Goal: Transaction & Acquisition: Book appointment/travel/reservation

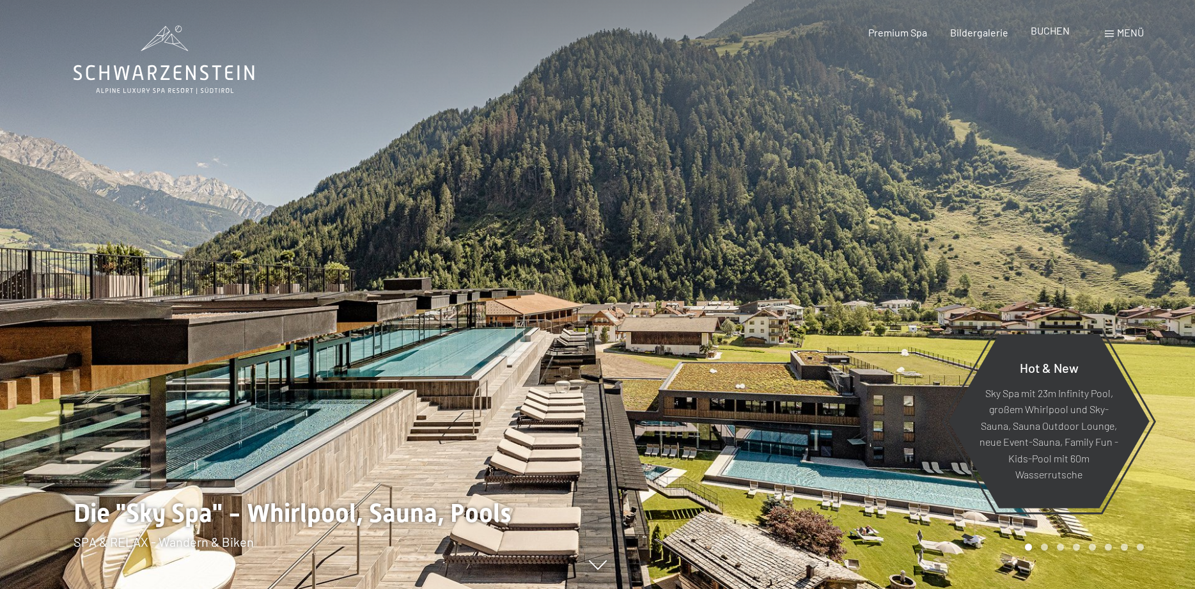
click at [1045, 31] on span "BUCHEN" at bounding box center [1050, 30] width 39 height 12
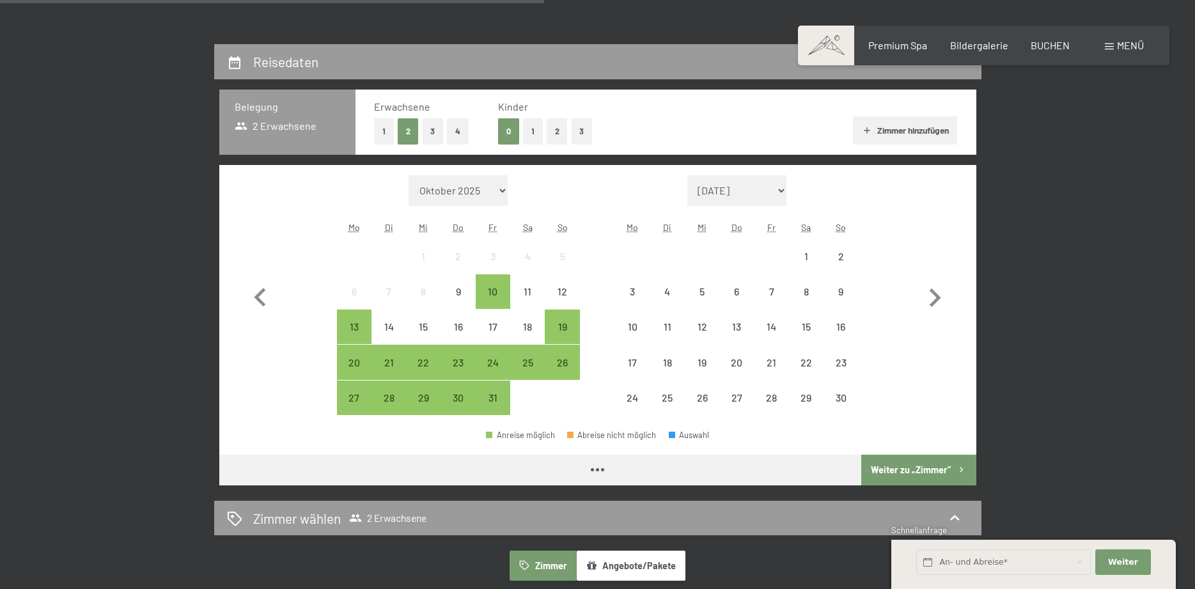
scroll to position [261, 0]
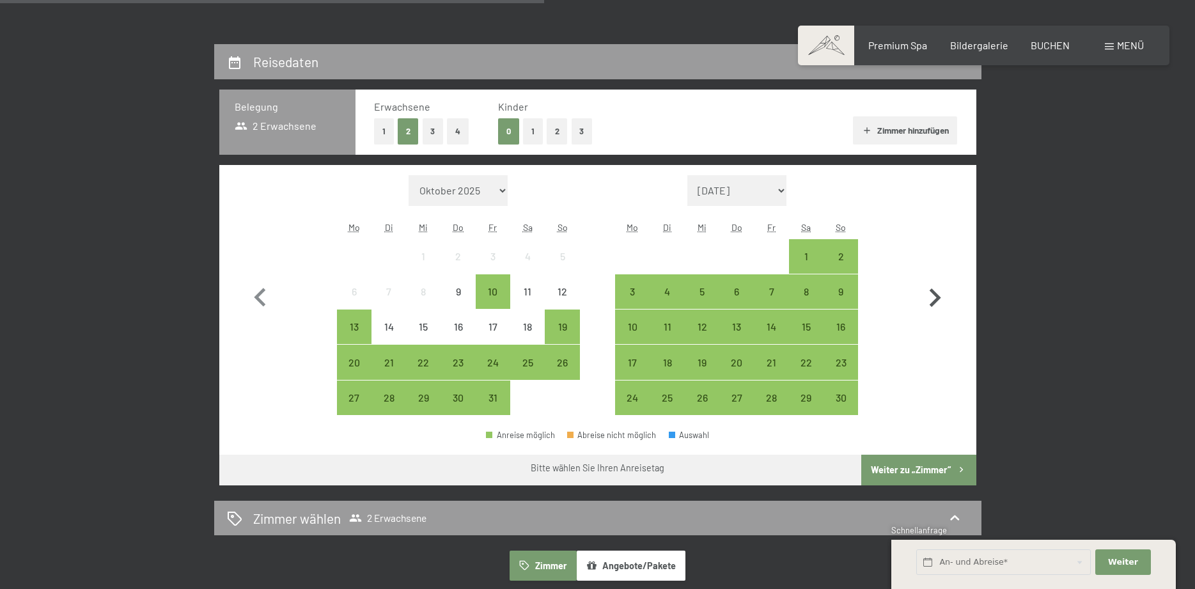
click at [935, 297] on icon "button" at bounding box center [934, 297] width 37 height 37
select select "2025-11-01"
select select "2025-12-01"
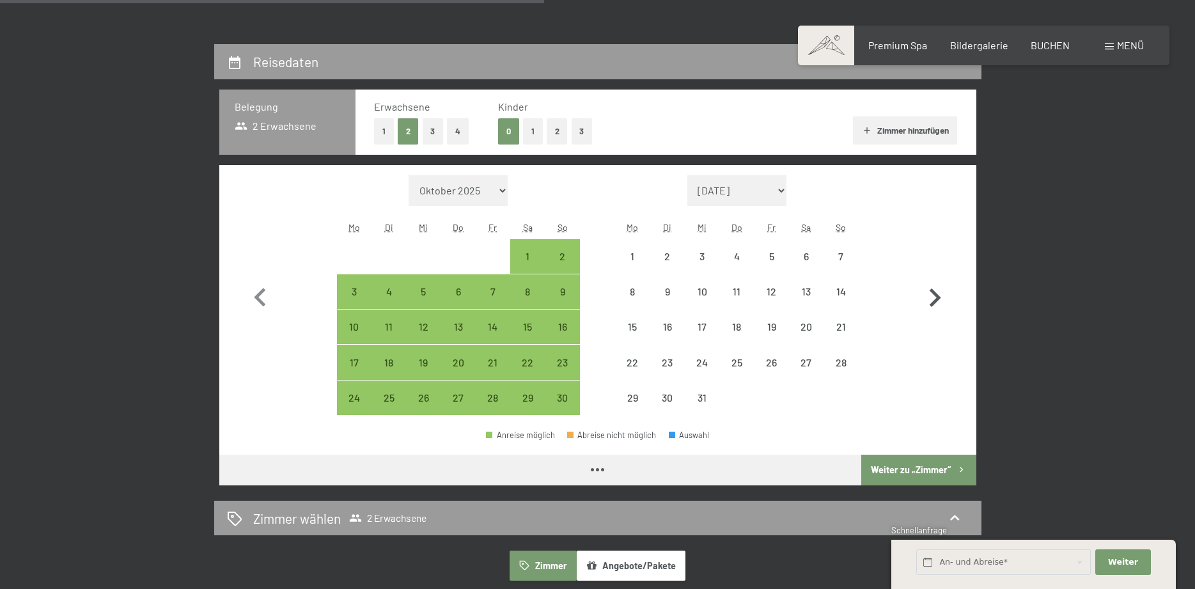
click at [933, 298] on icon "button" at bounding box center [934, 297] width 37 height 37
select select "2025-12-01"
select select "2026-01-01"
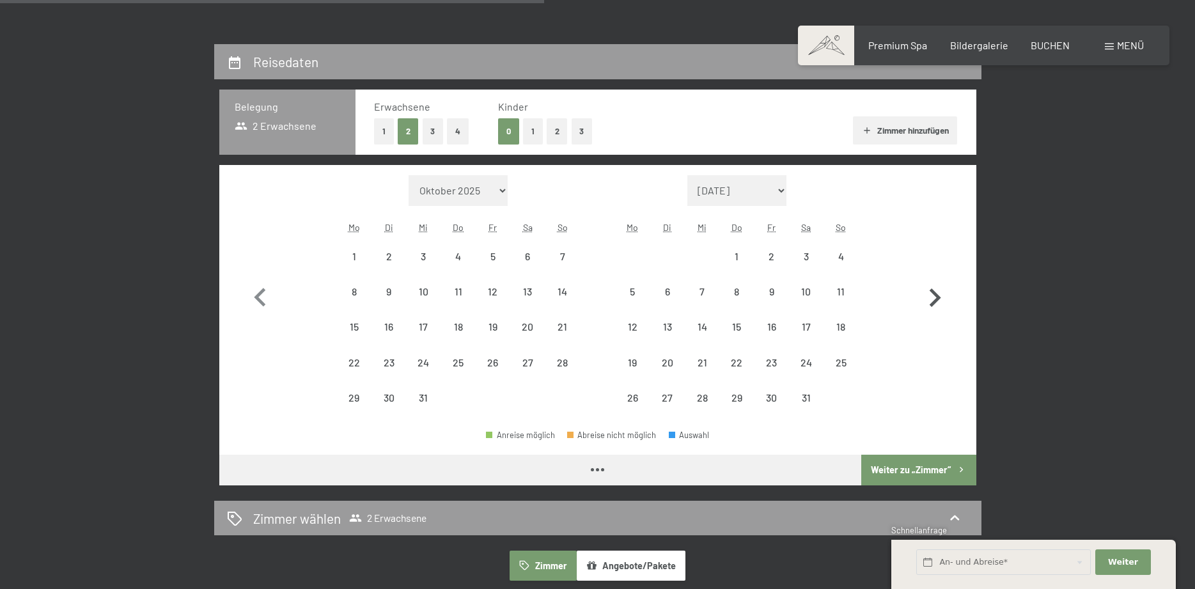
click at [932, 299] on icon "button" at bounding box center [934, 297] width 37 height 37
click at [931, 299] on icon "button" at bounding box center [934, 297] width 37 height 37
select select "2026-02-01"
select select "2026-03-01"
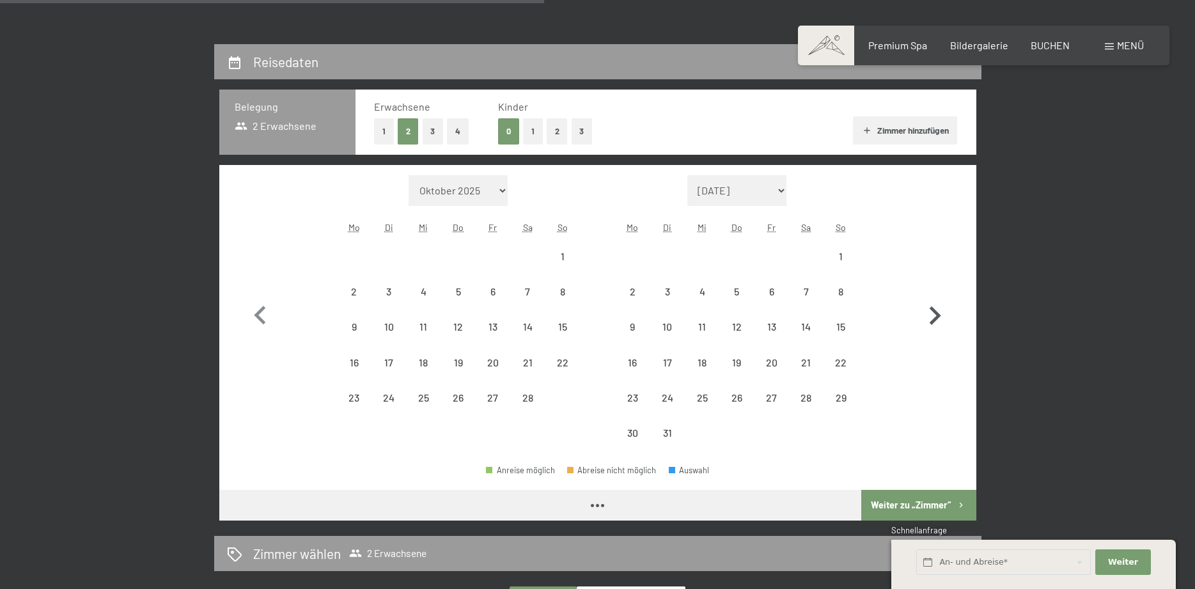
click at [931, 299] on icon "button" at bounding box center [934, 315] width 37 height 37
click at [930, 299] on icon "button" at bounding box center [934, 315] width 37 height 37
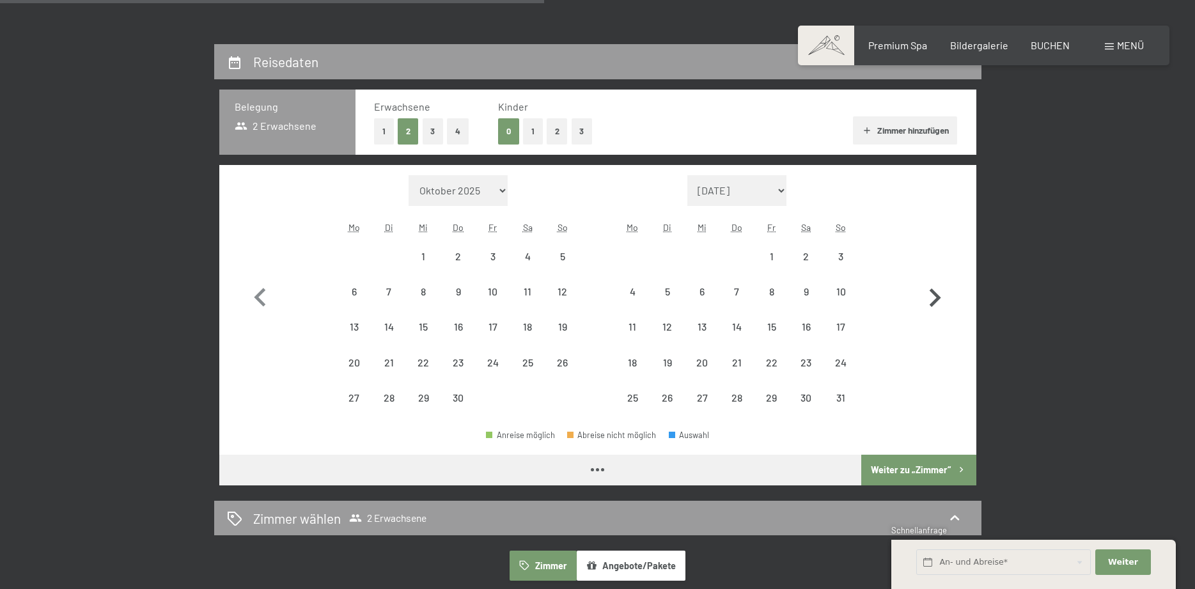
select select "2026-04-01"
select select "2026-05-01"
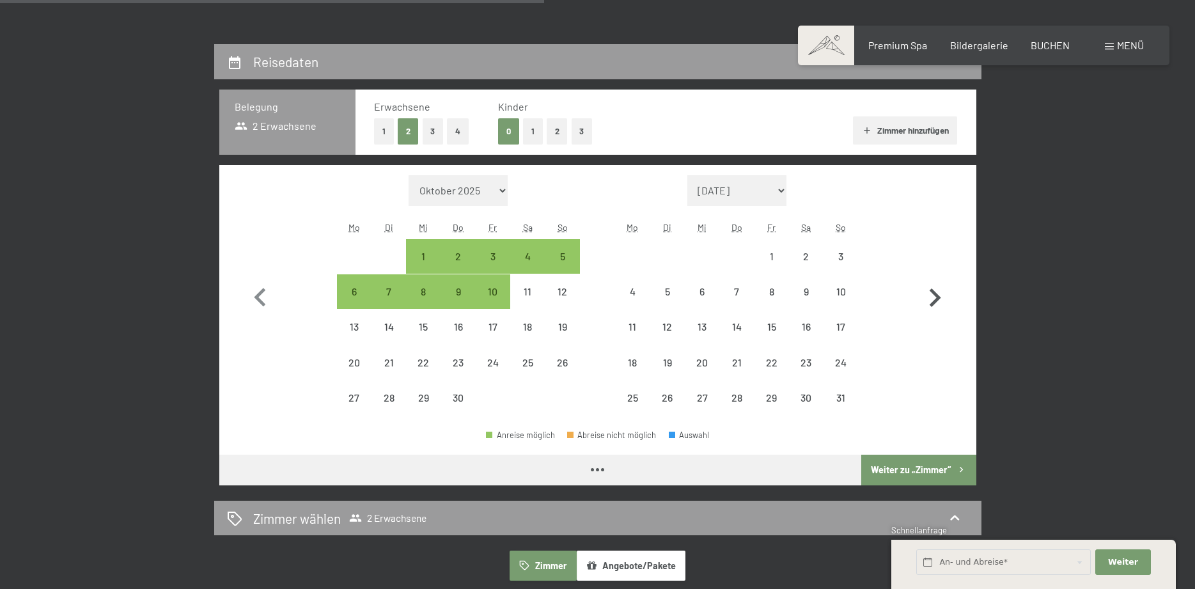
click at [929, 299] on icon "button" at bounding box center [934, 297] width 37 height 37
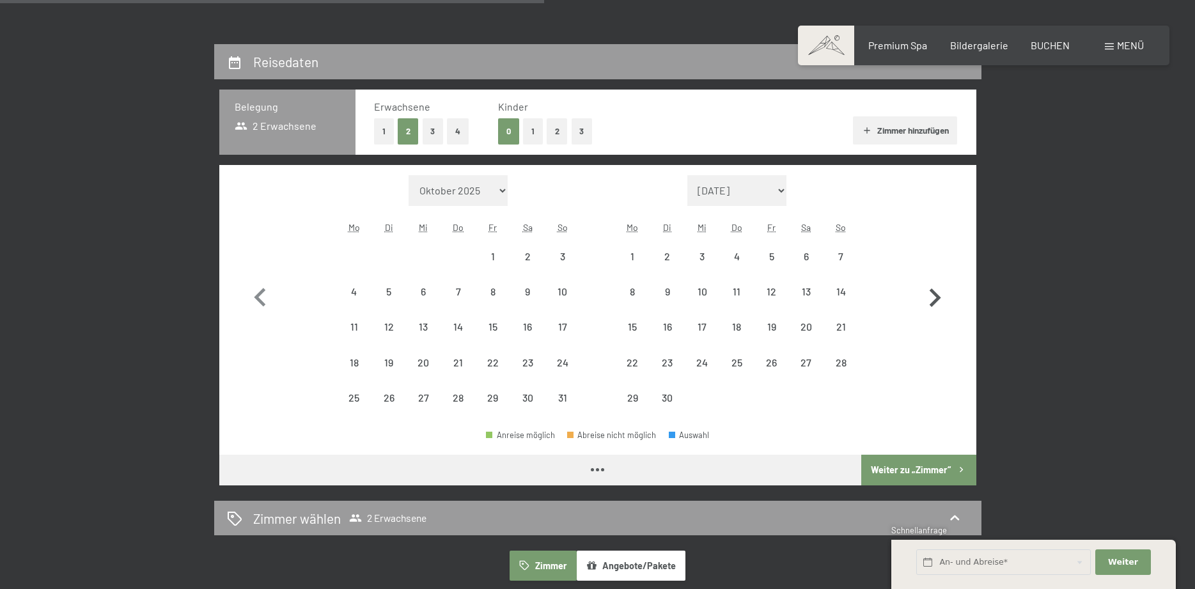
select select "2026-05-01"
select select "2026-06-01"
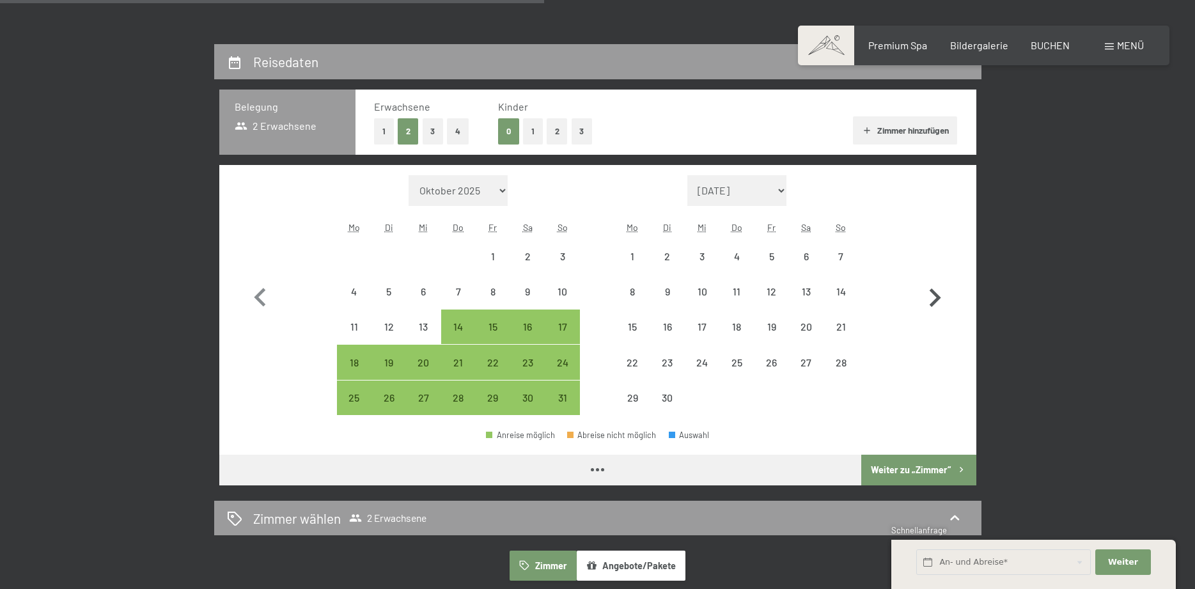
select select "2026-05-01"
select select "2026-06-01"
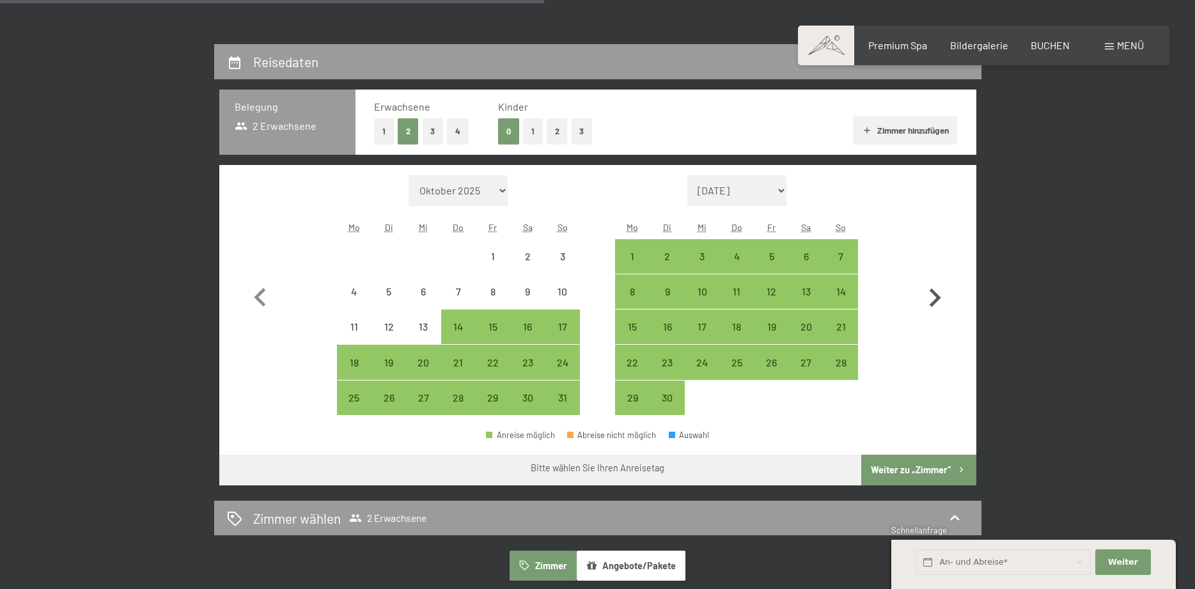
click at [928, 299] on icon "button" at bounding box center [934, 297] width 37 height 37
select select "2026-06-01"
select select "2026-07-01"
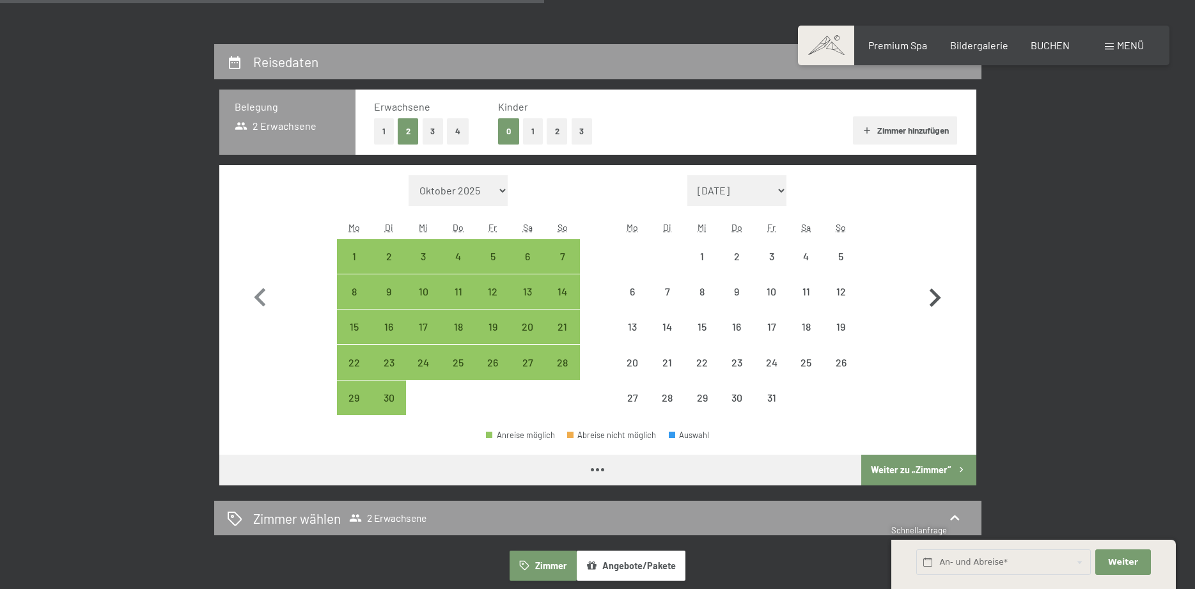
select select "2026-06-01"
select select "2026-07-01"
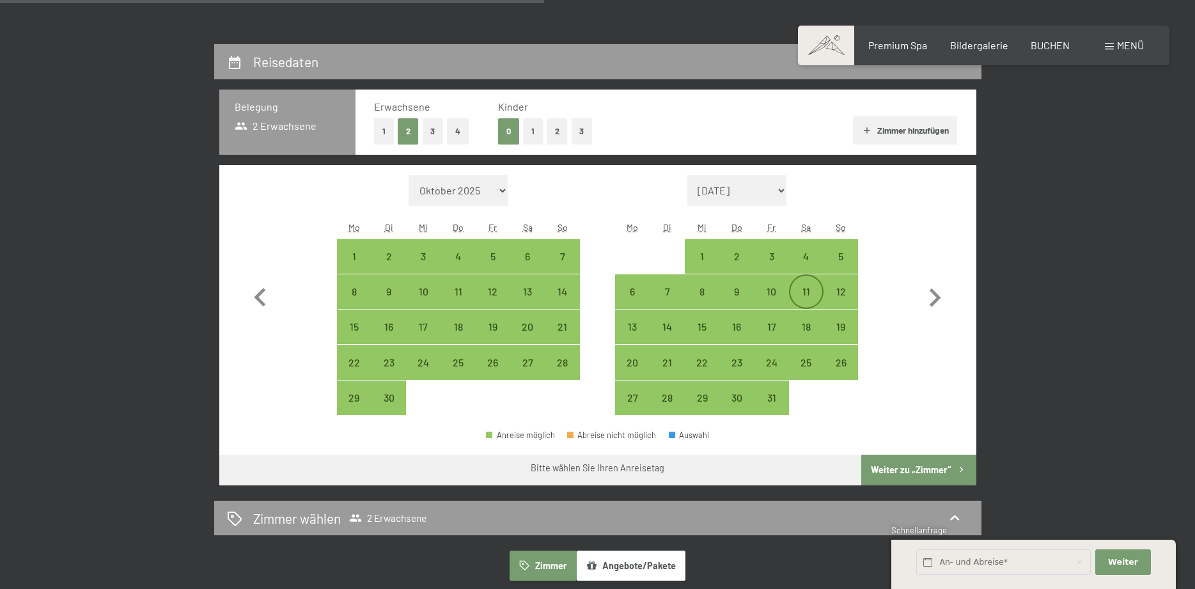
click at [804, 295] on div "11" at bounding box center [806, 302] width 32 height 32
select select "2026-06-01"
select select "2026-07-01"
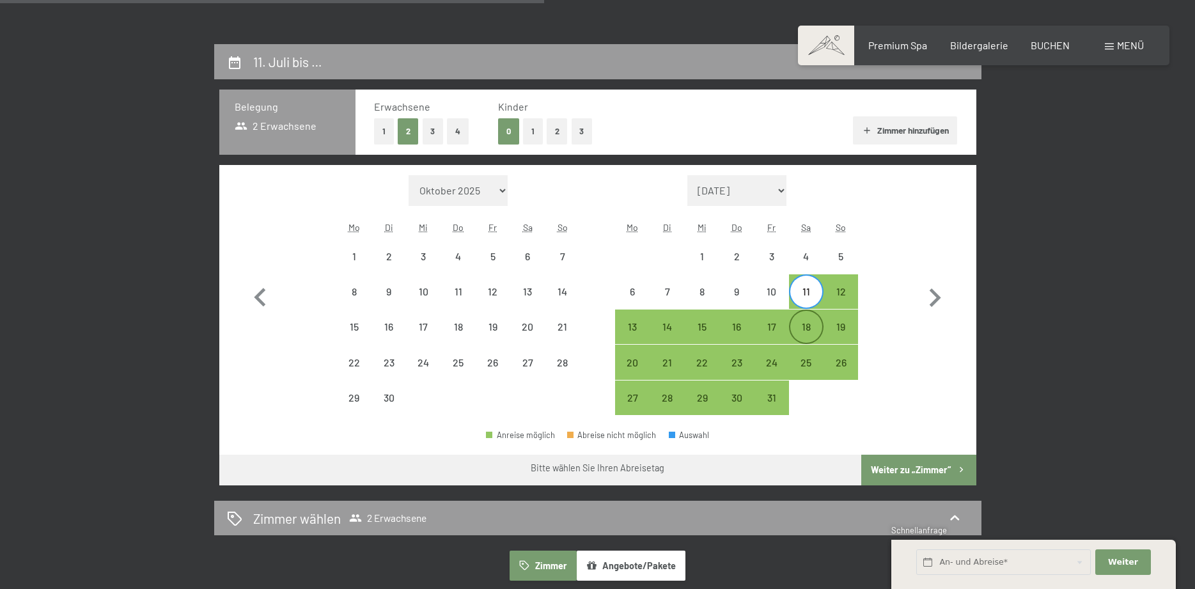
click at [804, 326] on div "18" at bounding box center [806, 338] width 32 height 32
select select "[DATE]"
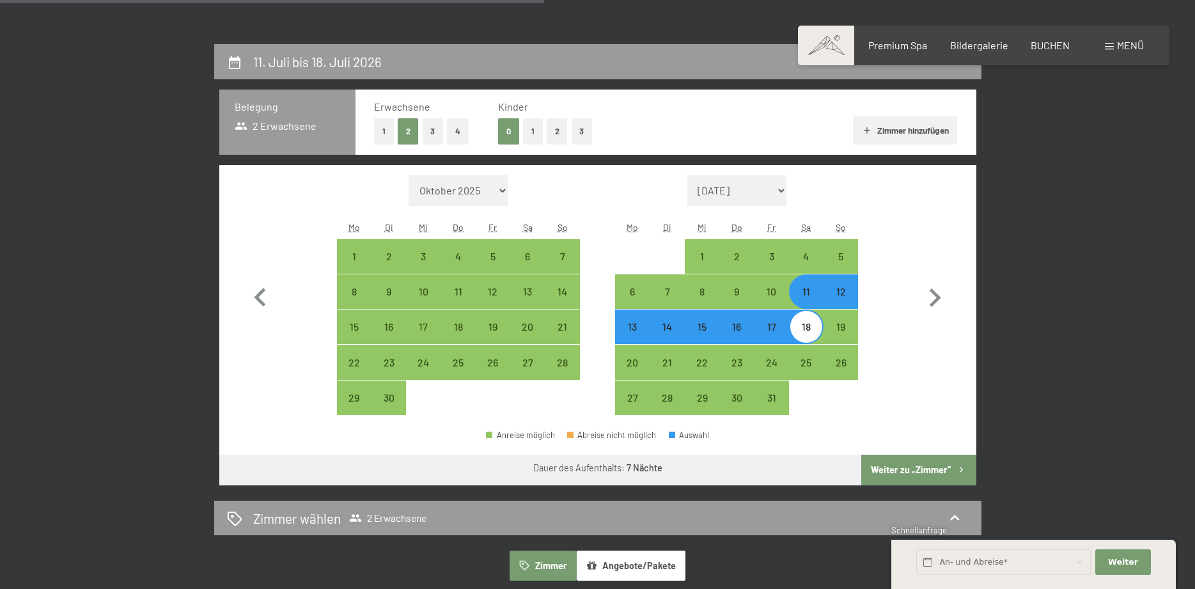
click at [891, 472] on button "Weiter zu „Zimmer“" at bounding box center [918, 470] width 114 height 31
select select "[DATE]"
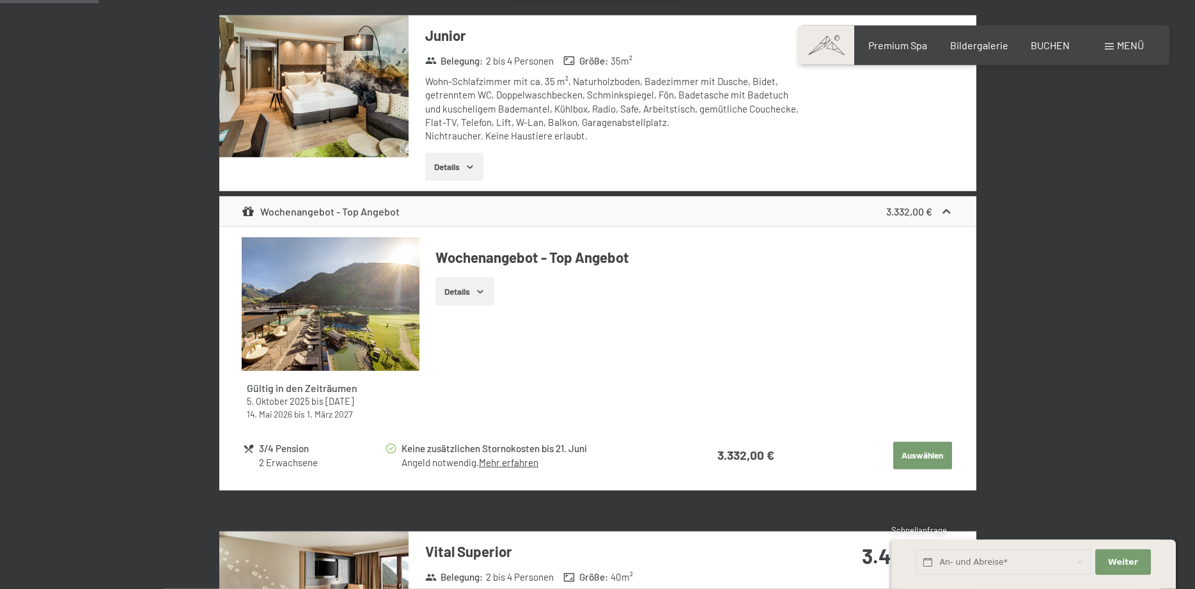
scroll to position [109, 0]
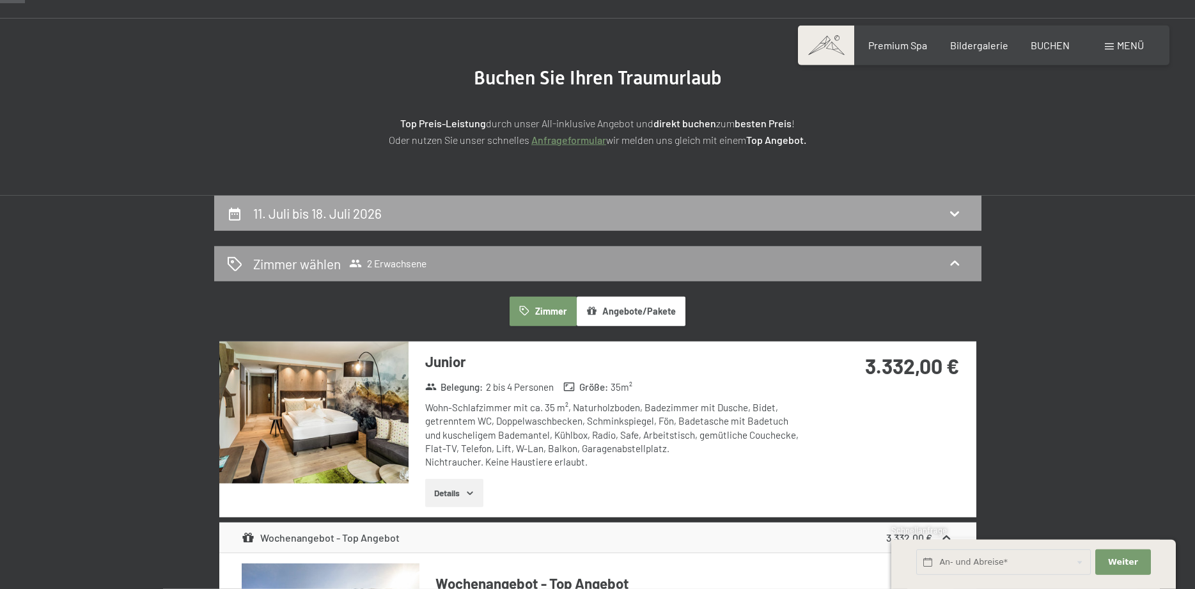
click at [375, 217] on h2 "11. Juli bis 18. Juli 2026" at bounding box center [317, 213] width 129 height 16
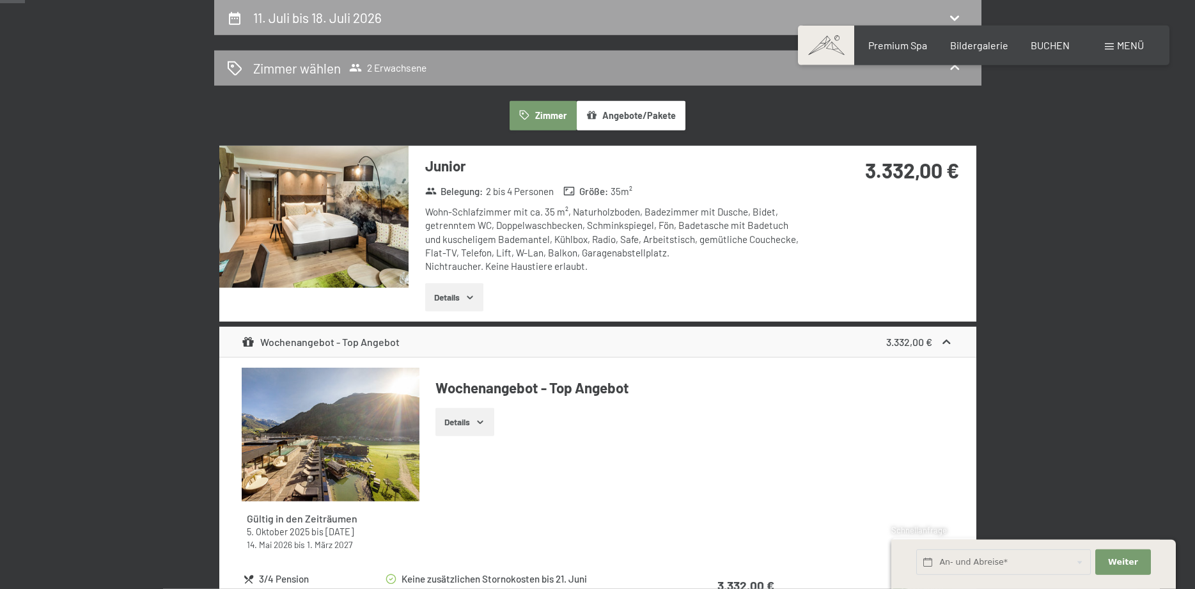
select select "[DATE]"
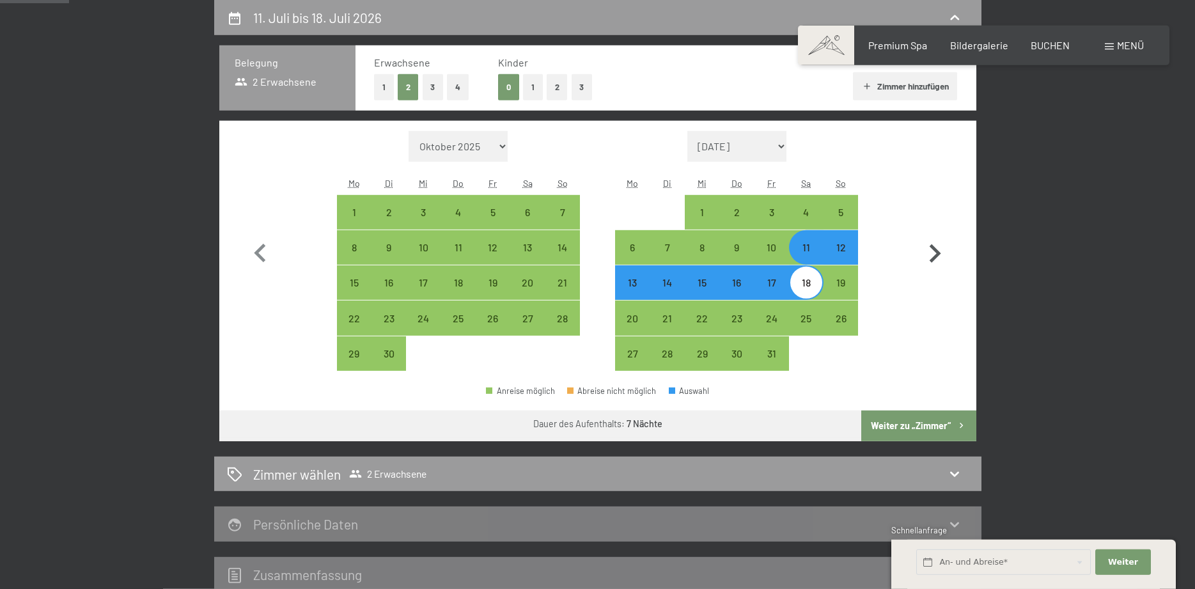
click at [934, 258] on icon "button" at bounding box center [934, 253] width 37 height 37
select select "[DATE]"
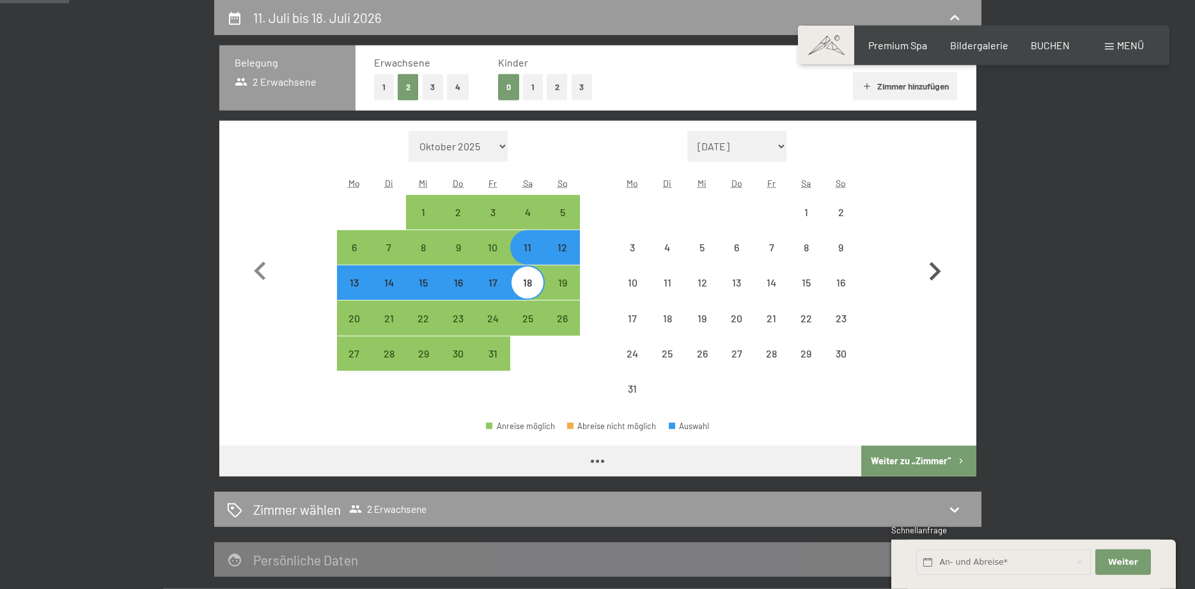
select select "[DATE]"
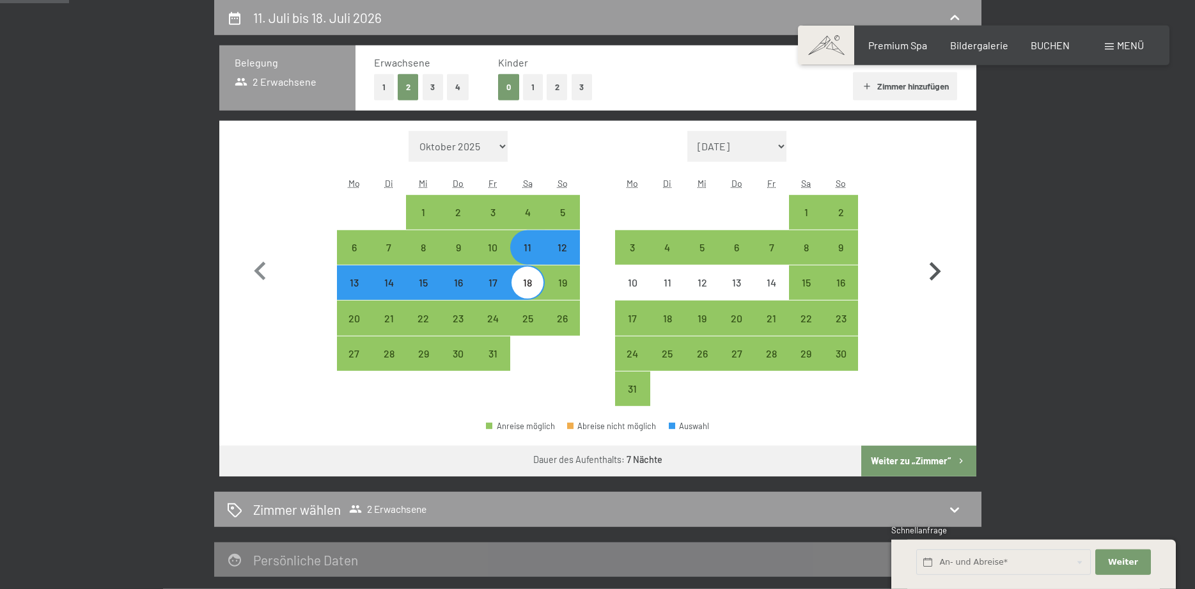
click at [930, 272] on icon "button" at bounding box center [934, 271] width 37 height 37
select select "[DATE]"
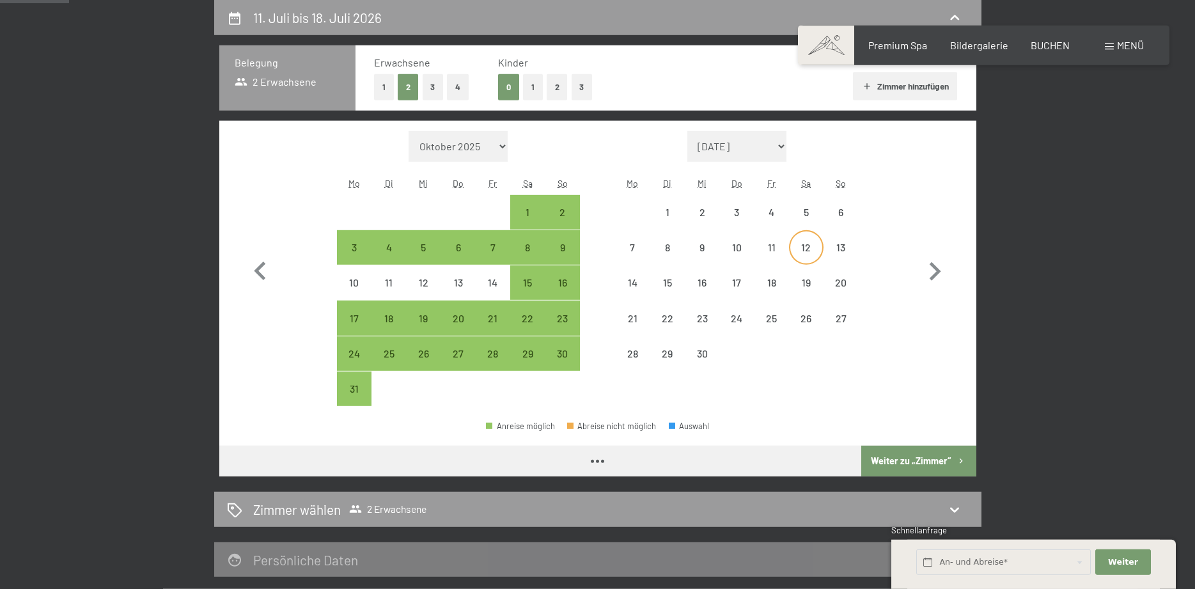
select select "[DATE]"
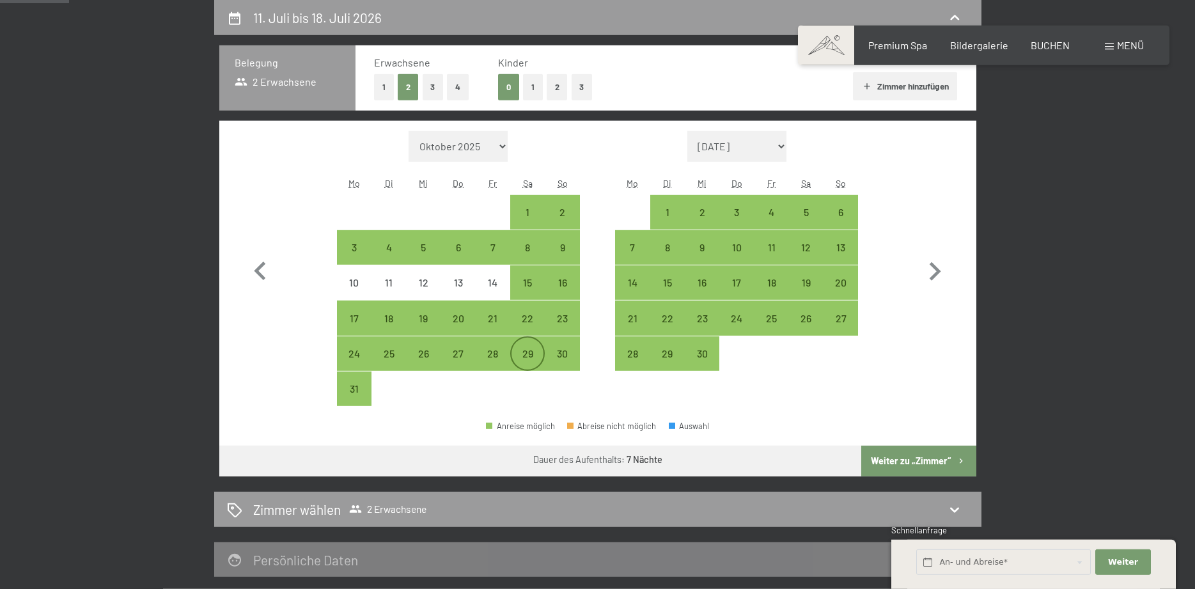
click at [534, 356] on div "29" at bounding box center [527, 364] width 32 height 32
select select "[DATE]"
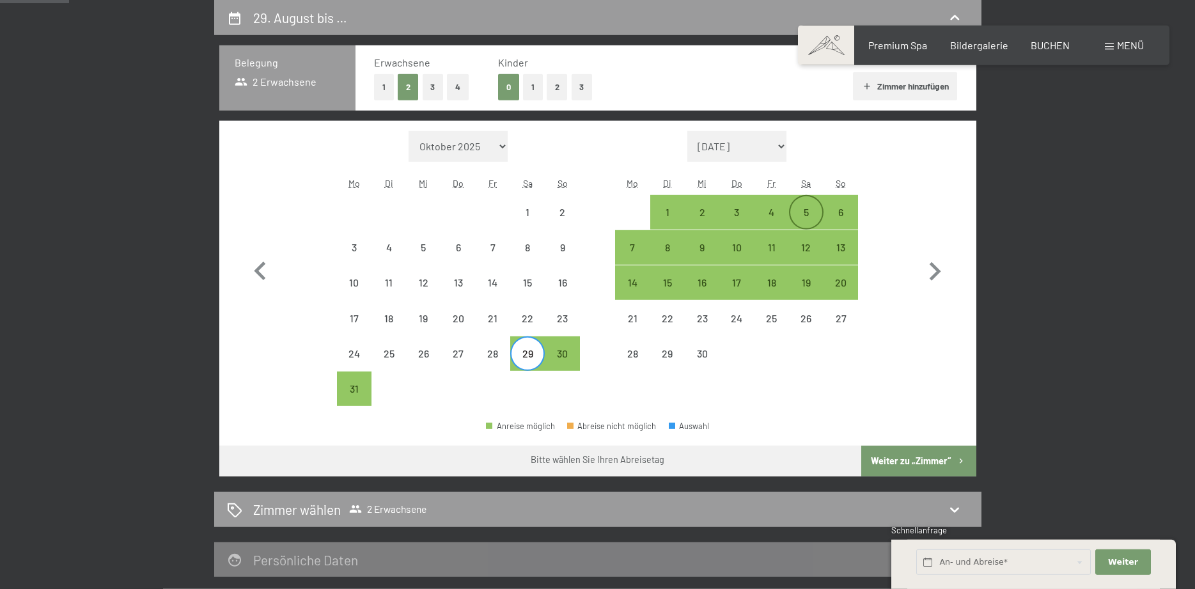
click at [800, 210] on div "5" at bounding box center [806, 223] width 32 height 32
select select "[DATE]"
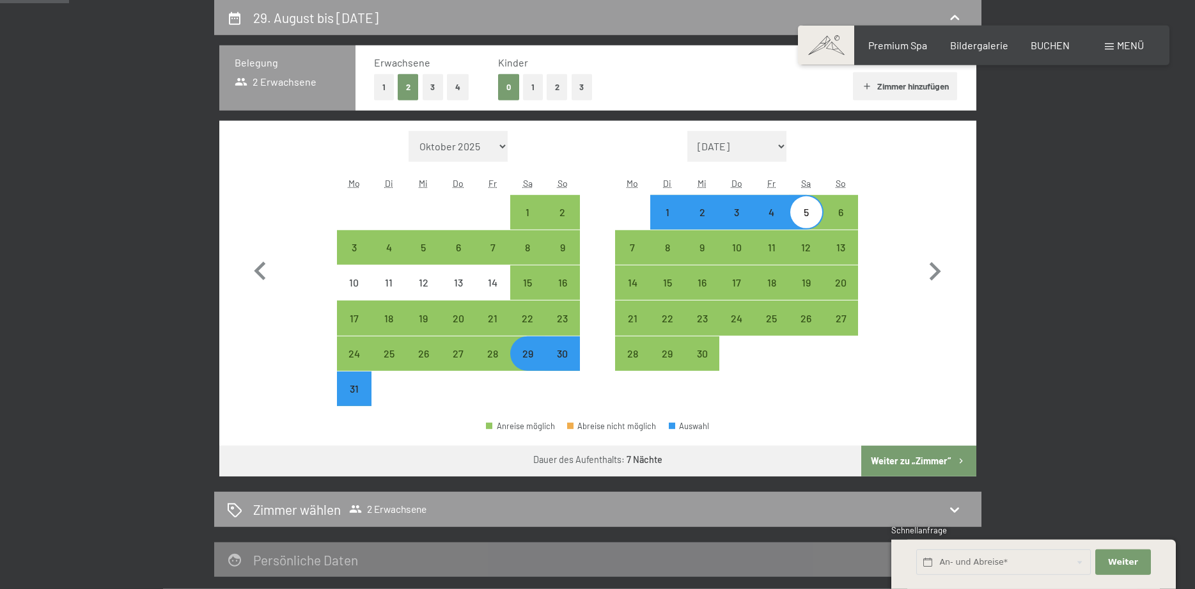
click at [893, 464] on button "Weiter zu „Zimmer“" at bounding box center [918, 461] width 114 height 31
select select "[DATE]"
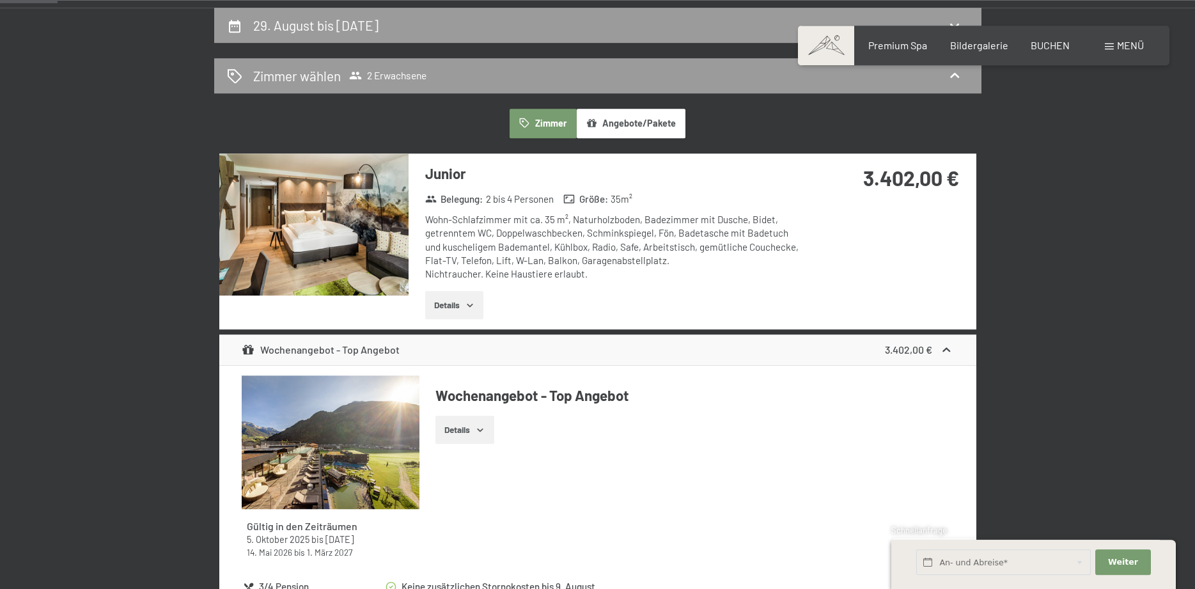
scroll to position [240, 0]
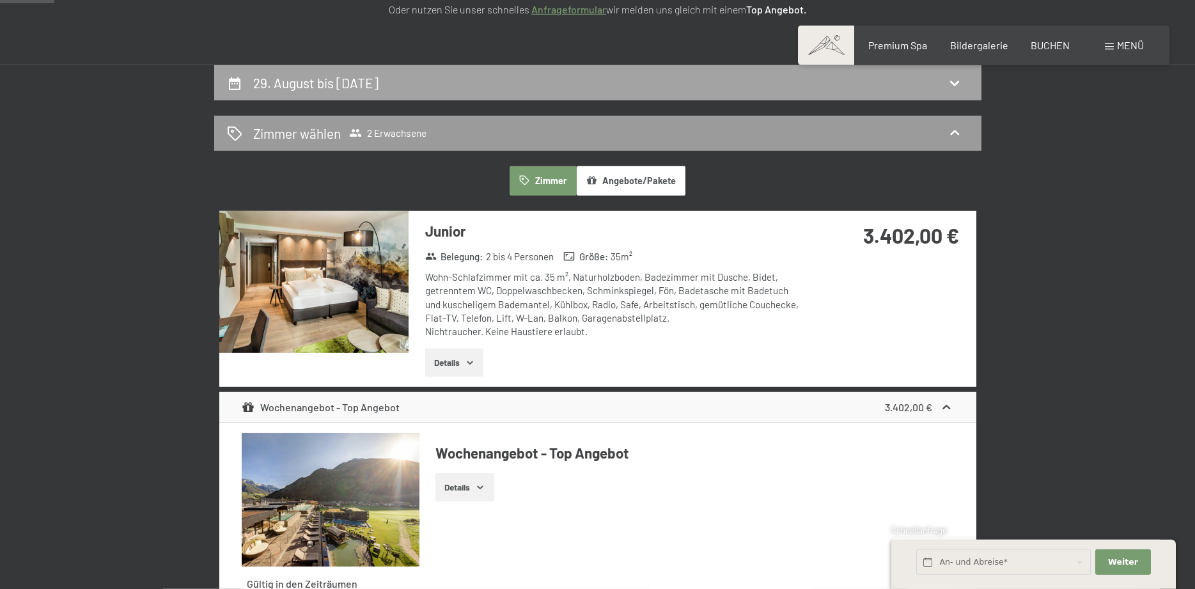
click at [372, 85] on h2 "29. August bis 5. September 2026" at bounding box center [315, 83] width 125 height 16
select select "[DATE]"
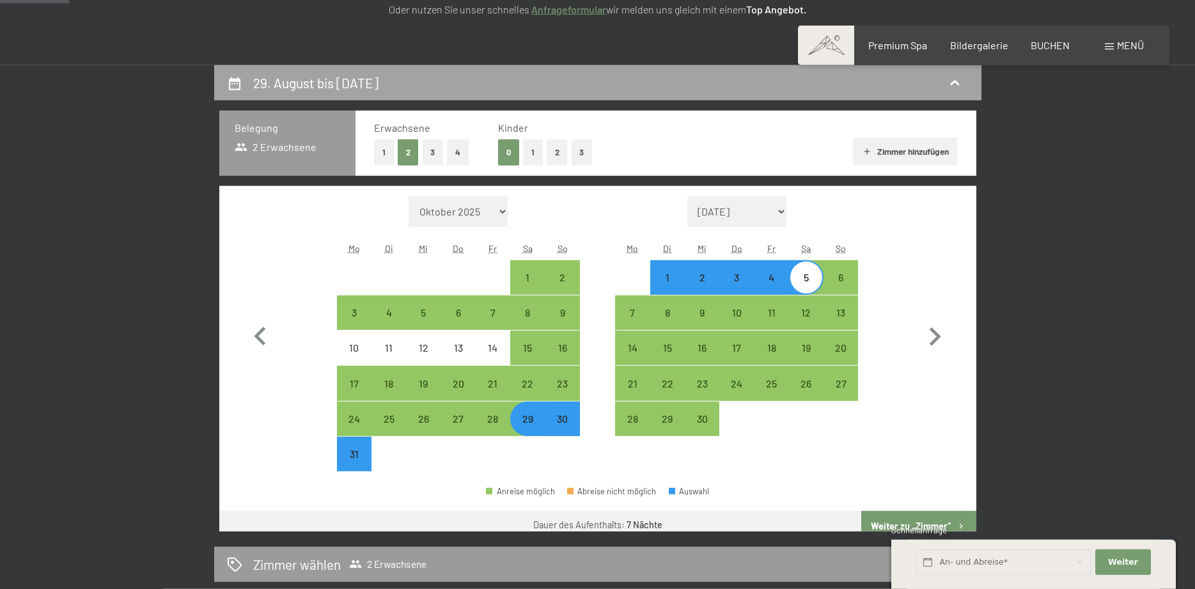
scroll to position [305, 0]
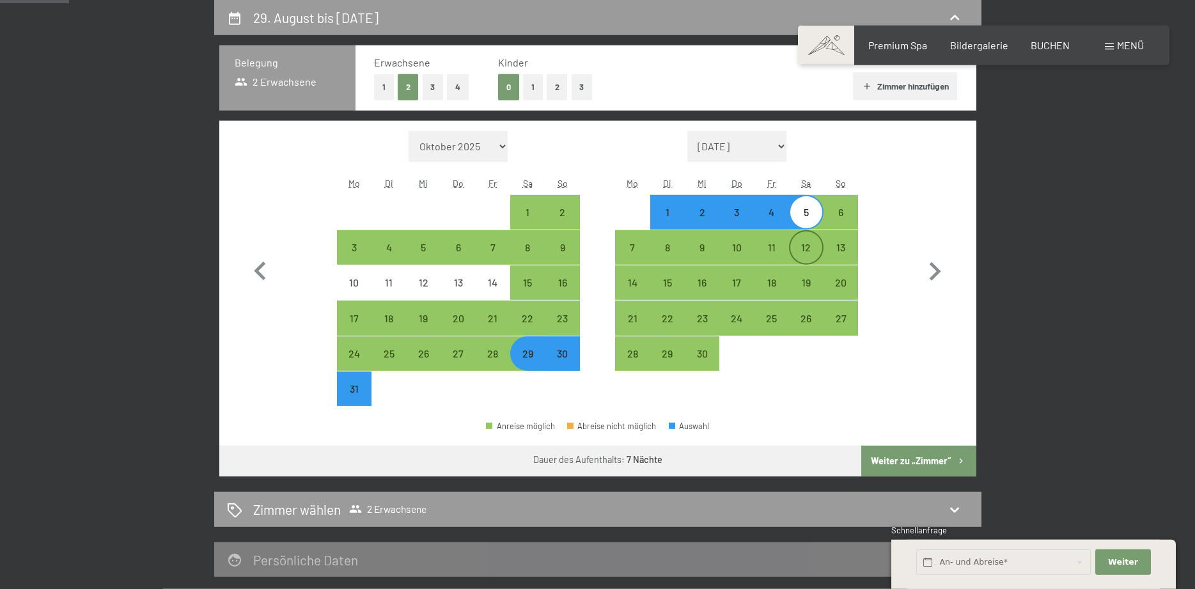
click at [816, 253] on div "12" at bounding box center [806, 258] width 32 height 32
select select "[DATE]"
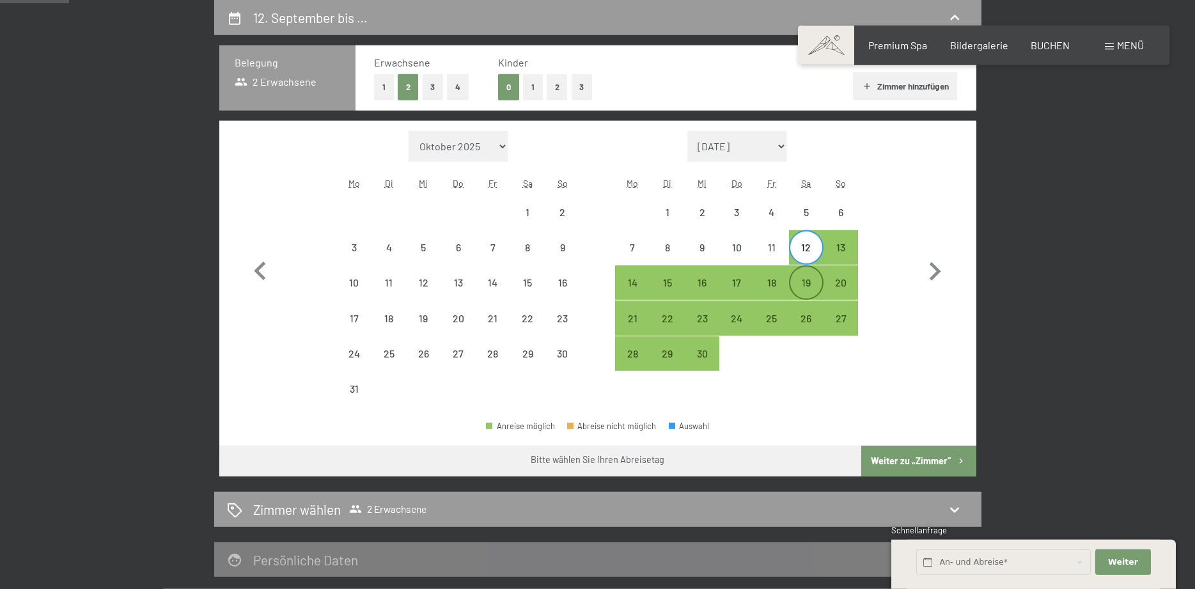
click at [804, 281] on div "19" at bounding box center [806, 293] width 32 height 32
select select "[DATE]"
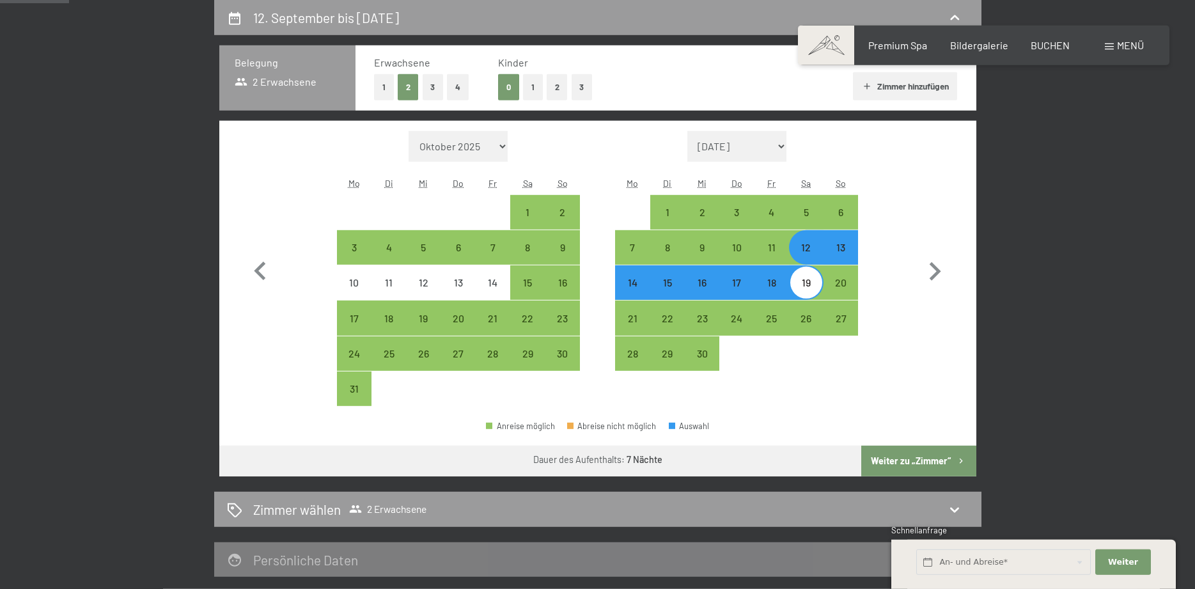
click at [887, 465] on button "Weiter zu „Zimmer“" at bounding box center [918, 461] width 114 height 31
select select "[DATE]"
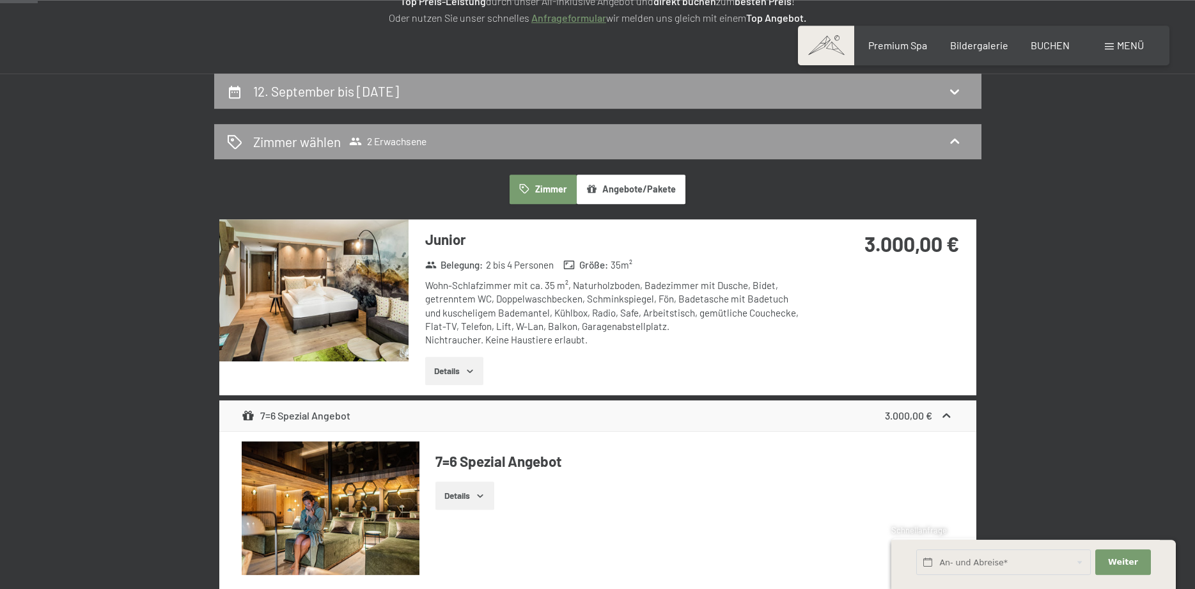
scroll to position [175, 0]
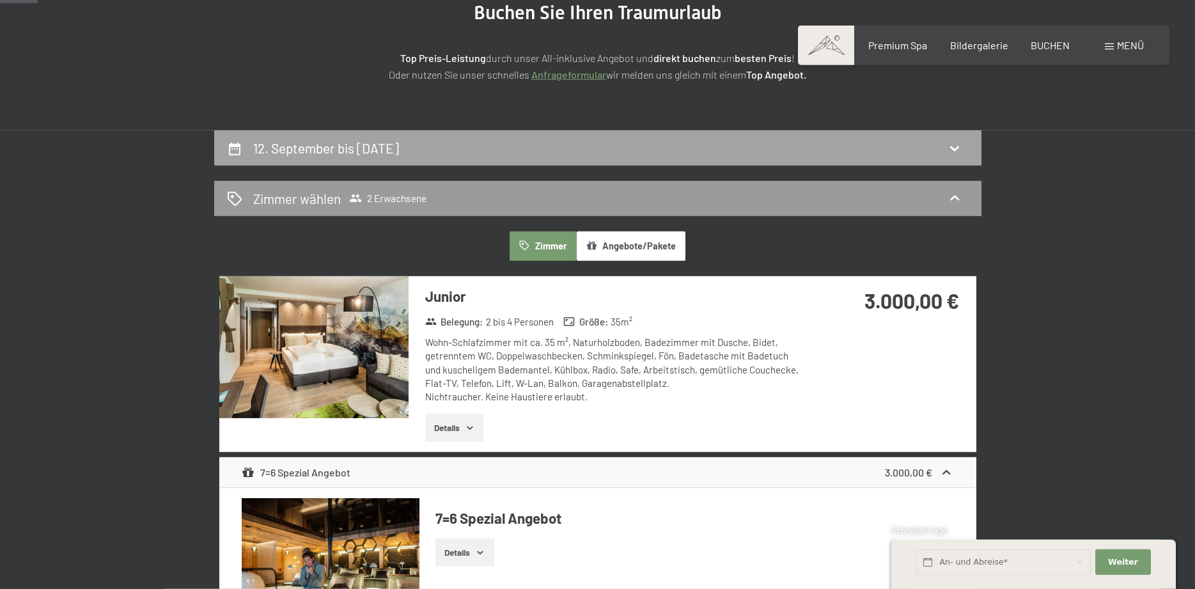
click at [511, 155] on div "12. September bis [DATE]" at bounding box center [598, 148] width 742 height 19
select select "[DATE]"
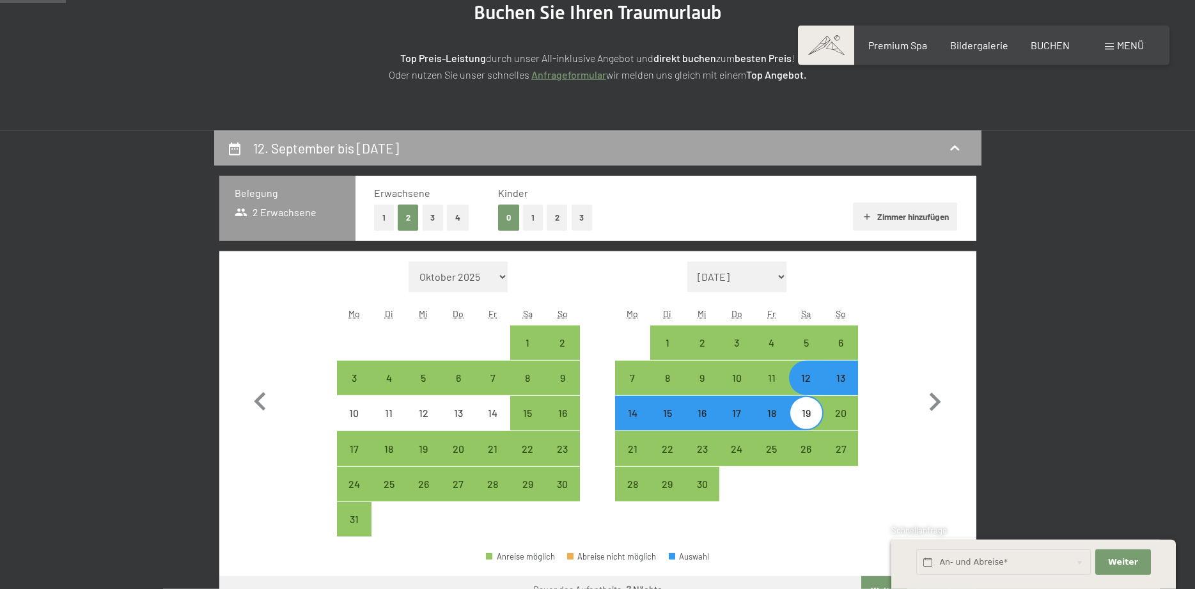
scroll to position [305, 0]
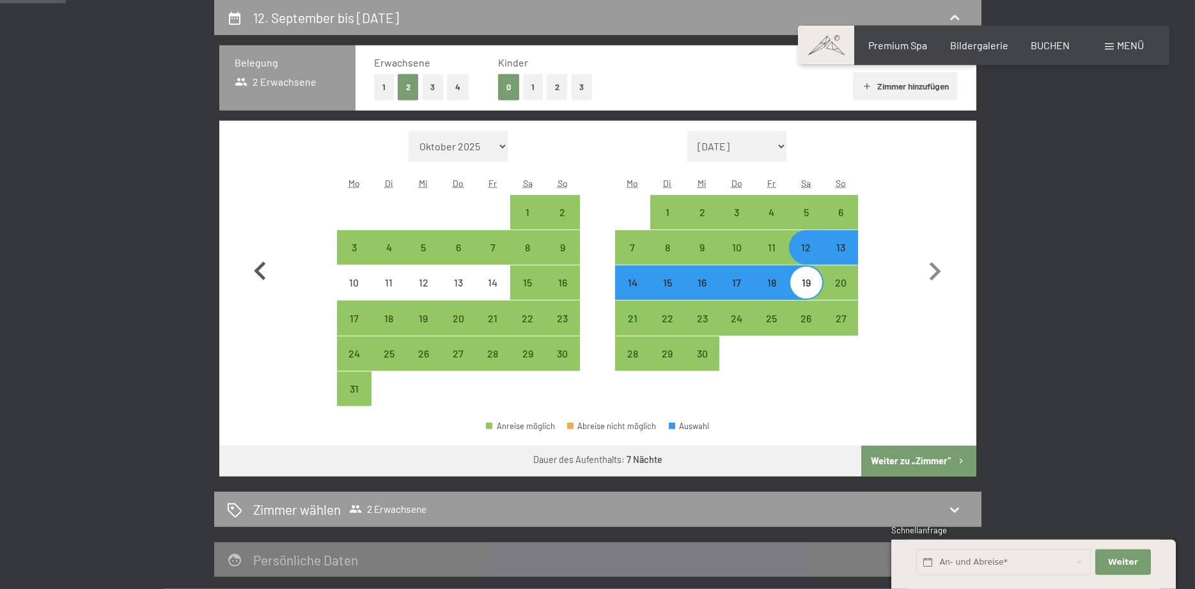
click at [262, 265] on icon "button" at bounding box center [260, 270] width 12 height 19
select select "[DATE]"
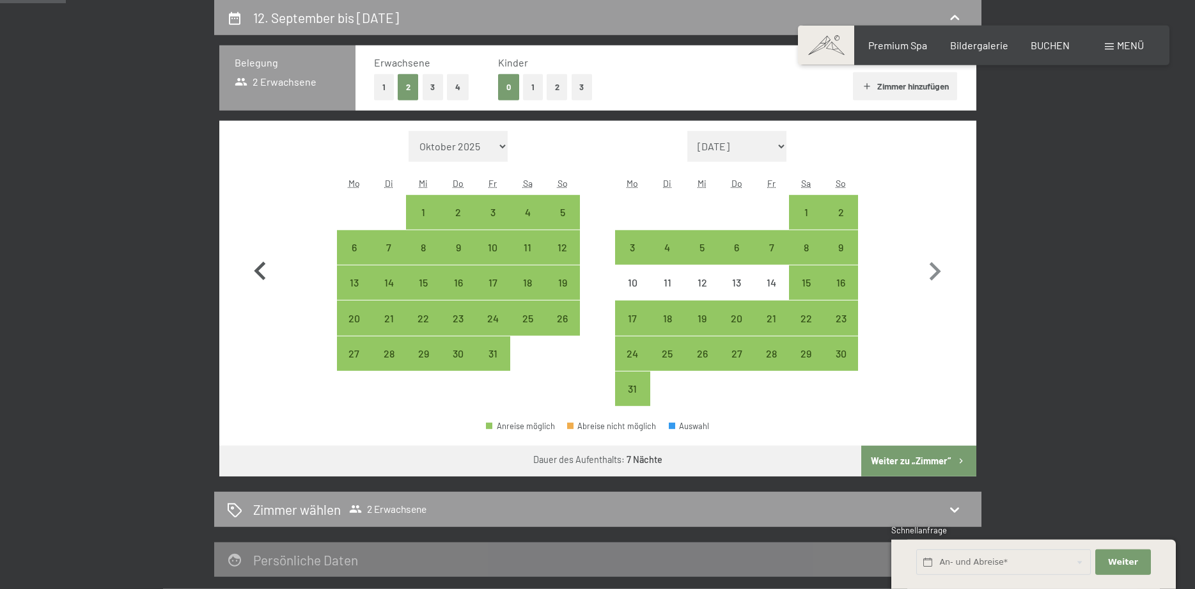
click at [262, 265] on icon "button" at bounding box center [260, 270] width 12 height 19
select select "[DATE]"
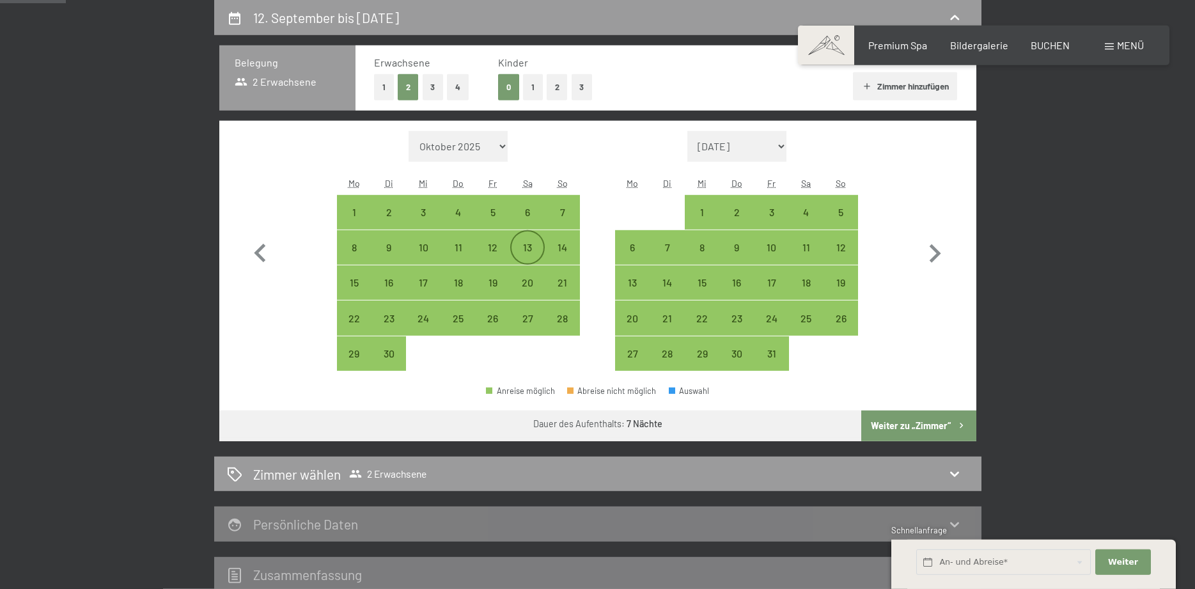
click at [530, 252] on div "13" at bounding box center [527, 258] width 32 height 32
select select "[DATE]"
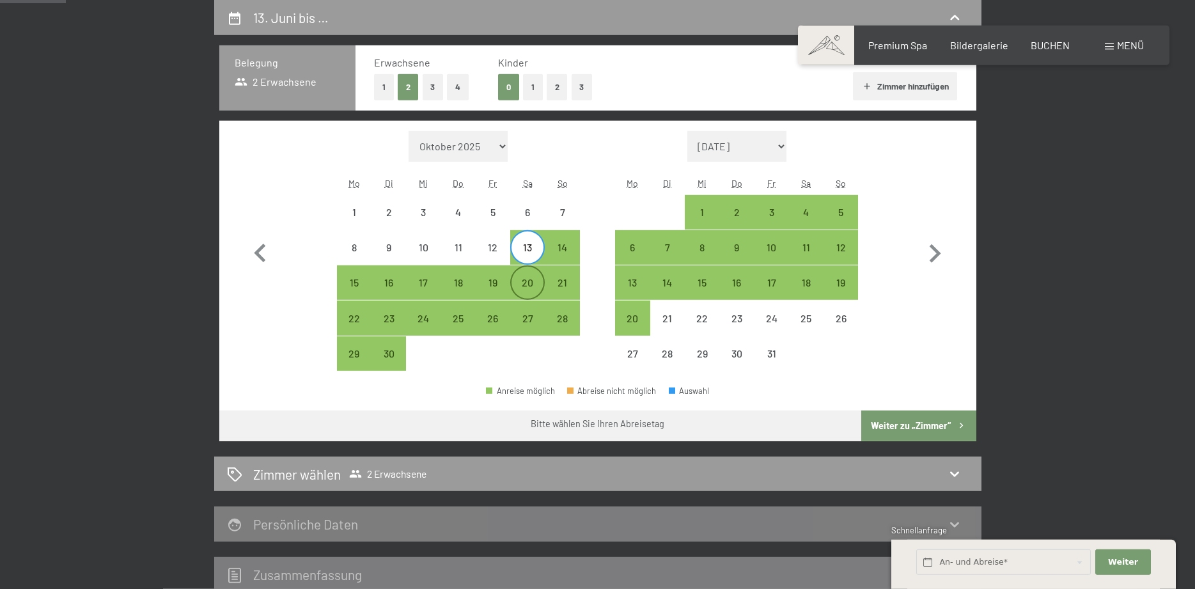
click at [534, 277] on div "20" at bounding box center [527, 283] width 32 height 32
select select "[DATE]"
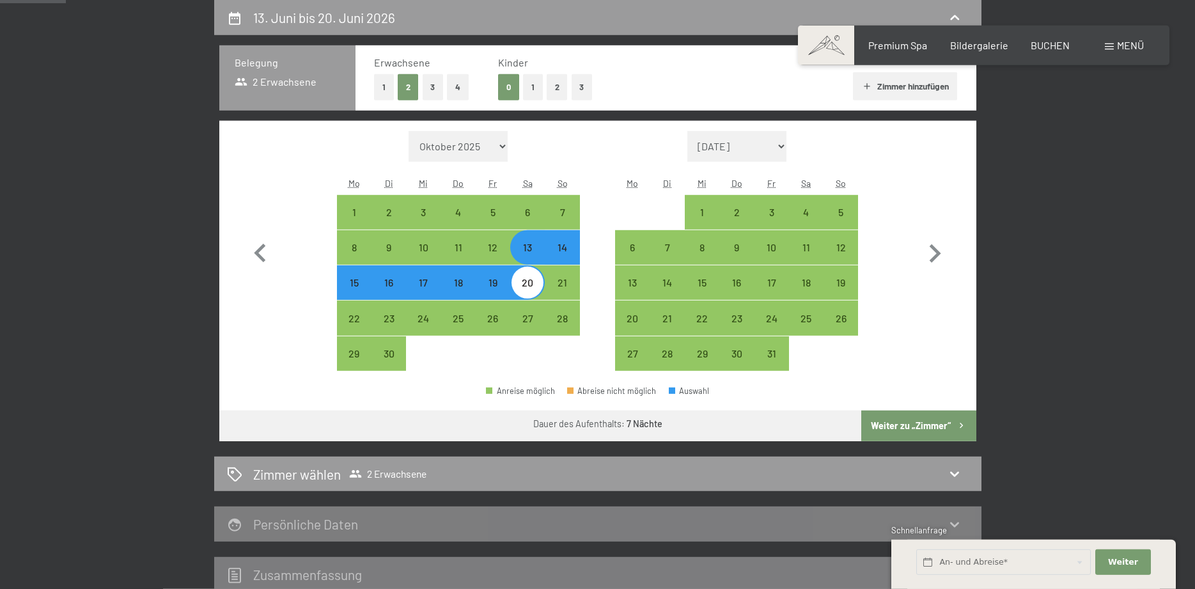
click at [910, 430] on button "Weiter zu „Zimmer“" at bounding box center [918, 425] width 114 height 31
select select "[DATE]"
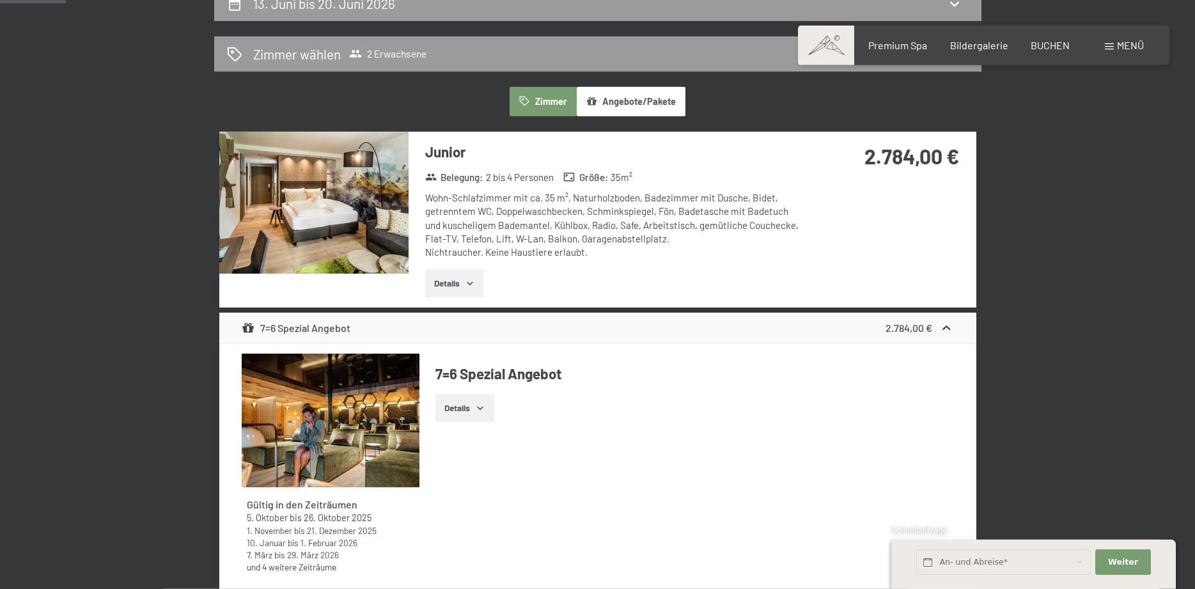
scroll to position [501, 0]
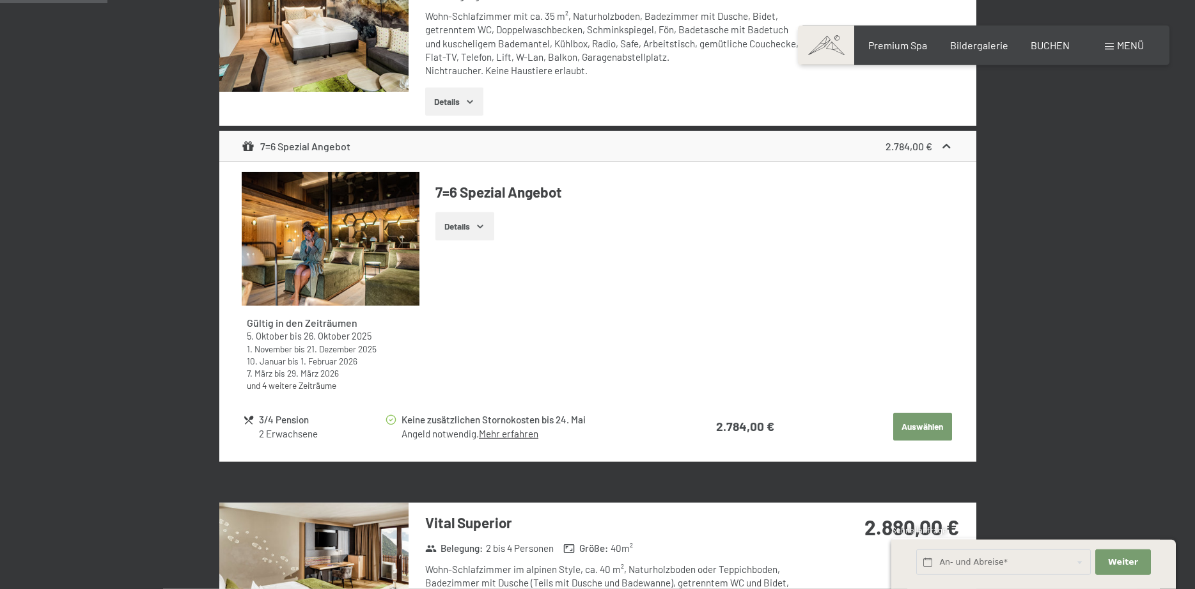
click at [334, 384] on link "und 4 weitere Zeiträume" at bounding box center [292, 385] width 90 height 11
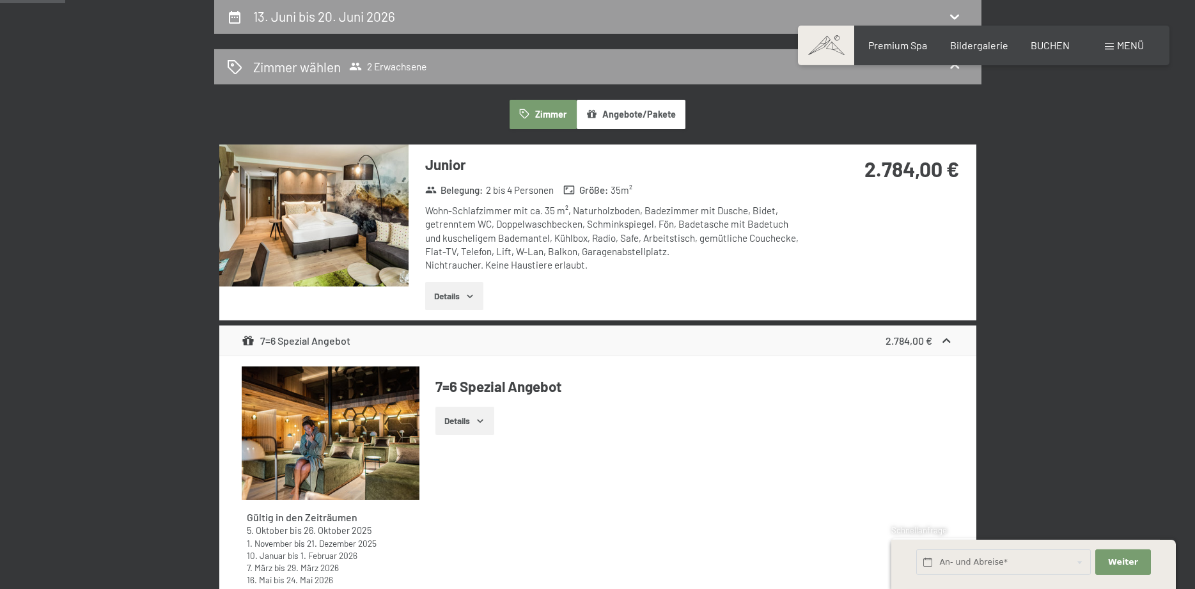
scroll to position [305, 0]
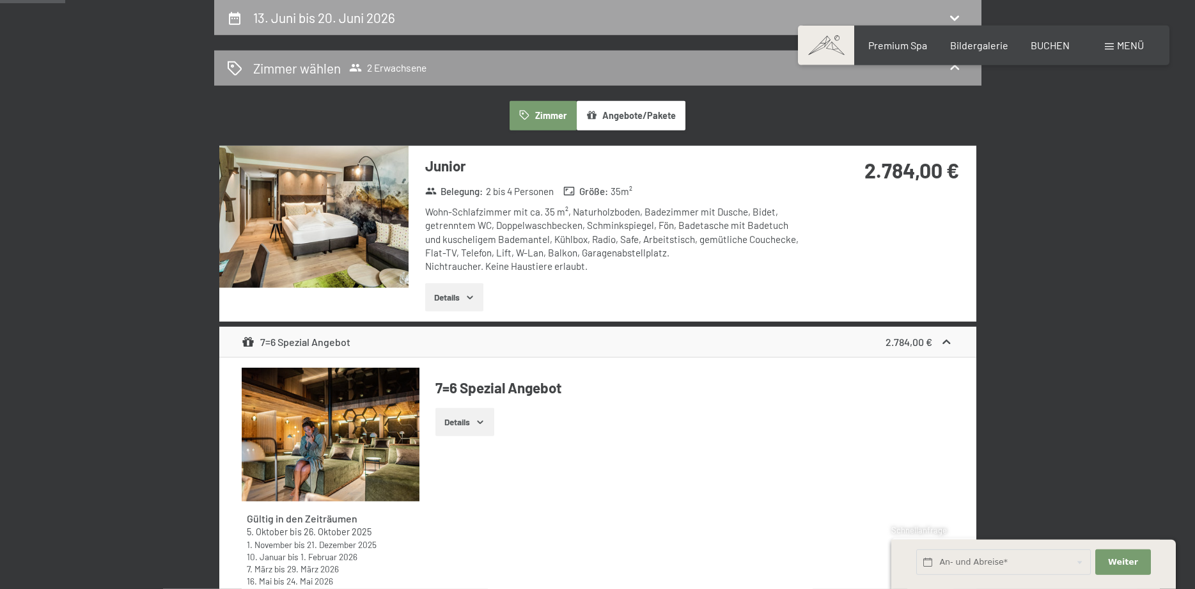
click at [355, 28] on div "13. Juni bis 20. Juni 2026" at bounding box center [597, 17] width 767 height 35
select select "[DATE]"
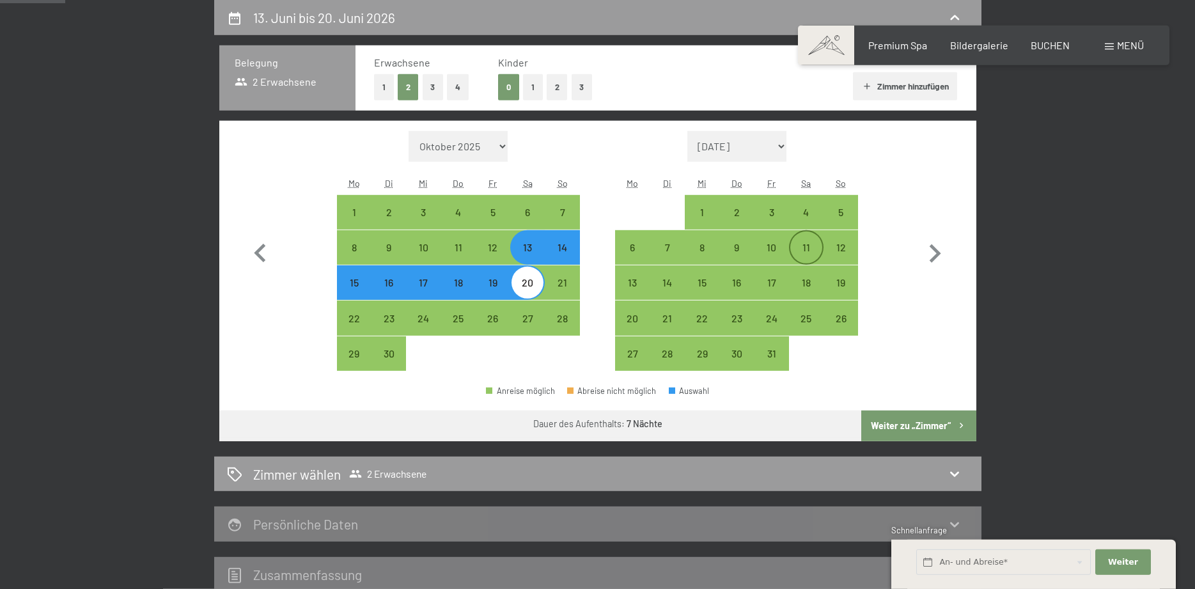
click at [808, 254] on div "11" at bounding box center [806, 258] width 32 height 32
select select "[DATE]"
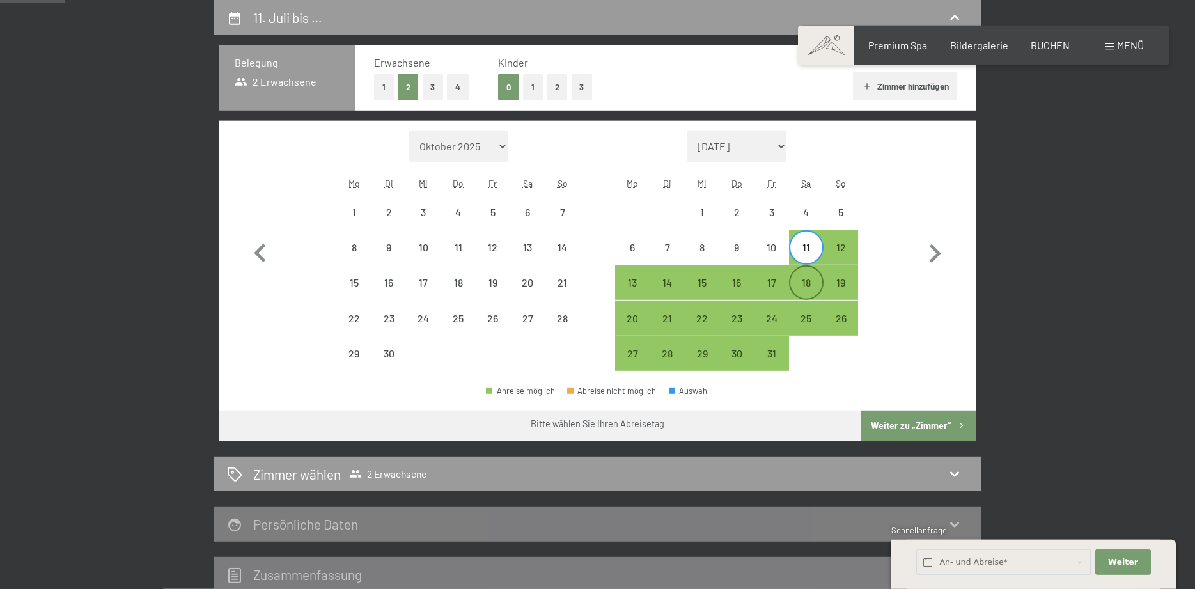
click at [811, 282] on div "18" at bounding box center [806, 293] width 32 height 32
select select "[DATE]"
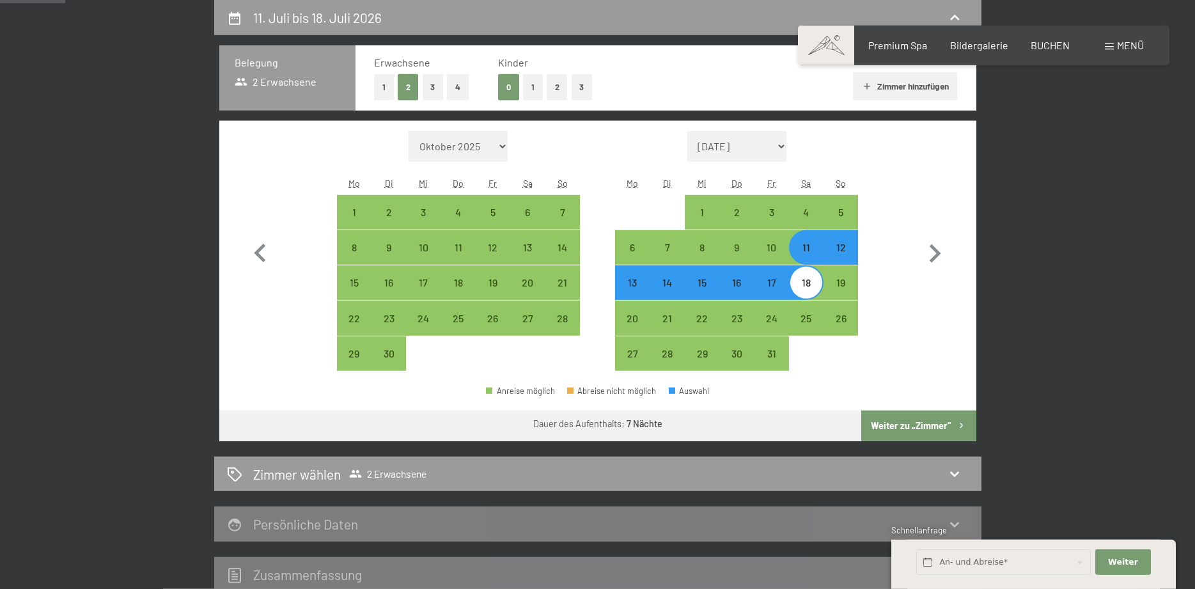
click at [894, 426] on button "Weiter zu „Zimmer“" at bounding box center [918, 425] width 114 height 31
select select "[DATE]"
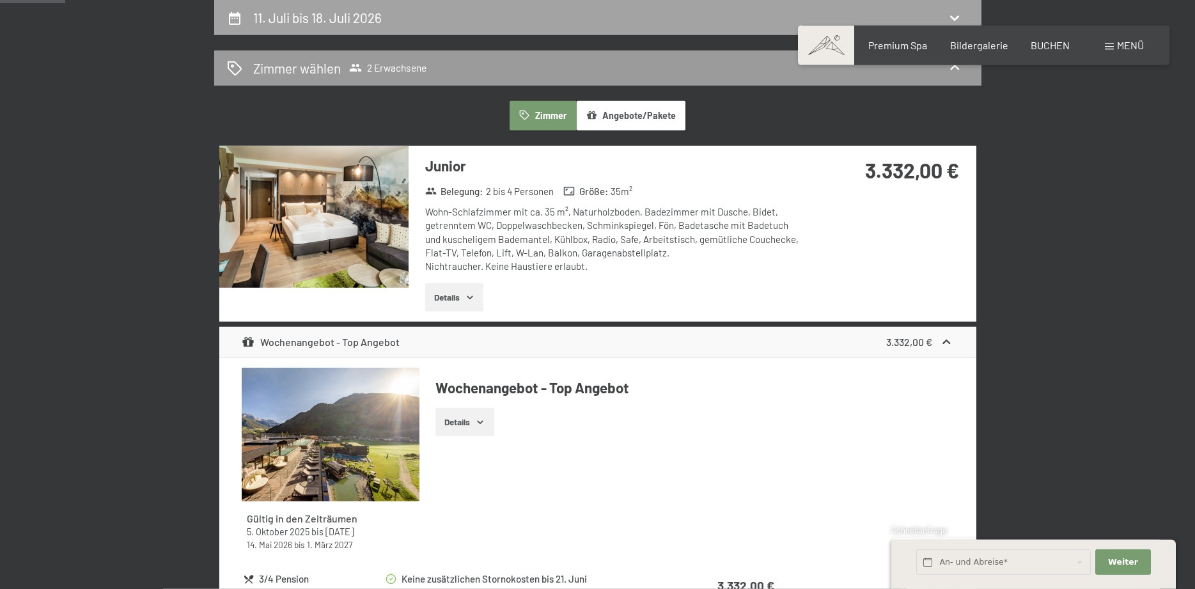
click at [460, 29] on div "11. Juli bis 18. Juli 2026" at bounding box center [597, 17] width 767 height 35
select select "[DATE]"
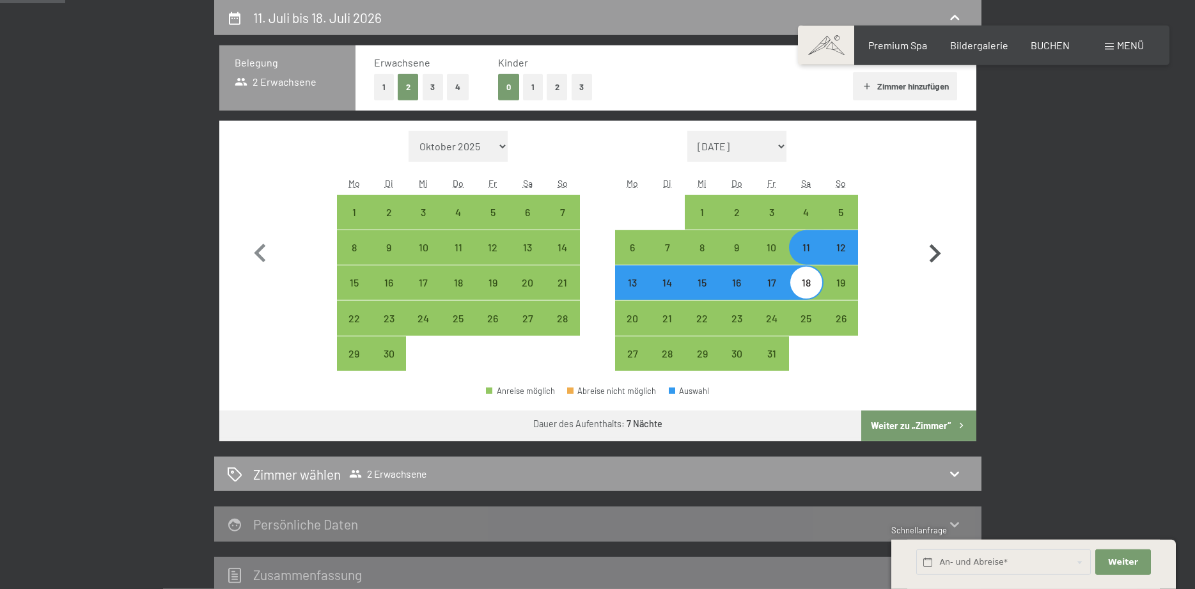
click at [932, 258] on icon "button" at bounding box center [934, 253] width 37 height 37
select select "[DATE]"
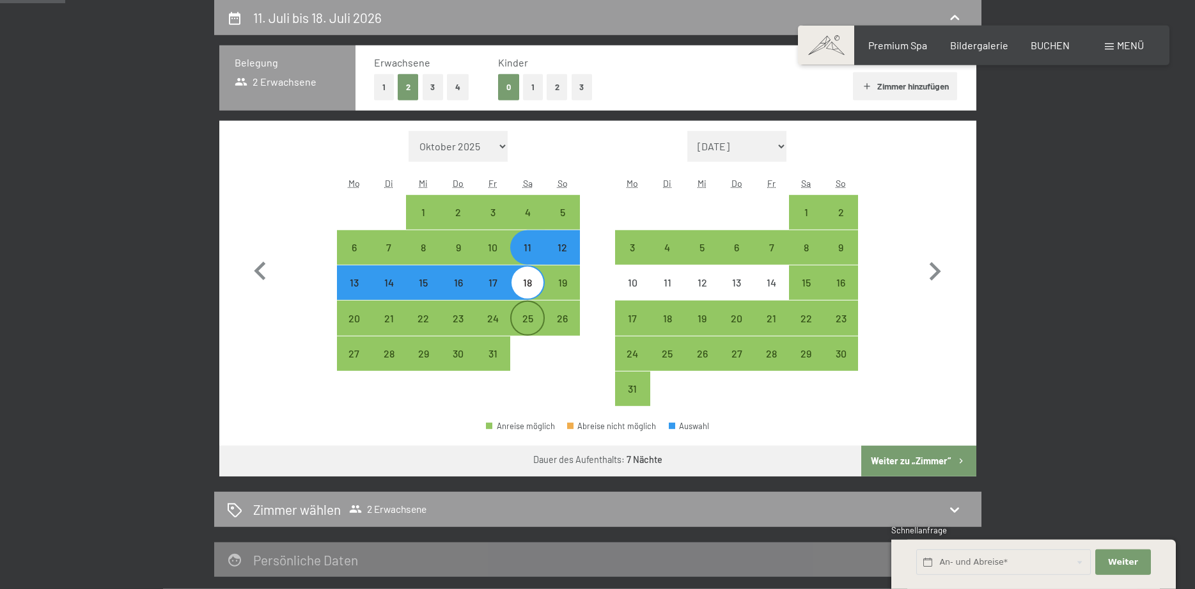
click at [529, 320] on div "25" at bounding box center [527, 329] width 32 height 32
select select "[DATE]"
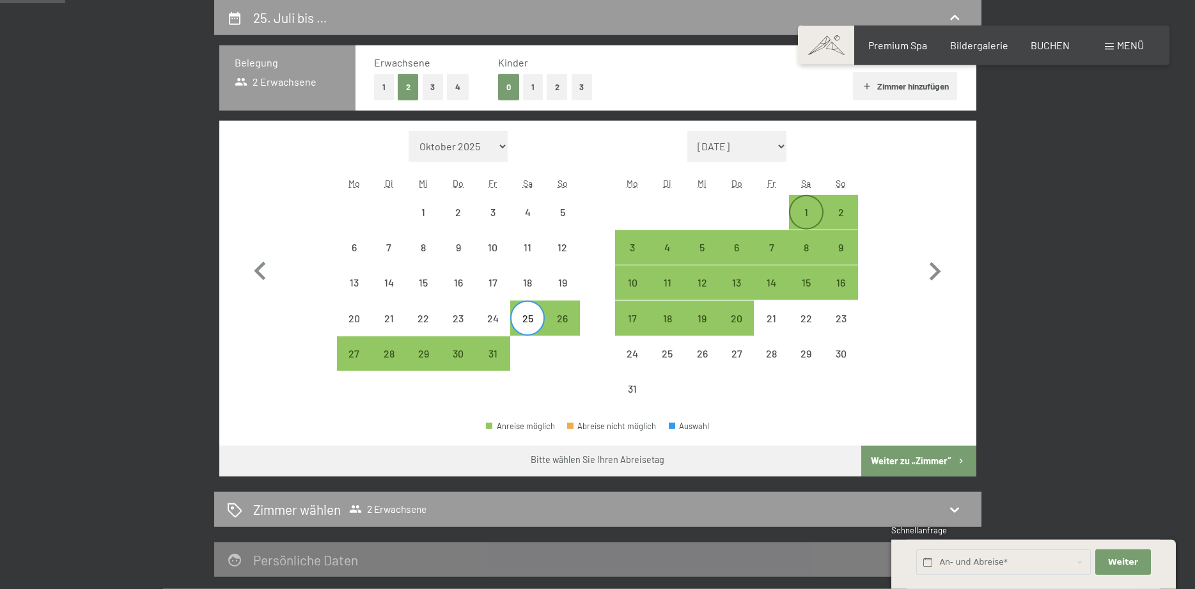
click at [794, 215] on div "1" at bounding box center [806, 223] width 32 height 32
select select "[DATE]"
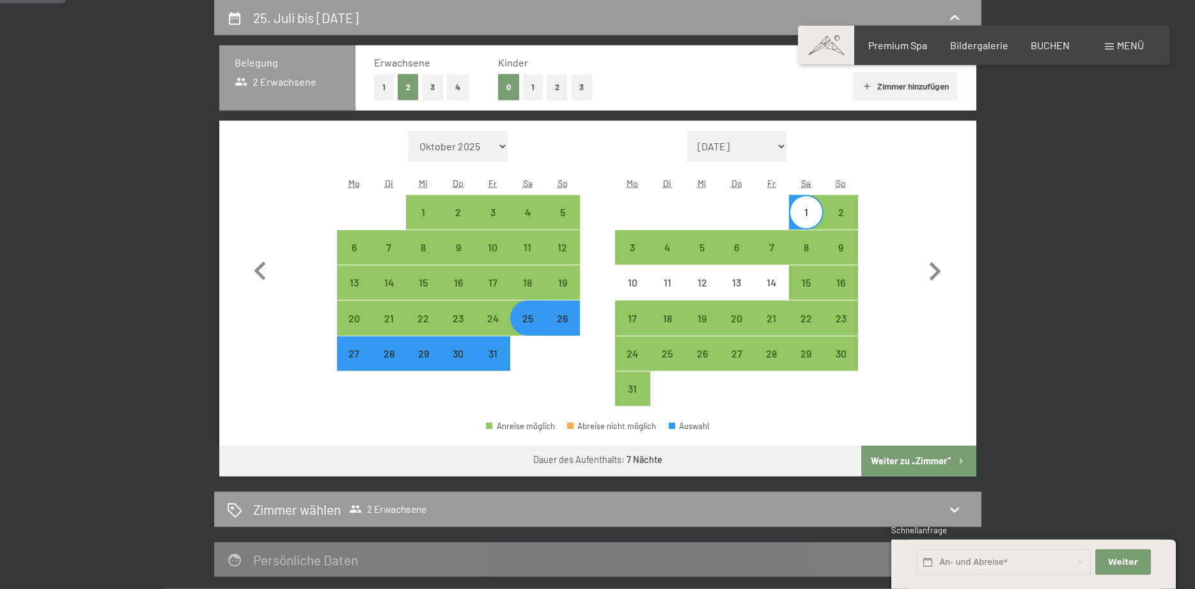
click at [883, 460] on button "Weiter zu „Zimmer“" at bounding box center [918, 461] width 114 height 31
select select "[DATE]"
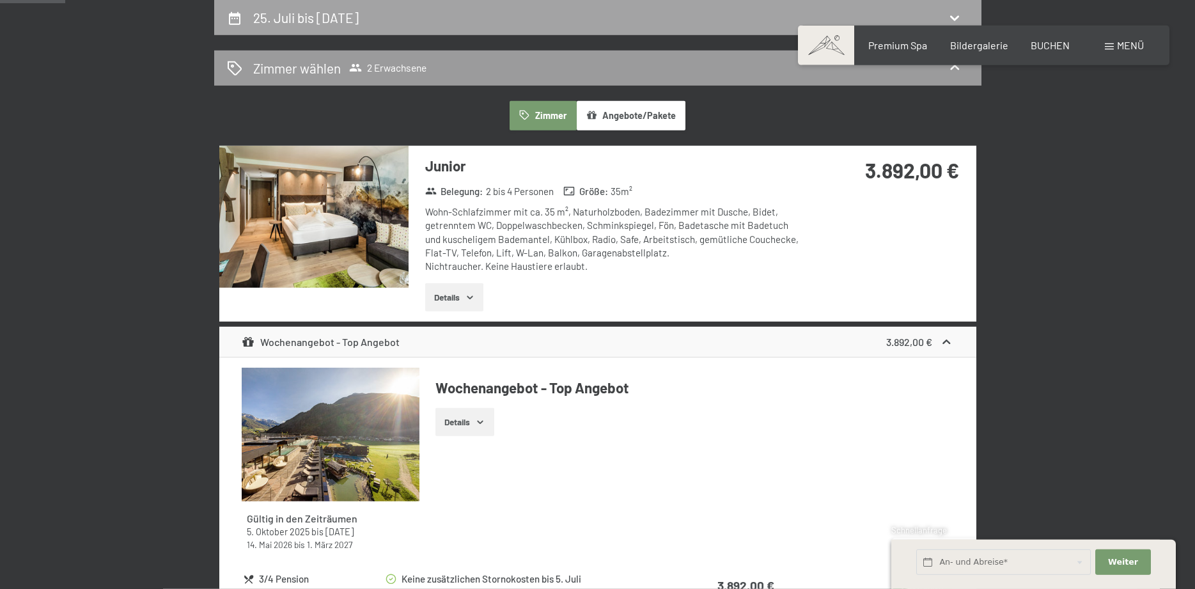
click at [347, 20] on h2 "25. Juli bis 1. August 2026" at bounding box center [305, 18] width 105 height 16
select select "[DATE]"
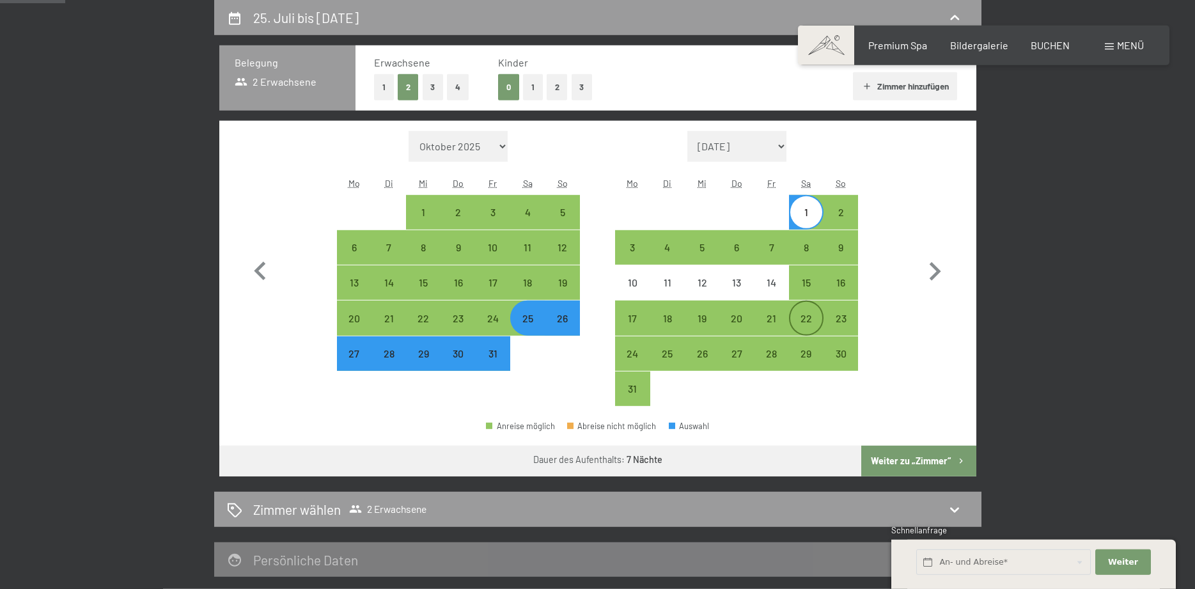
click at [804, 313] on div "22" at bounding box center [806, 329] width 32 height 32
select select "[DATE]"
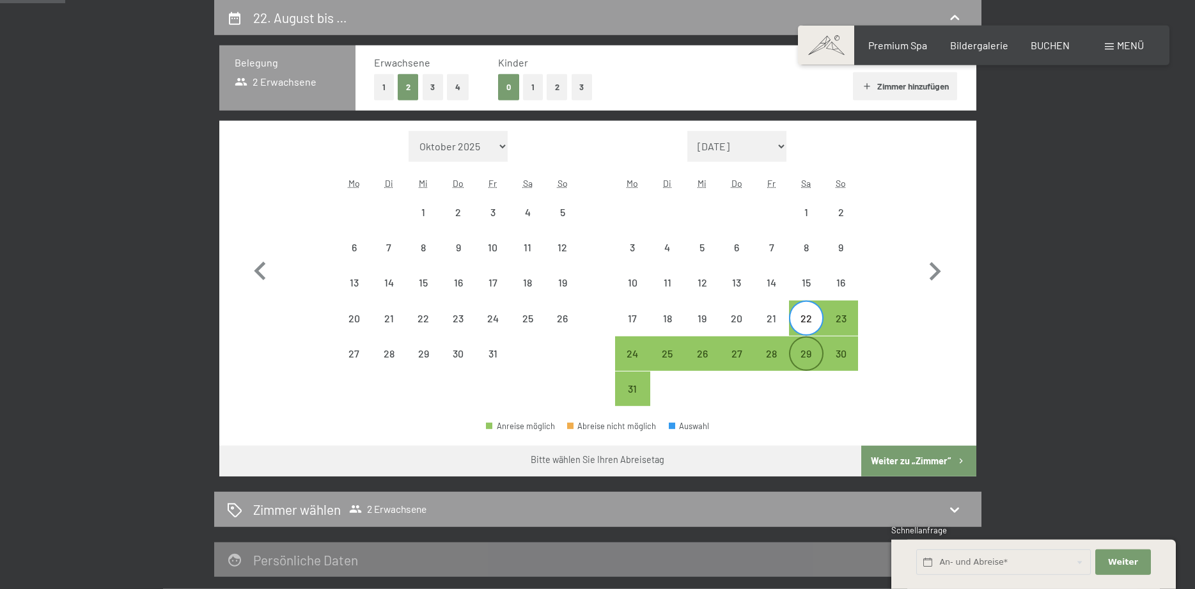
click at [808, 355] on div "29" at bounding box center [806, 364] width 32 height 32
select select "[DATE]"
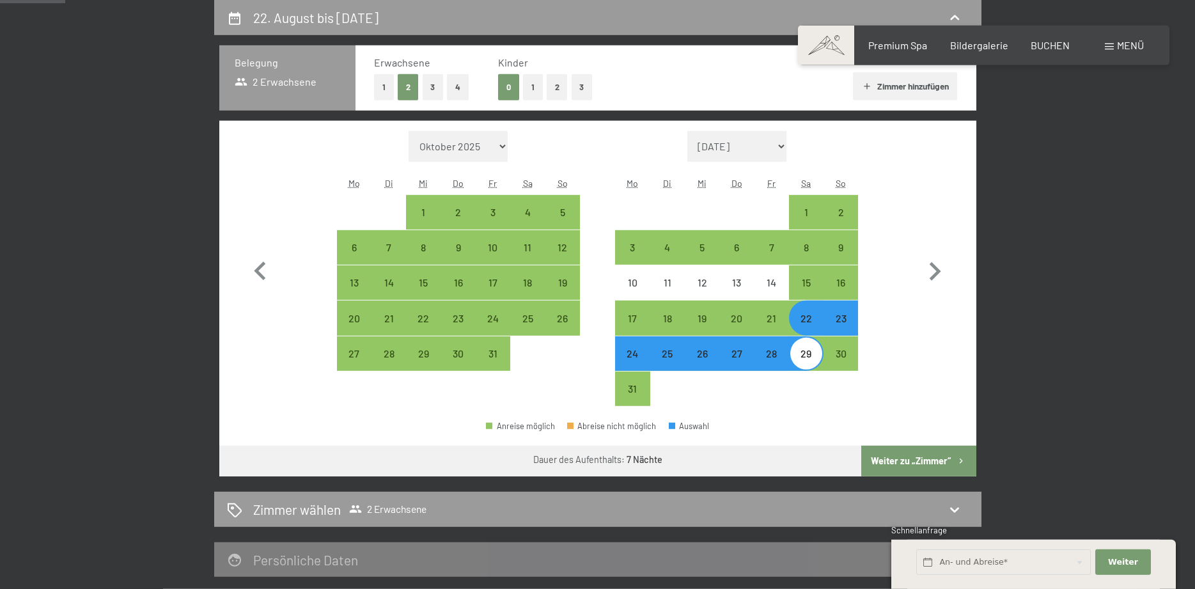
click at [888, 462] on button "Weiter zu „Zimmer“" at bounding box center [918, 461] width 114 height 31
select select "[DATE]"
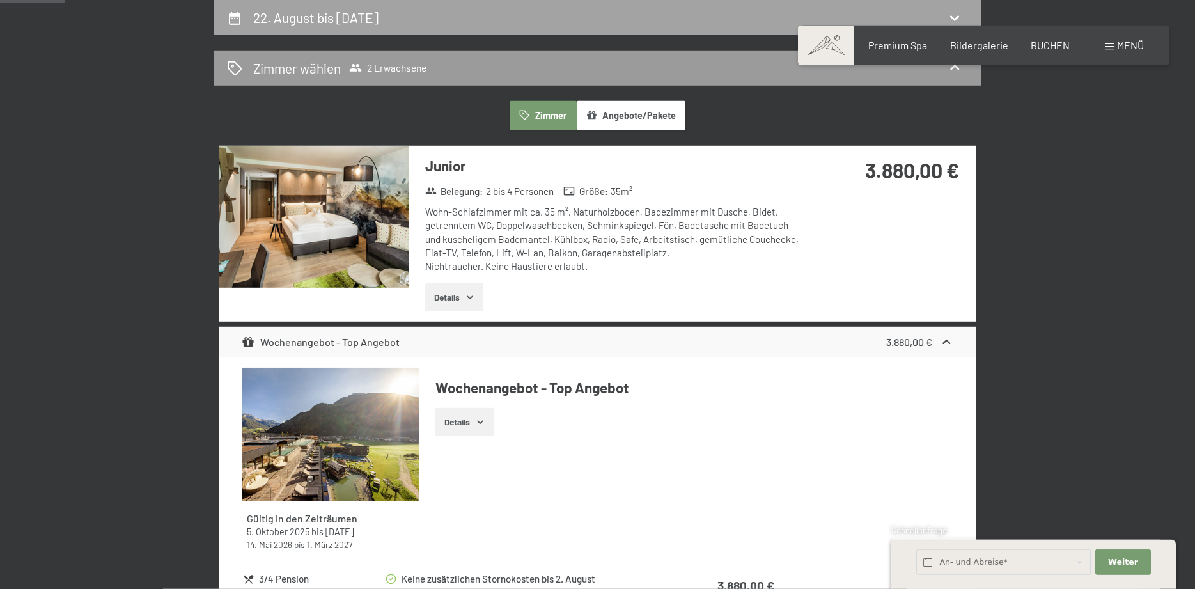
click at [382, 26] on div "22. August bis 29. August 2026" at bounding box center [318, 17] width 130 height 19
select select "[DATE]"
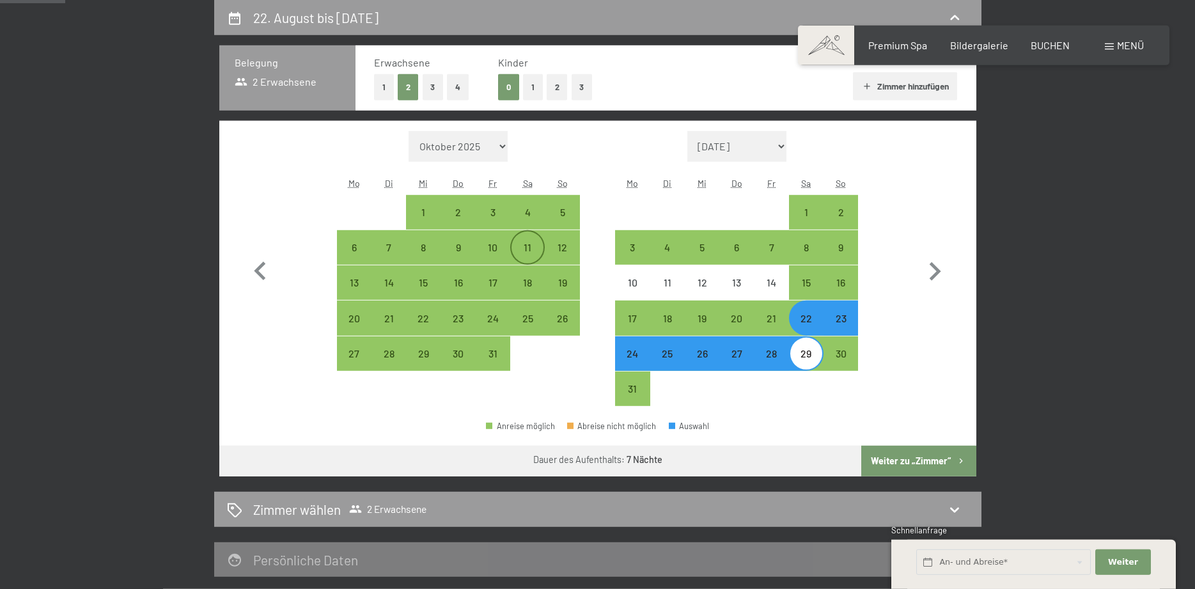
drag, startPoint x: 532, startPoint y: 240, endPoint x: 529, endPoint y: 254, distance: 14.9
click at [532, 240] on div "11" at bounding box center [527, 247] width 32 height 32
select select "[DATE]"
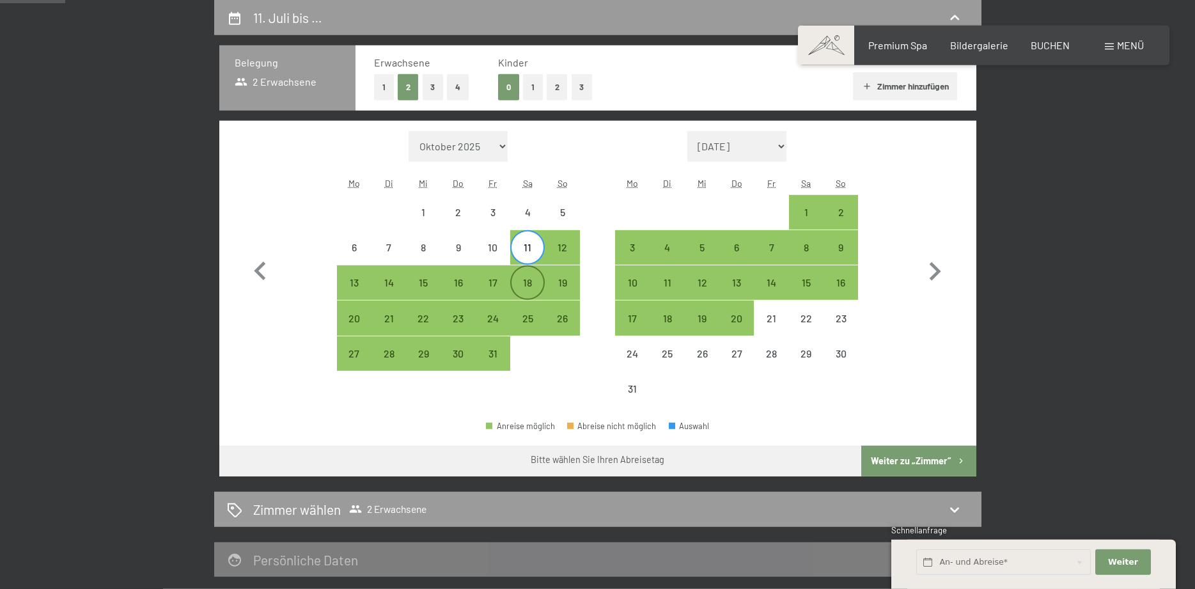
click at [529, 286] on div "18" at bounding box center [527, 293] width 32 height 32
select select "[DATE]"
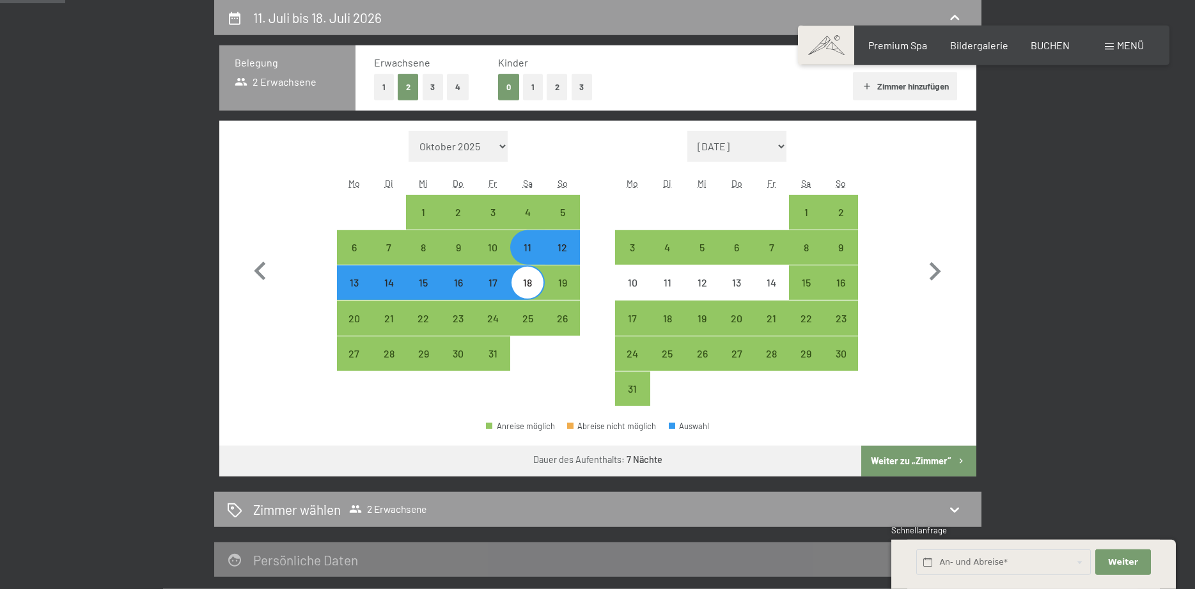
click at [900, 468] on button "Weiter zu „Zimmer“" at bounding box center [918, 461] width 114 height 31
select select "[DATE]"
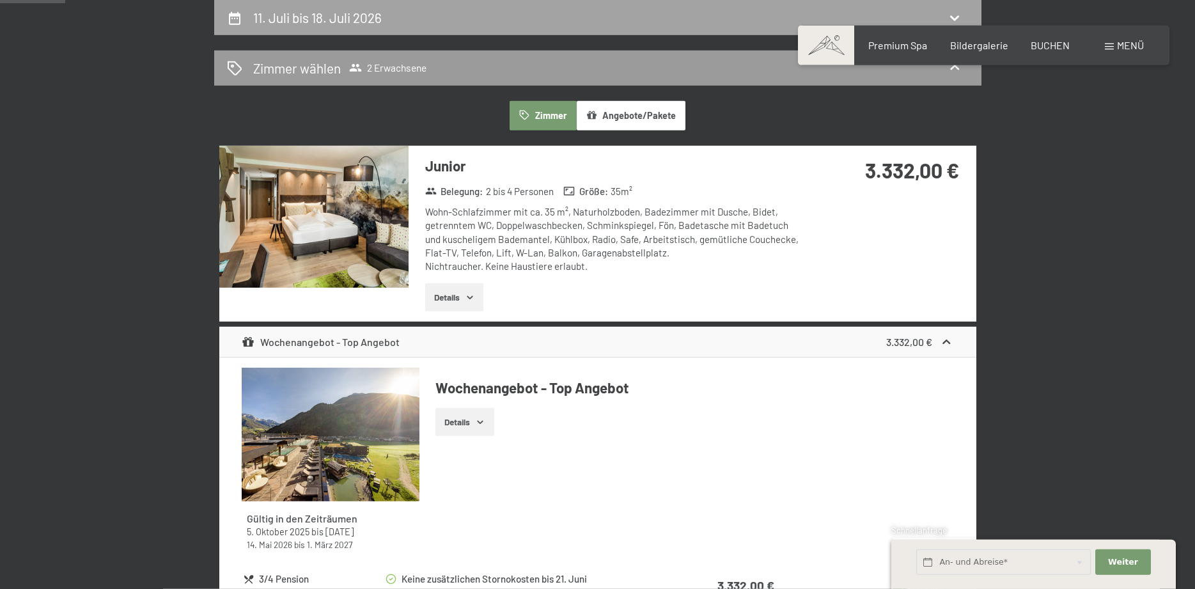
click at [374, 22] on h2 "11. Juli bis 18. Juli 2026" at bounding box center [317, 18] width 129 height 16
select select "[DATE]"
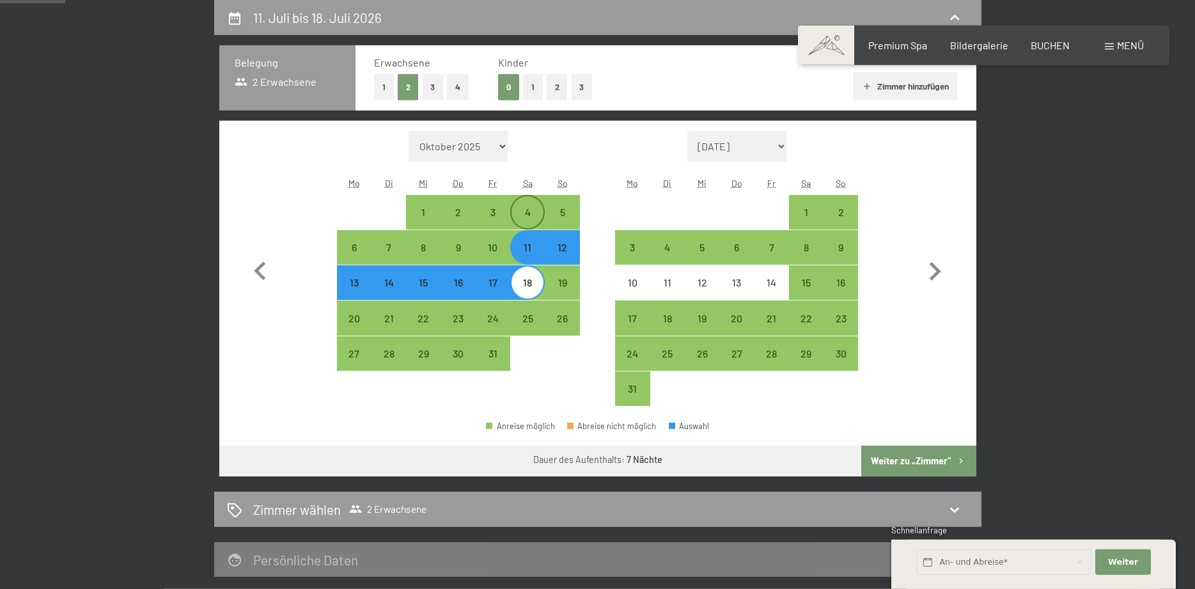
click at [527, 203] on div "4" at bounding box center [527, 212] width 32 height 32
select select "[DATE]"
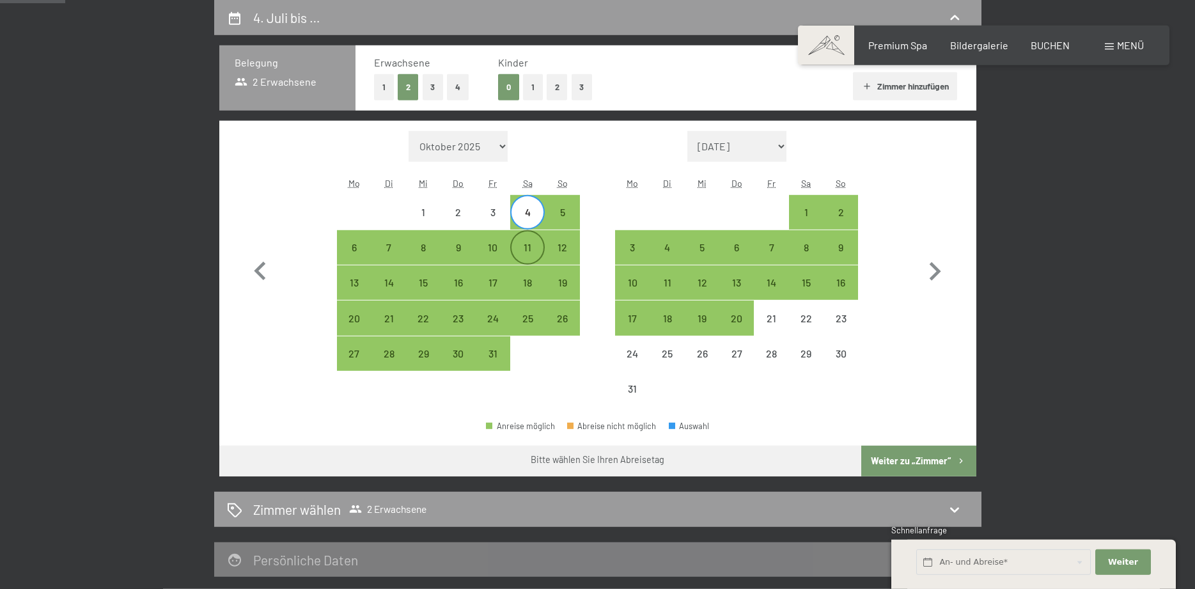
click at [520, 246] on div "11" at bounding box center [527, 258] width 32 height 32
select select "[DATE]"
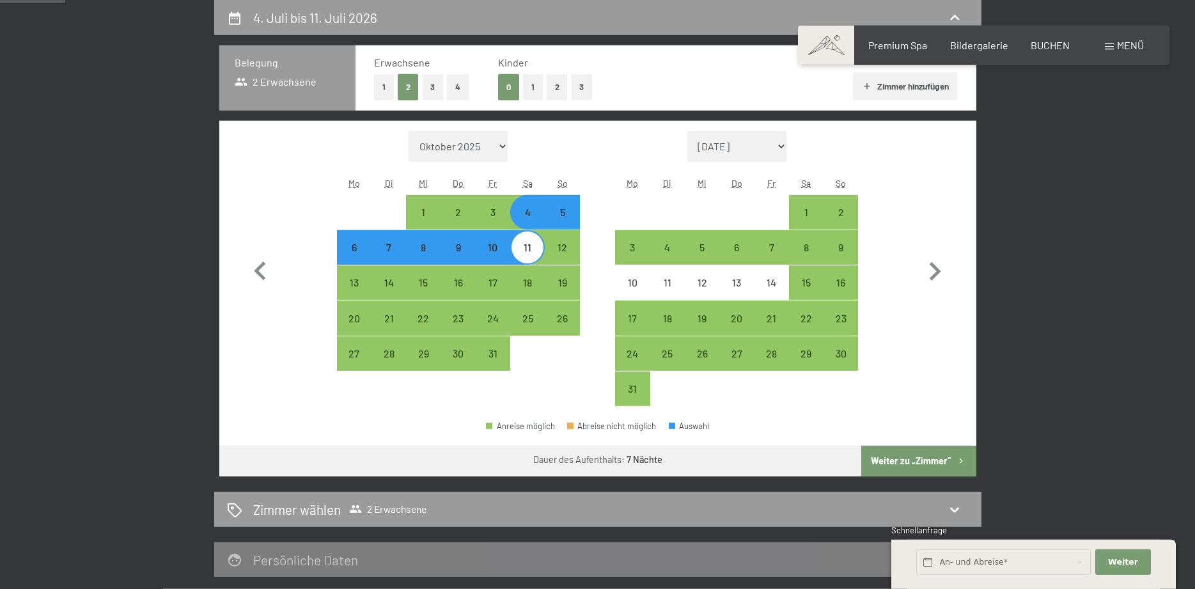
click at [900, 463] on button "Weiter zu „Zimmer“" at bounding box center [918, 461] width 114 height 31
select select "[DATE]"
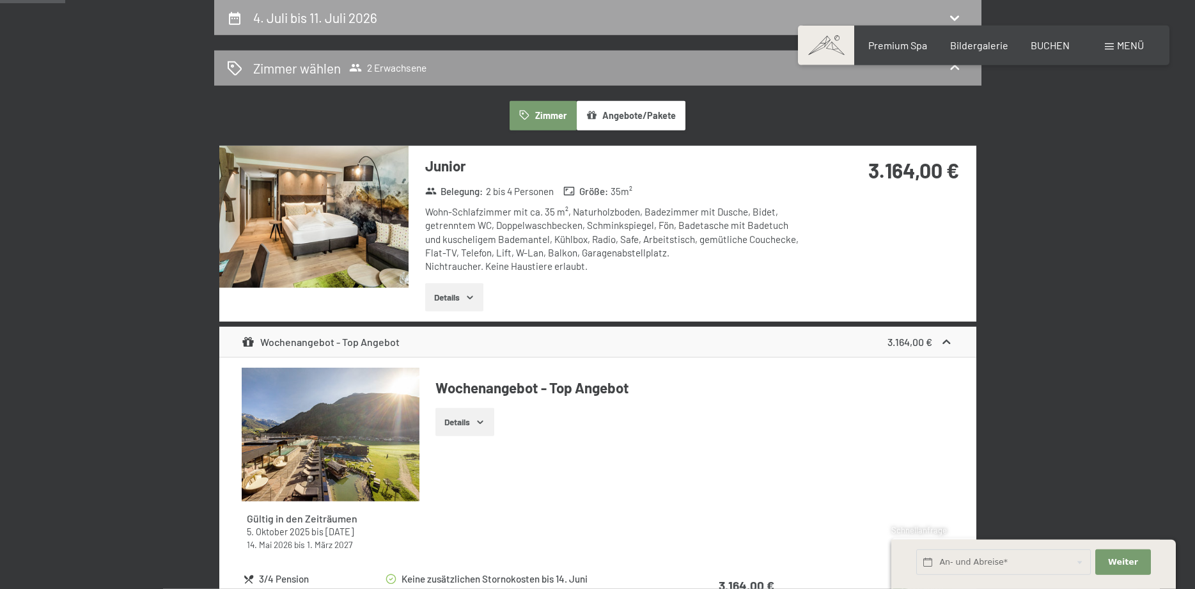
click at [373, 25] on h2 "4. Juli bis 11. Juli 2026" at bounding box center [315, 18] width 124 height 16
select select "[DATE]"
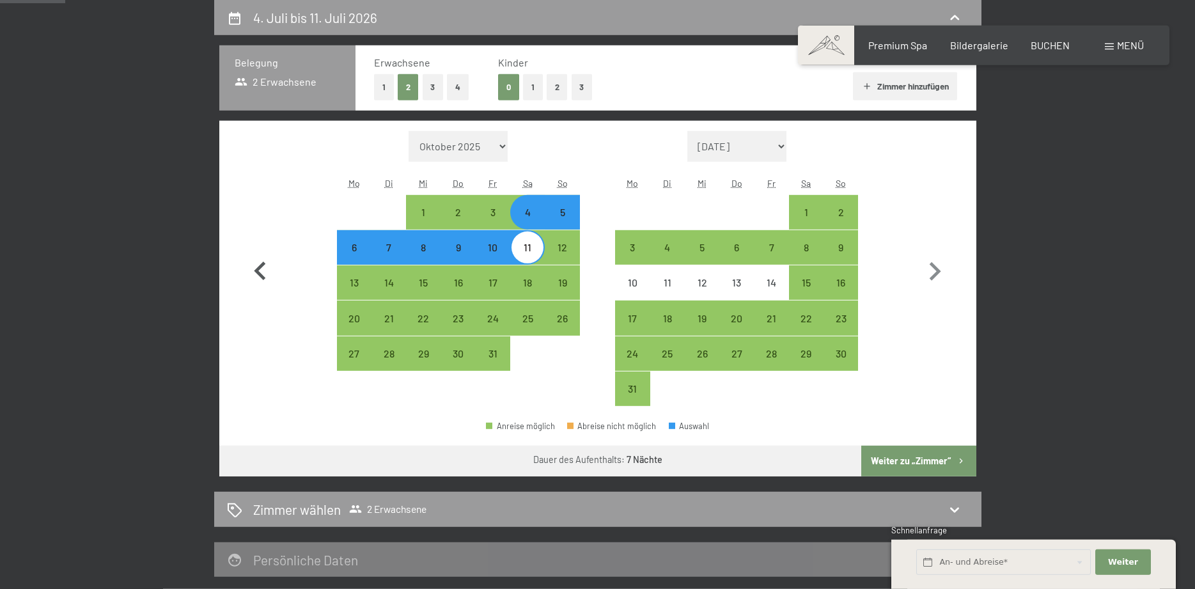
click at [261, 268] on icon "button" at bounding box center [260, 271] width 37 height 37
select select "[DATE]"
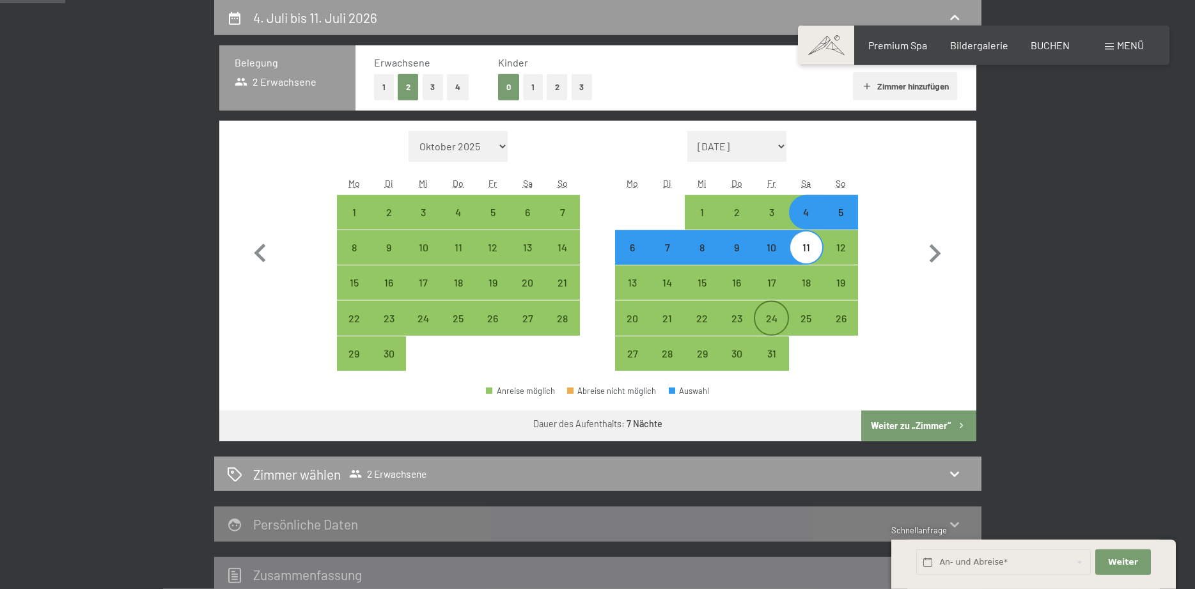
click at [783, 320] on div "24" at bounding box center [771, 329] width 32 height 32
select select "[DATE]"
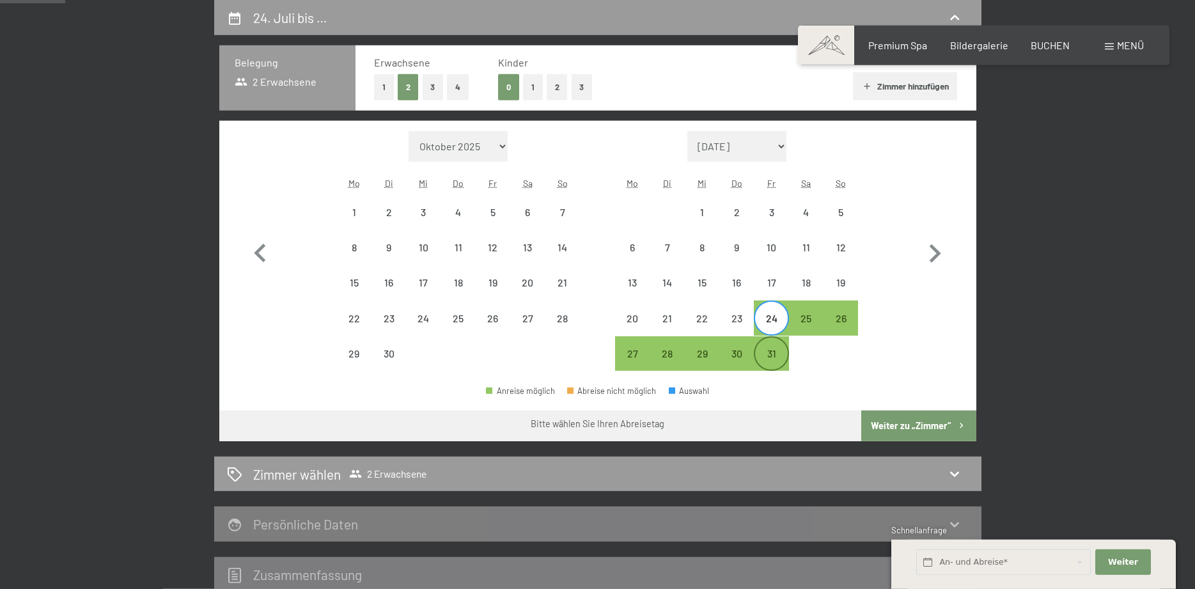
click at [777, 355] on div "31" at bounding box center [771, 364] width 32 height 32
select select "[DATE]"
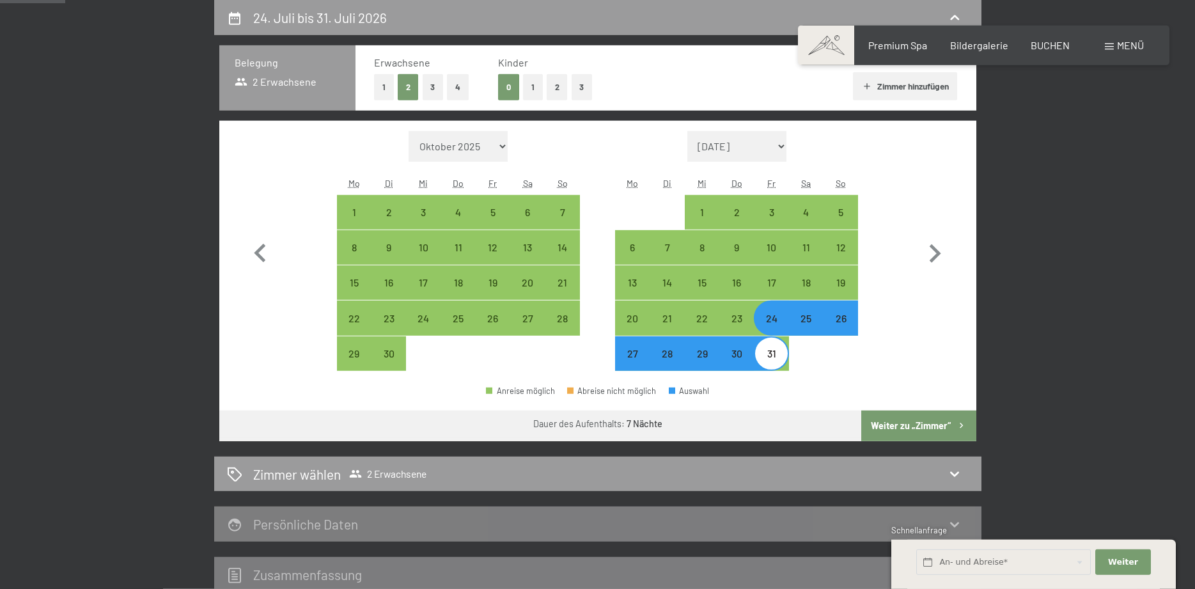
click at [892, 420] on button "Weiter zu „Zimmer“" at bounding box center [918, 425] width 114 height 31
select select "[DATE]"
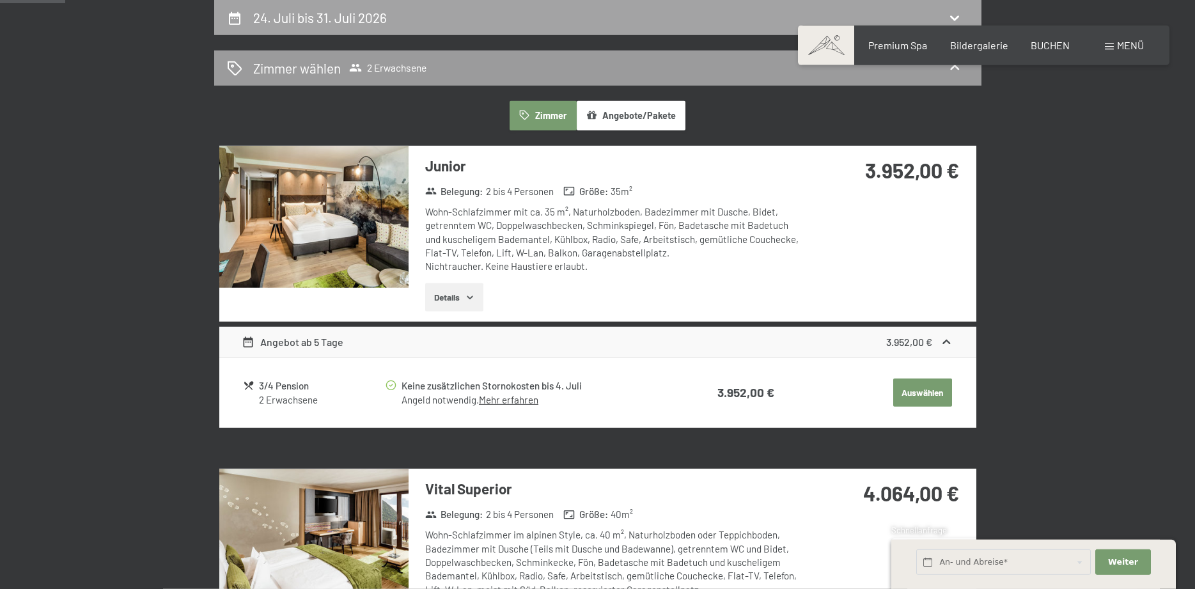
click at [277, 27] on div "24. Juli bis 31. Juli 2026" at bounding box center [597, 17] width 767 height 35
select select "[DATE]"
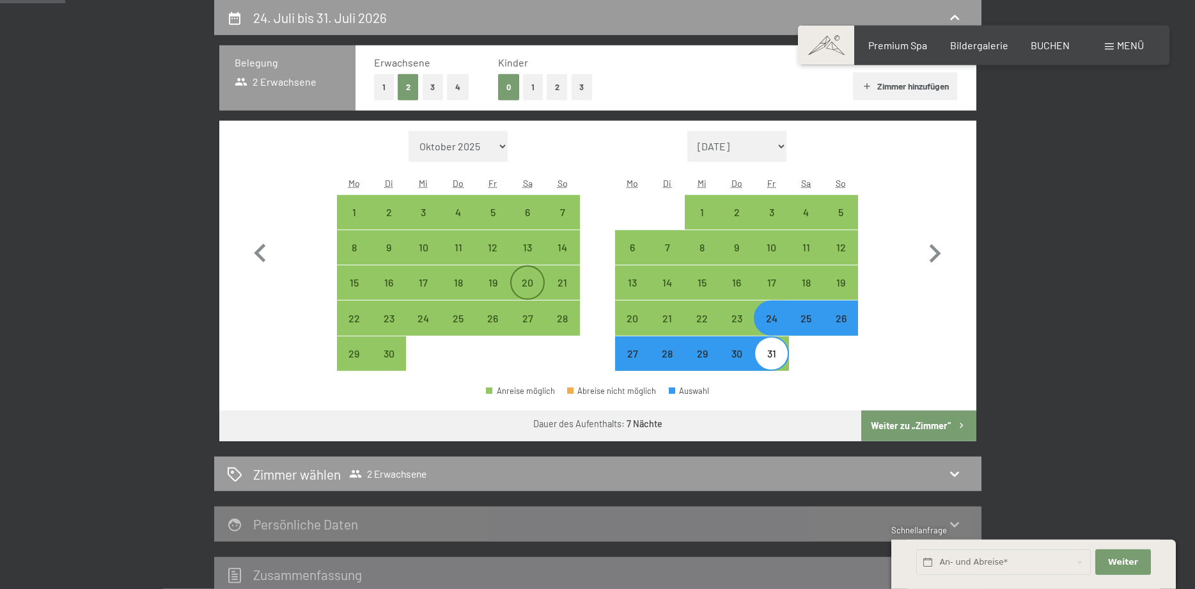
click at [522, 286] on div "20" at bounding box center [527, 293] width 32 height 32
select select "[DATE]"
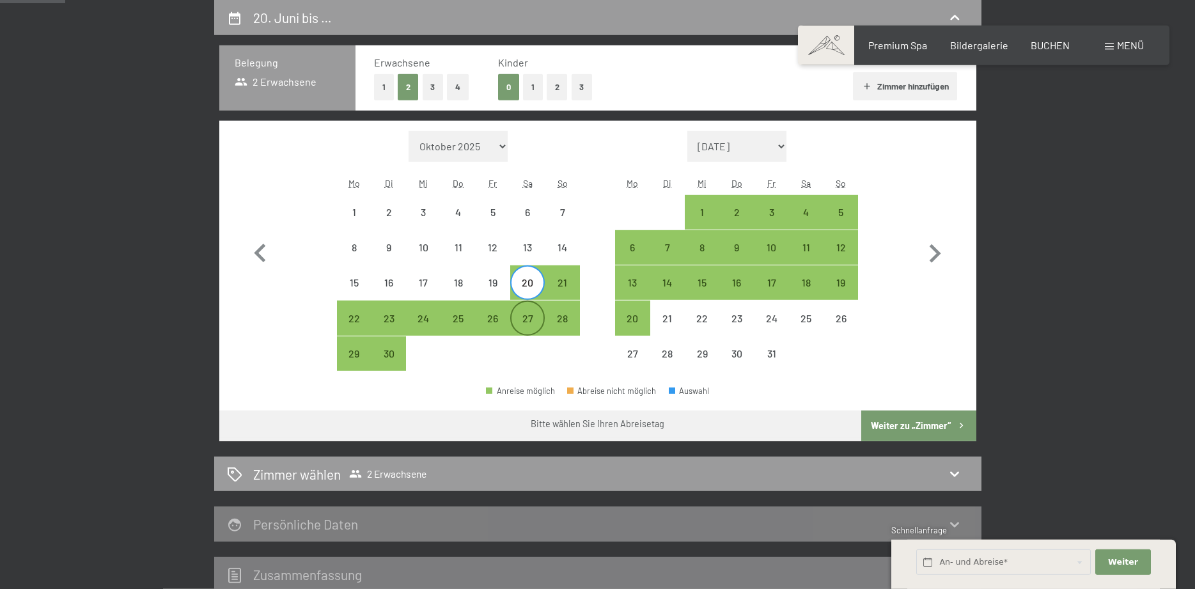
click at [535, 321] on div "27" at bounding box center [527, 329] width 32 height 32
select select "[DATE]"
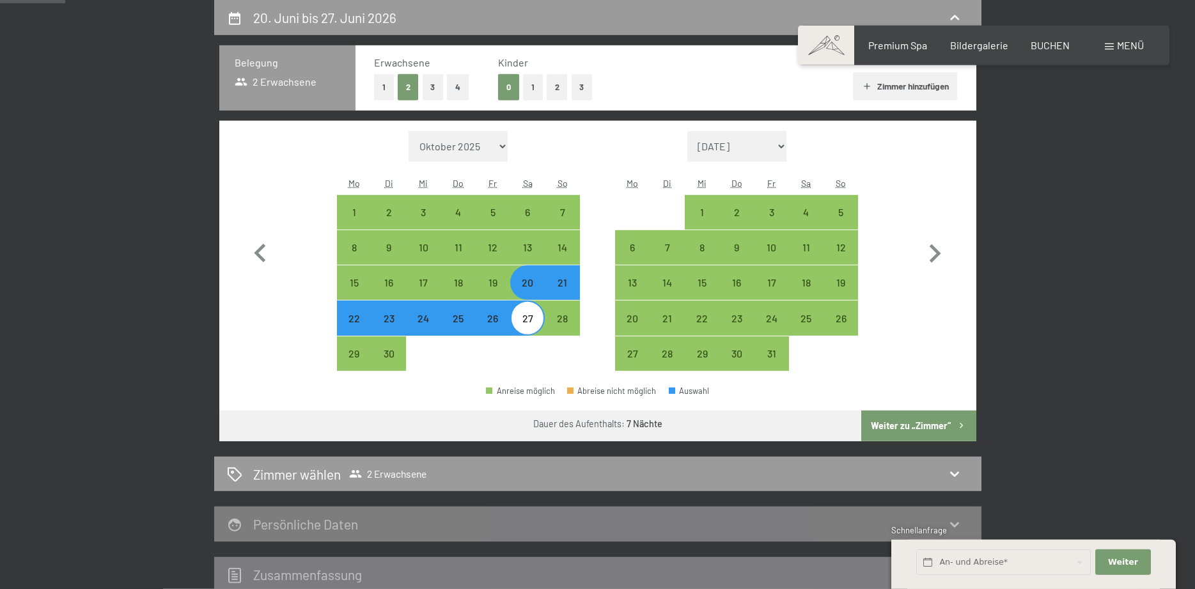
click at [905, 426] on button "Weiter zu „Zimmer“" at bounding box center [918, 425] width 114 height 31
select select "[DATE]"
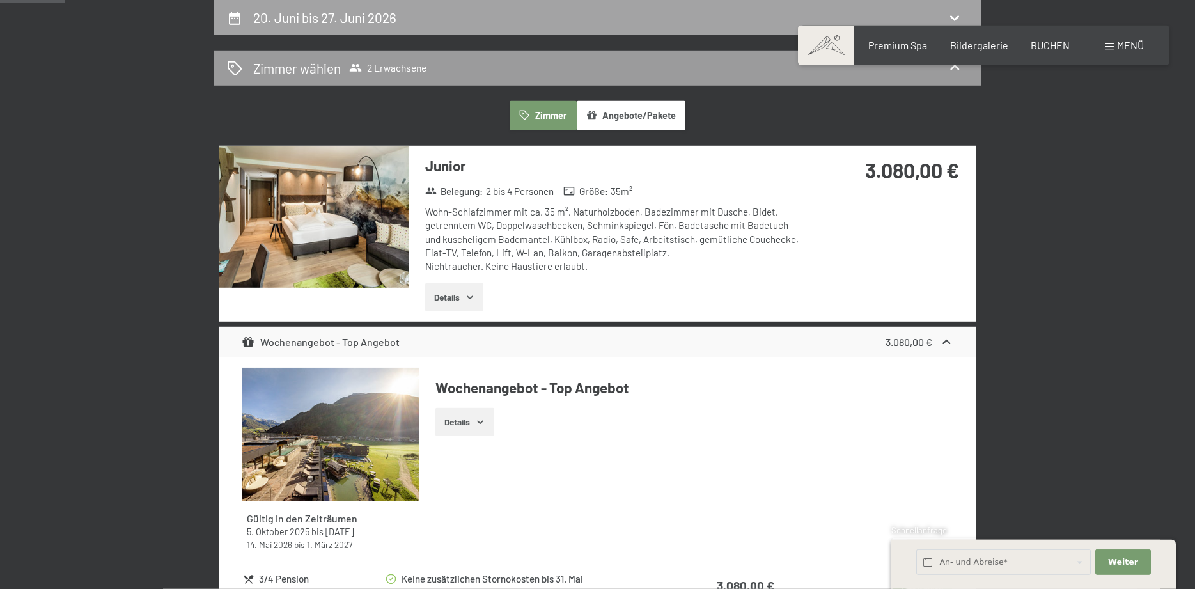
click at [288, 20] on h2 "20. Juni bis 27. Juni 2026" at bounding box center [324, 18] width 143 height 16
select select "[DATE]"
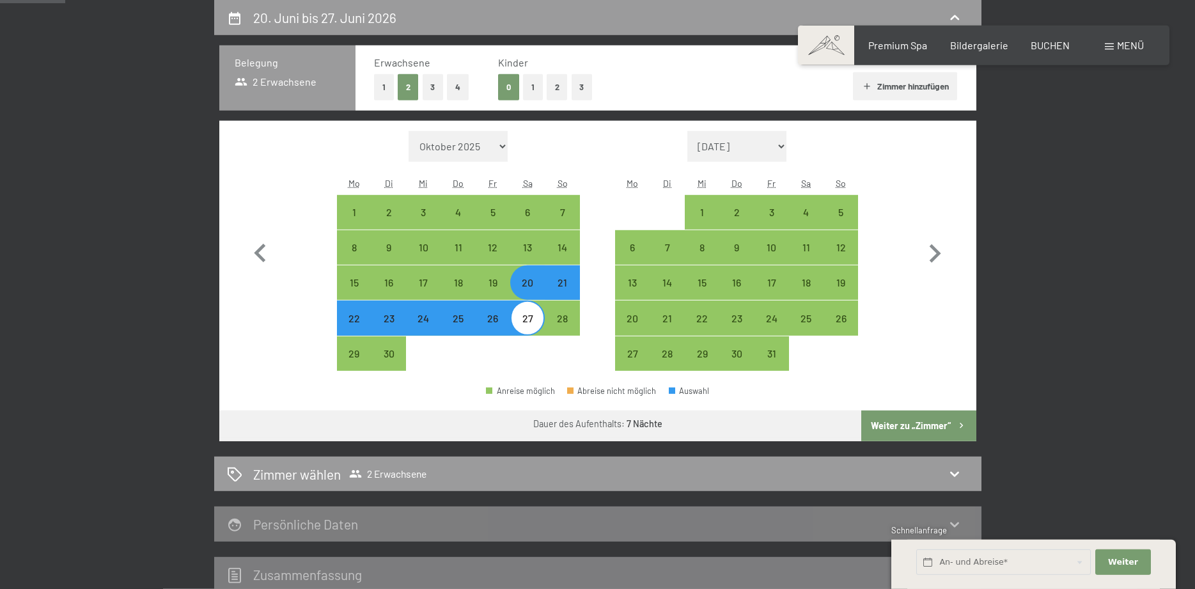
click at [535, 318] on div "27" at bounding box center [527, 329] width 32 height 32
select select "[DATE]"
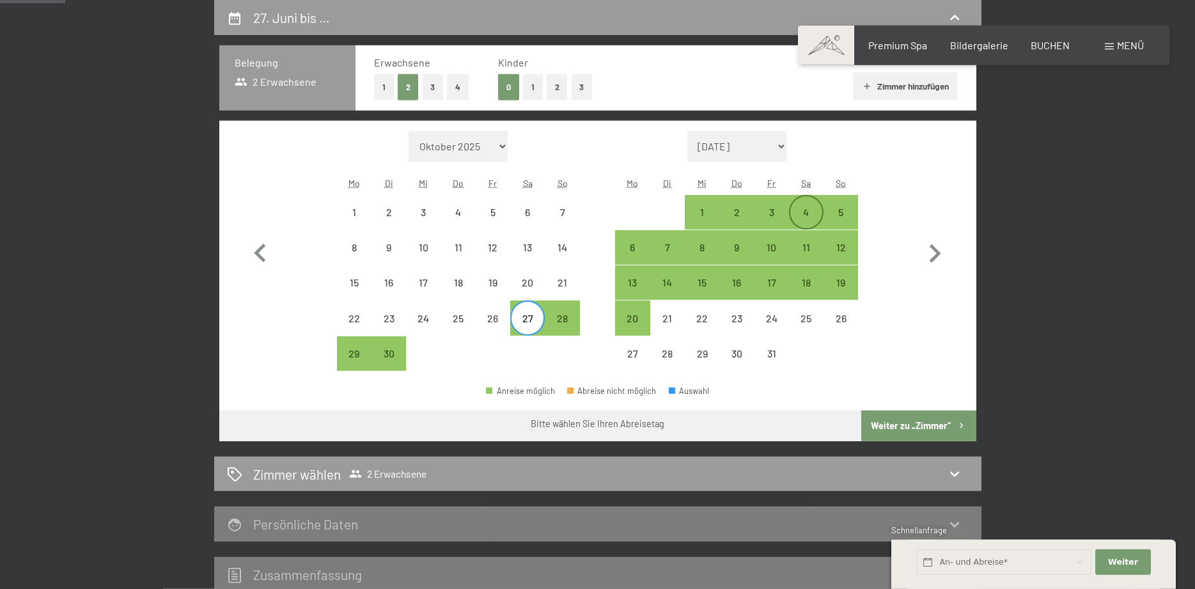
click at [814, 206] on div "4" at bounding box center [806, 212] width 32 height 32
select select "[DATE]"
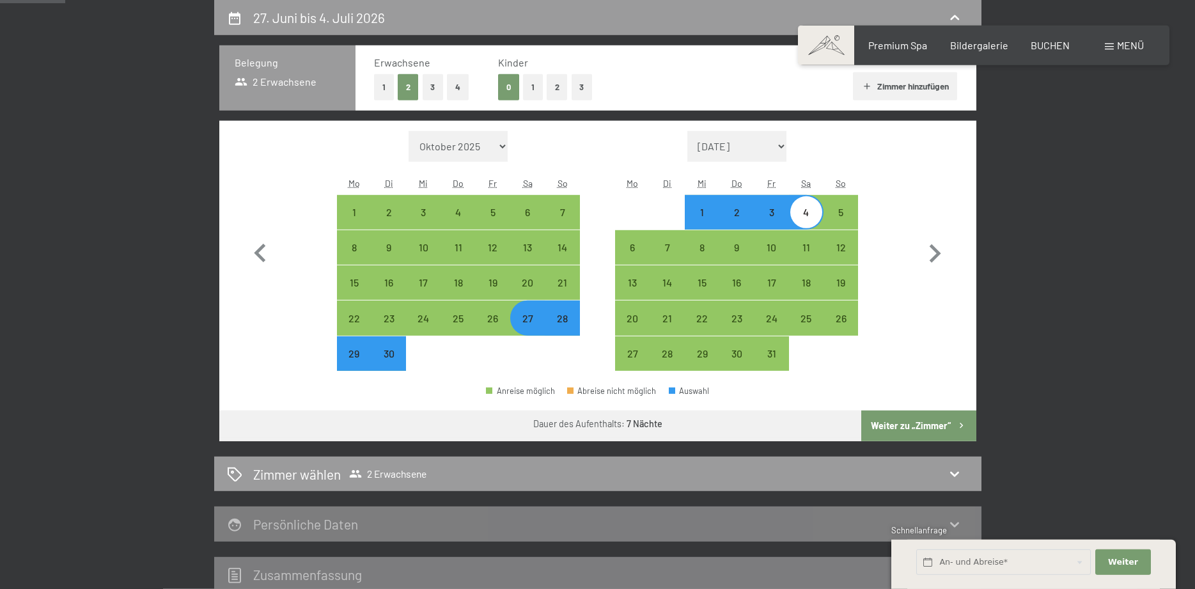
click at [919, 430] on button "Weiter zu „Zimmer“" at bounding box center [918, 425] width 114 height 31
select select "[DATE]"
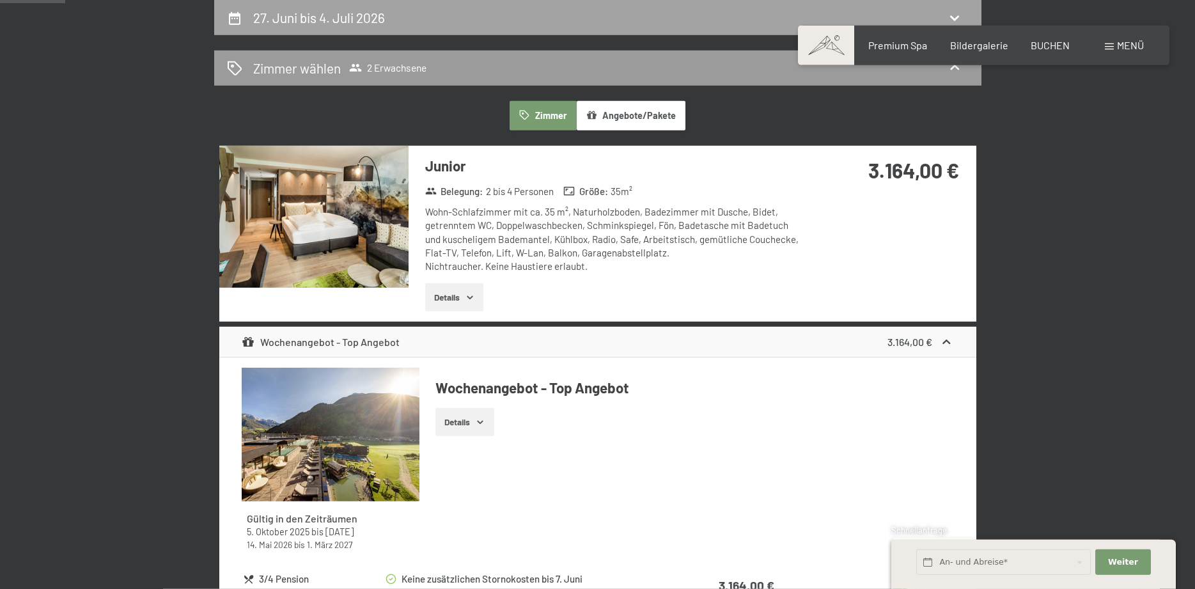
click at [318, 24] on h2 "27. Juni bis 4. Juli 2026" at bounding box center [319, 18] width 132 height 16
select select "[DATE]"
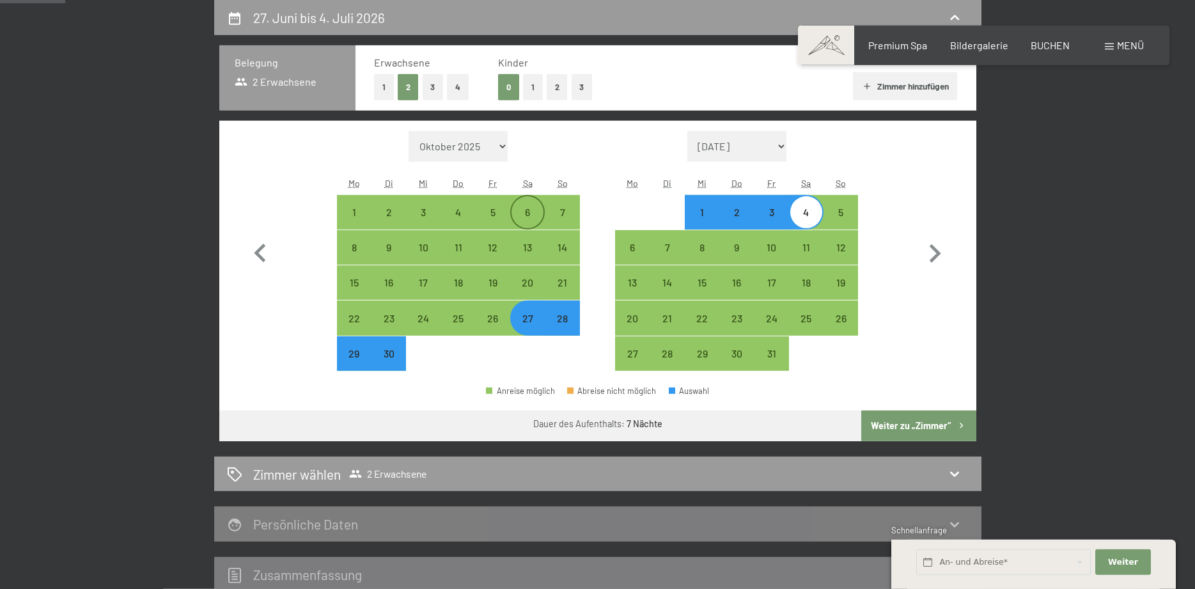
click at [532, 217] on div "6" at bounding box center [527, 223] width 32 height 32
select select "[DATE]"
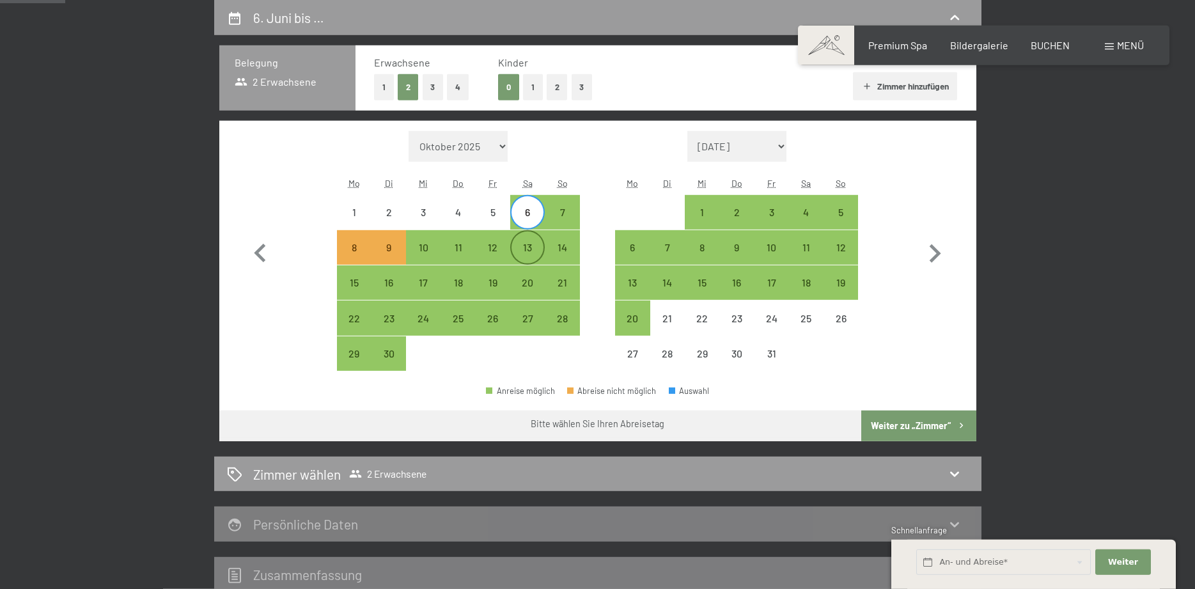
click at [535, 250] on div "13" at bounding box center [527, 258] width 32 height 32
select select "[DATE]"
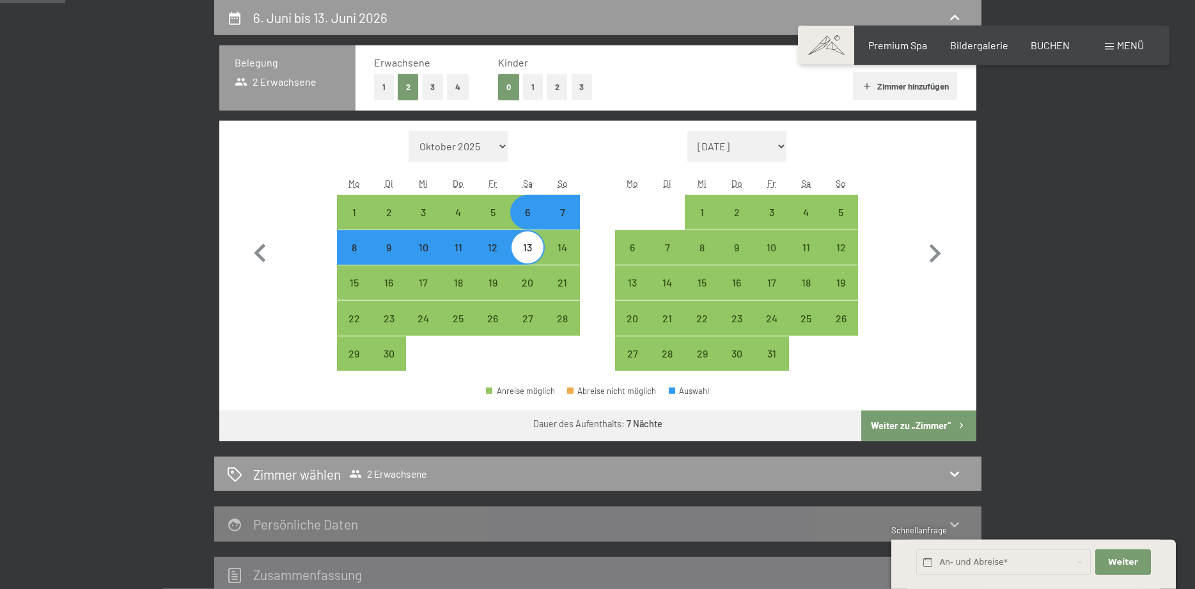
click at [903, 427] on button "Weiter zu „Zimmer“" at bounding box center [918, 425] width 114 height 31
select select "[DATE]"
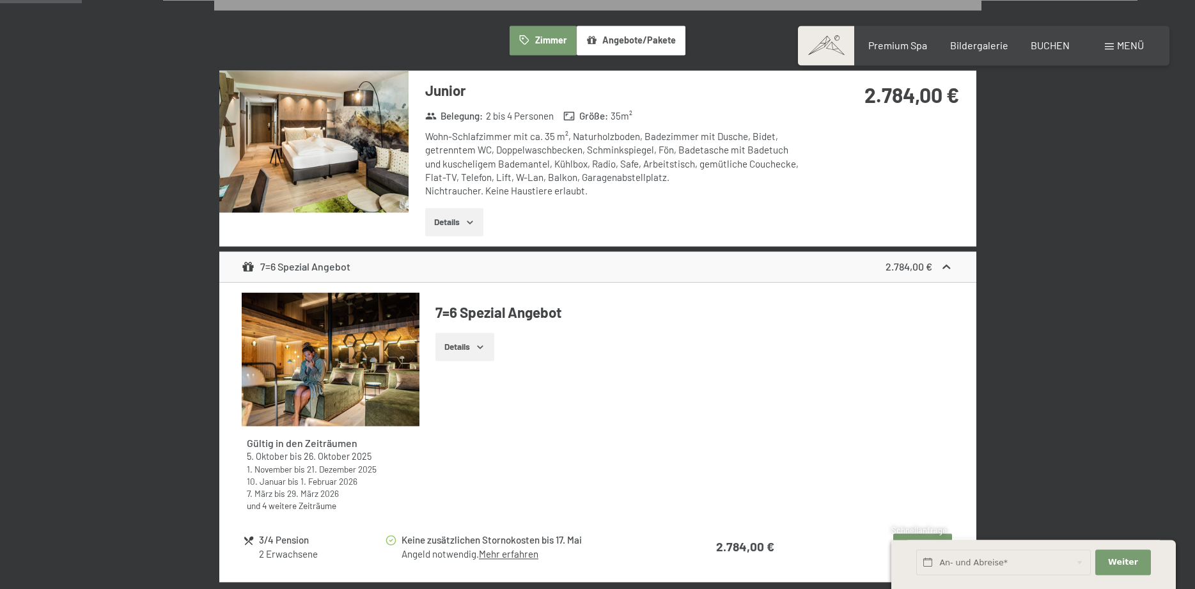
scroll to position [435, 0]
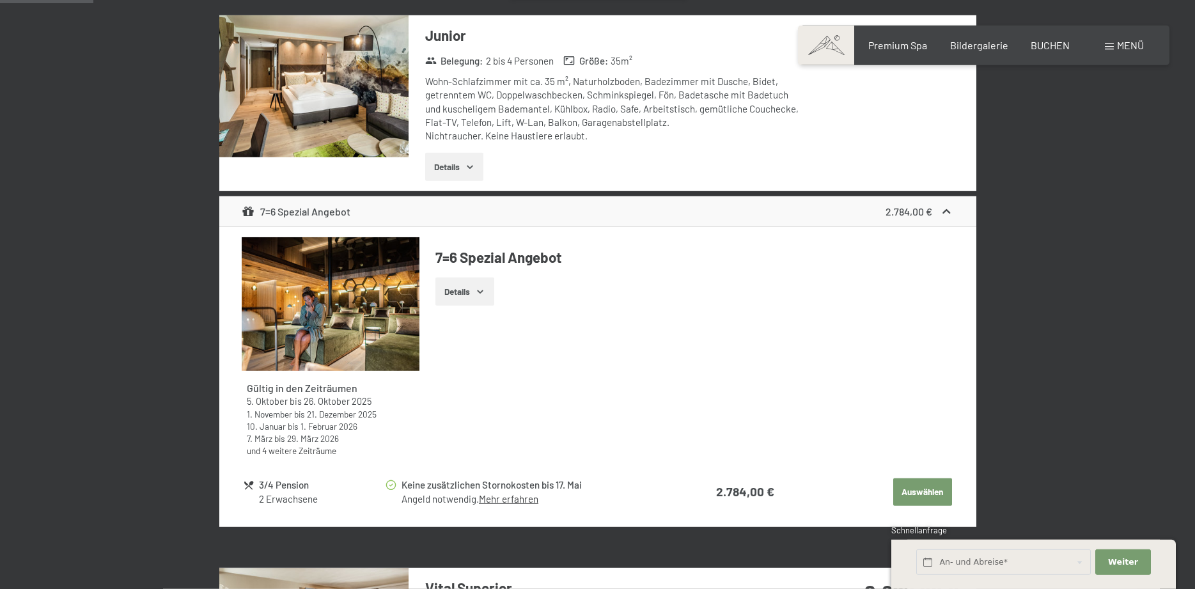
click at [434, 171] on button "Details" at bounding box center [454, 167] width 58 height 28
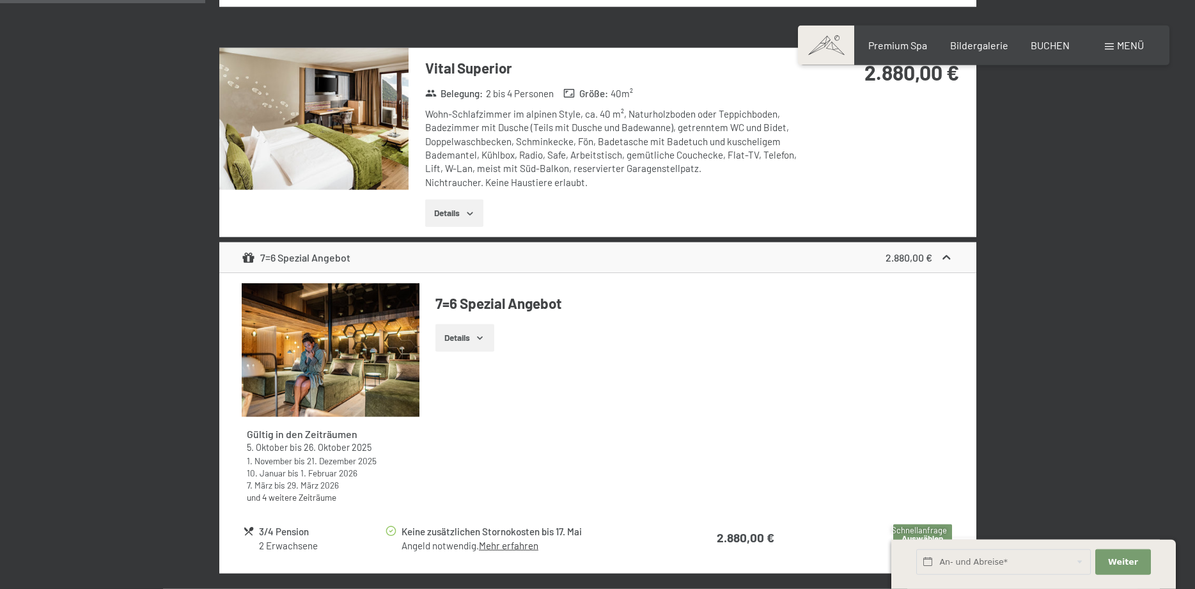
scroll to position [1153, 0]
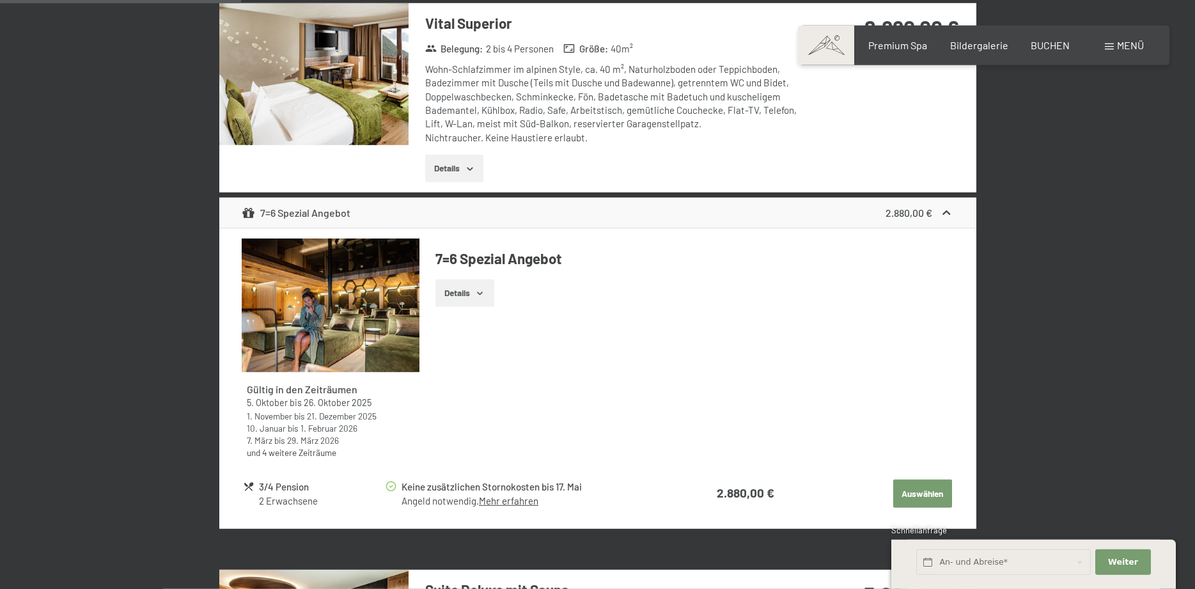
click at [893, 492] on button "Auswählen" at bounding box center [922, 494] width 59 height 28
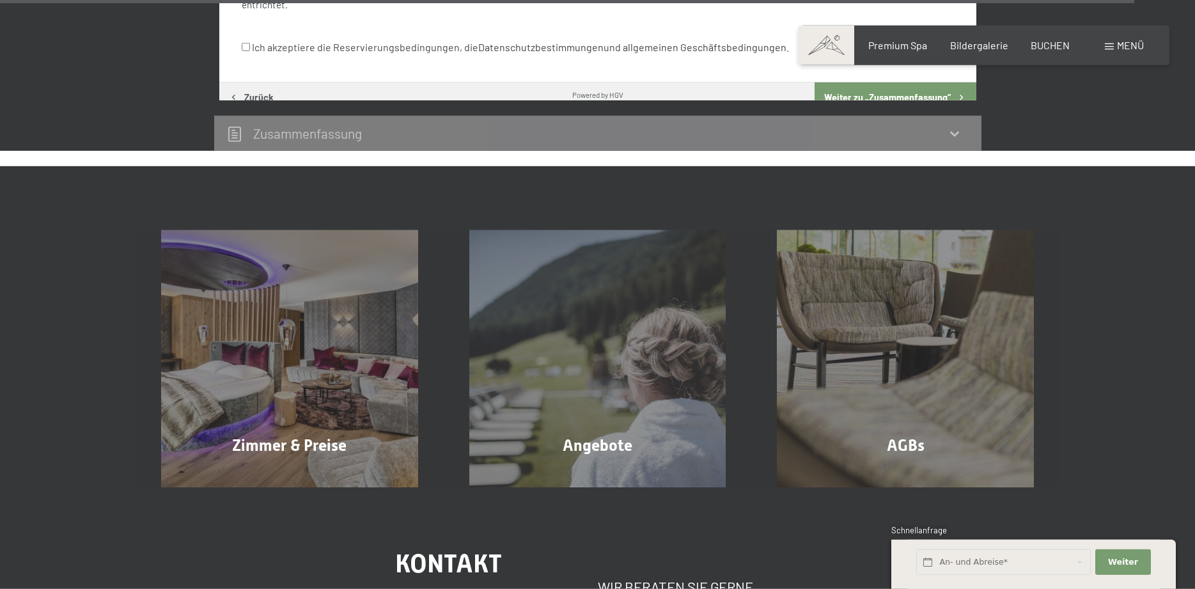
scroll to position [6101, 0]
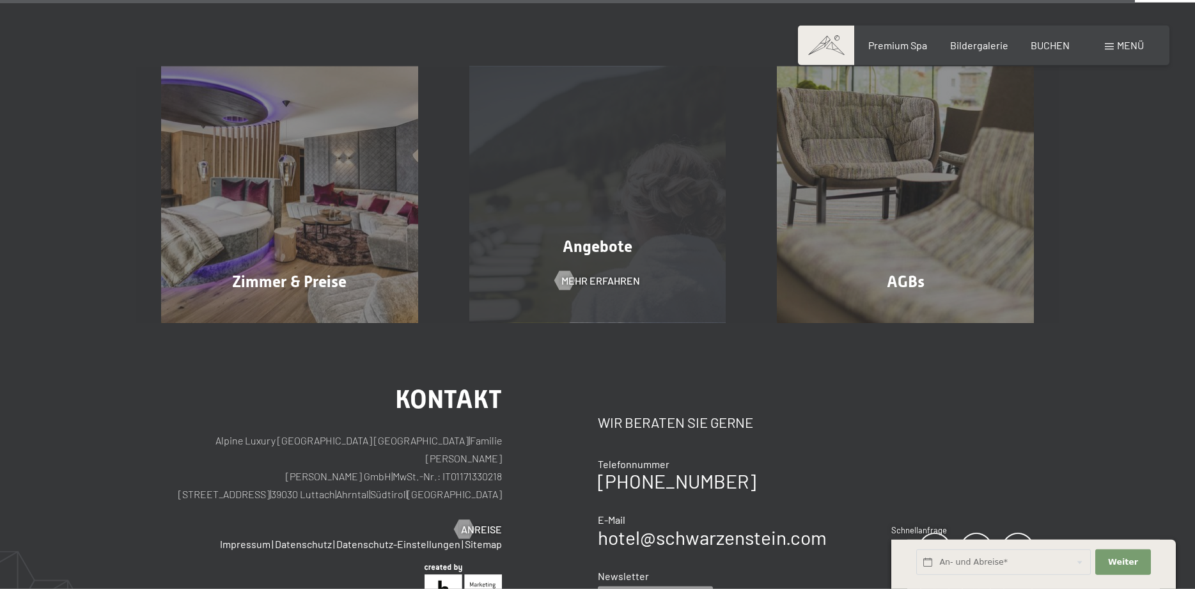
click at [602, 293] on div "Angebote Mehr erfahren" at bounding box center [598, 194] width 308 height 257
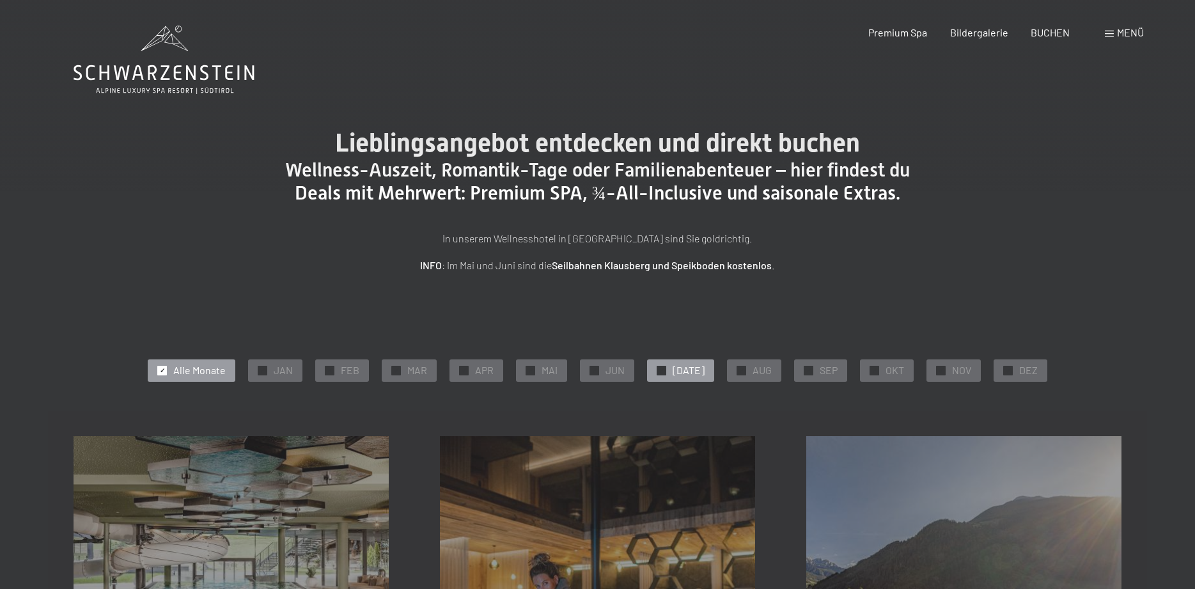
click at [665, 377] on div "✓ JUL" at bounding box center [680, 370] width 67 height 22
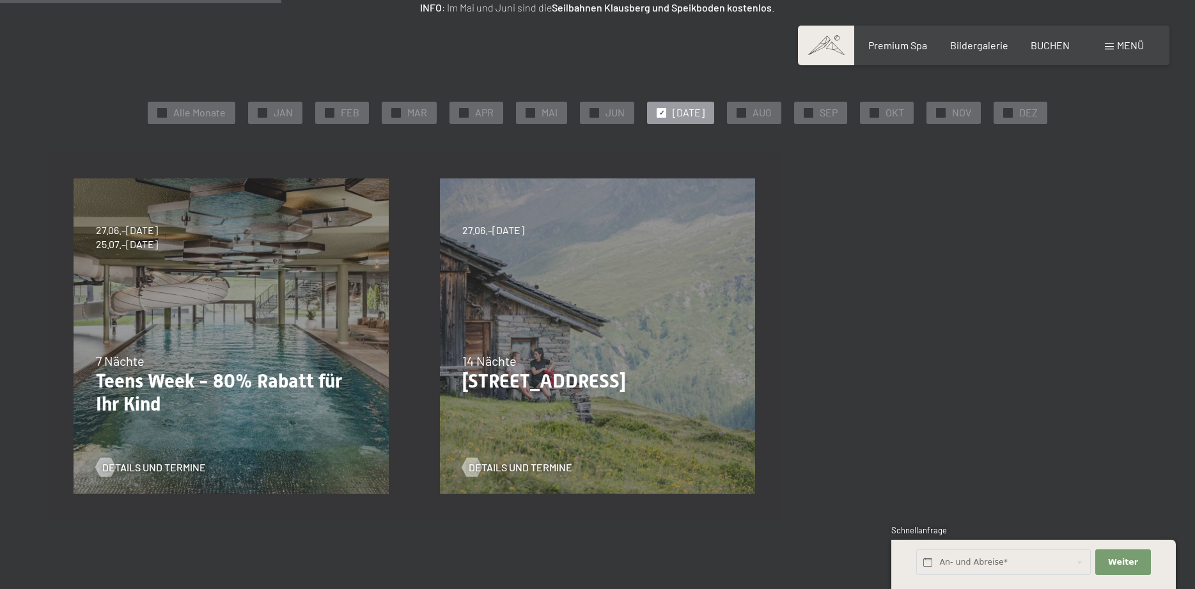
scroll to position [261, 0]
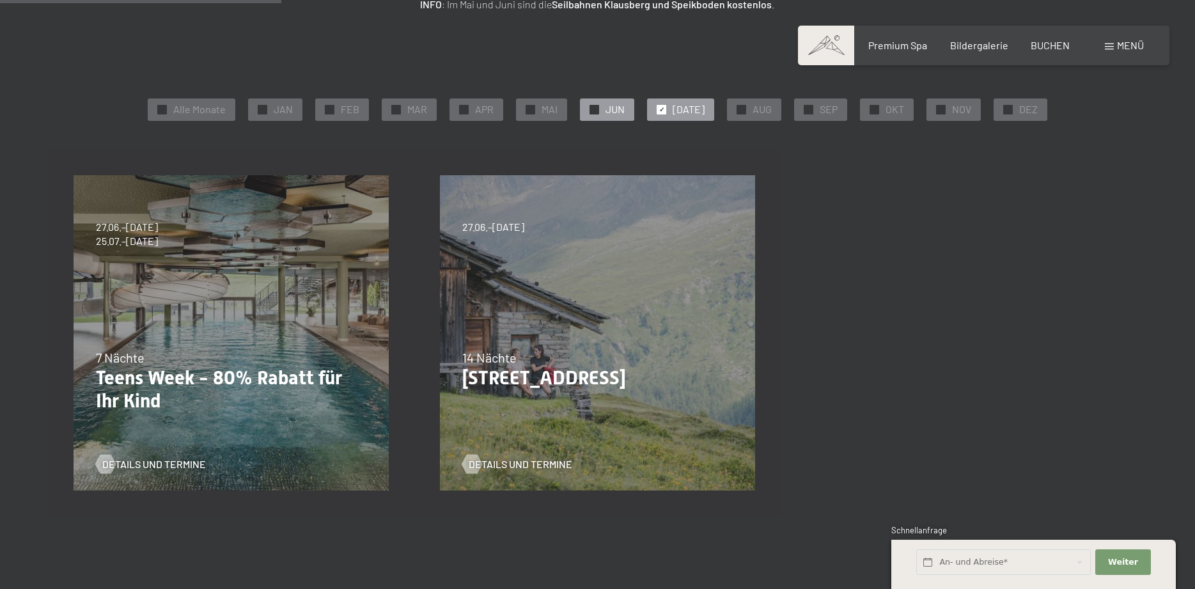
click at [625, 119] on div "✓ JUN" at bounding box center [607, 109] width 54 height 22
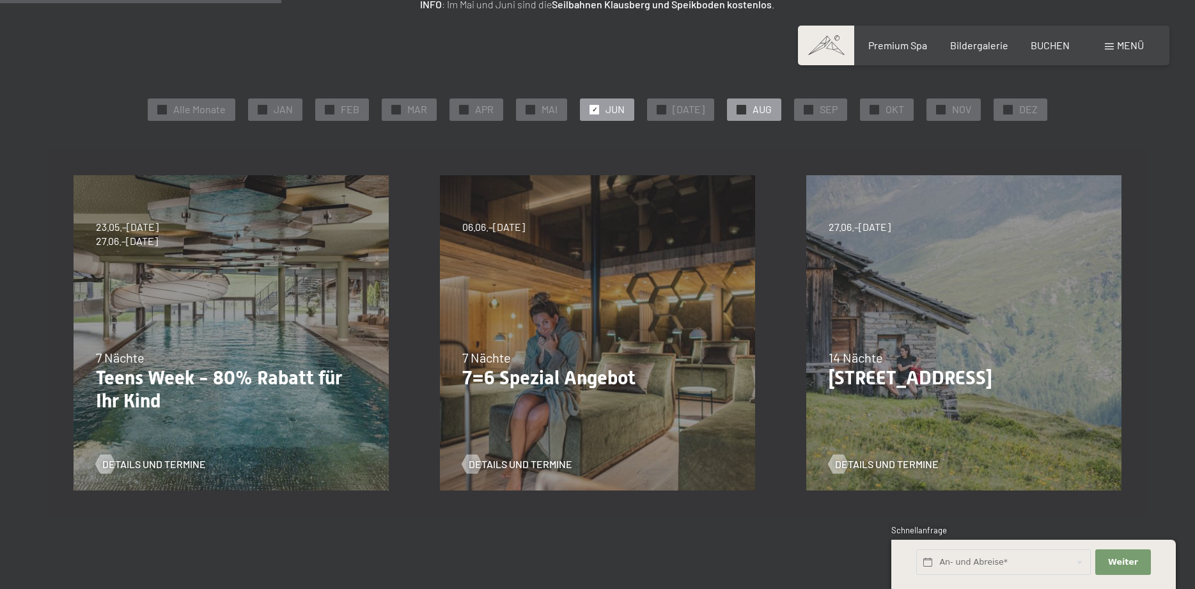
click at [754, 116] on span "AUG" at bounding box center [762, 109] width 19 height 14
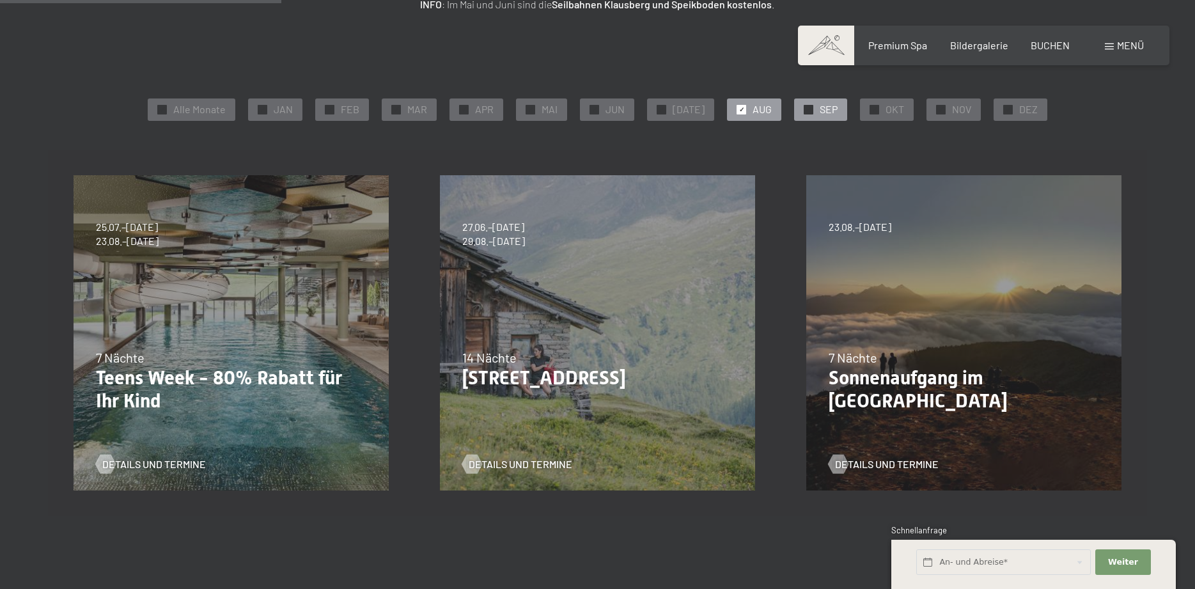
click at [804, 114] on div "✓ SEP" at bounding box center [820, 109] width 53 height 22
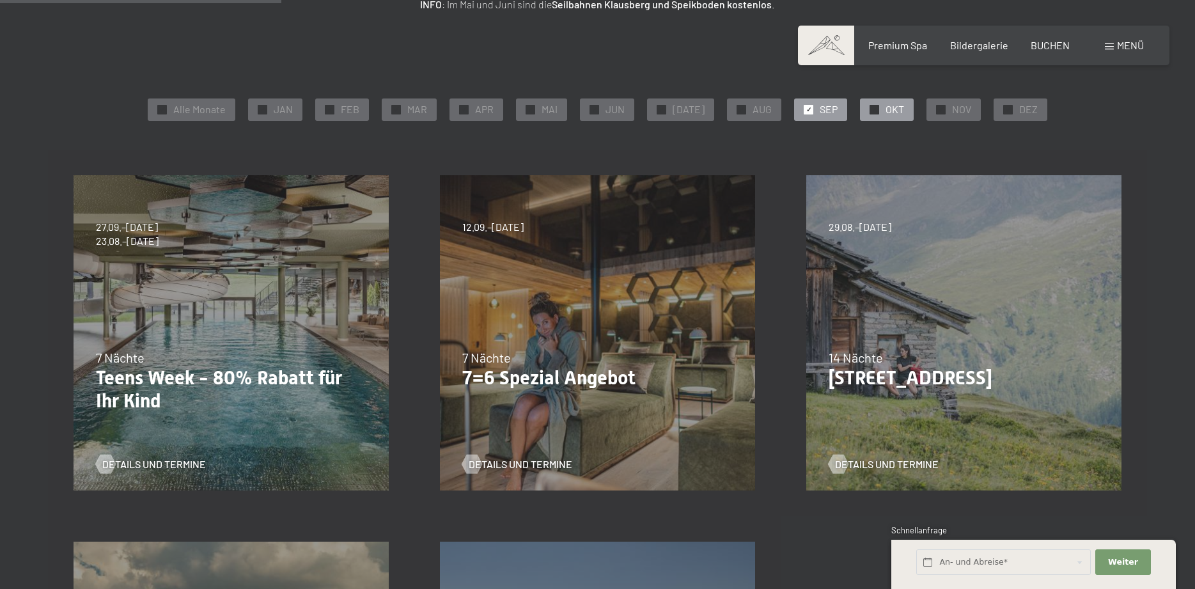
click at [891, 113] on span "OKT" at bounding box center [895, 109] width 19 height 14
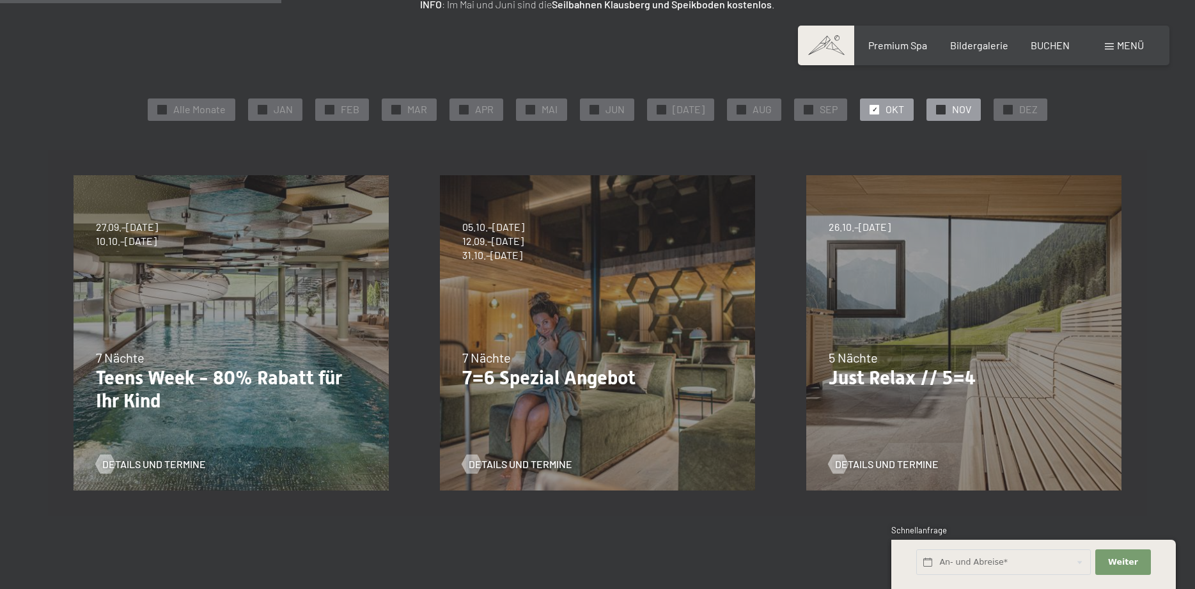
click at [940, 115] on div "✓ NOV" at bounding box center [953, 109] width 54 height 22
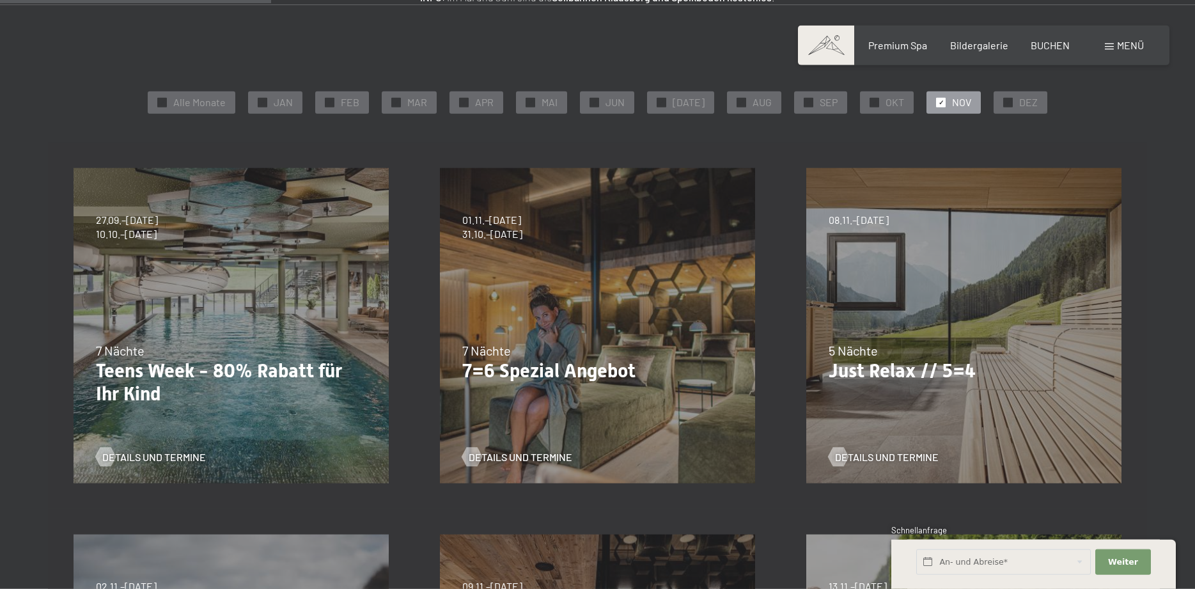
scroll to position [196, 0]
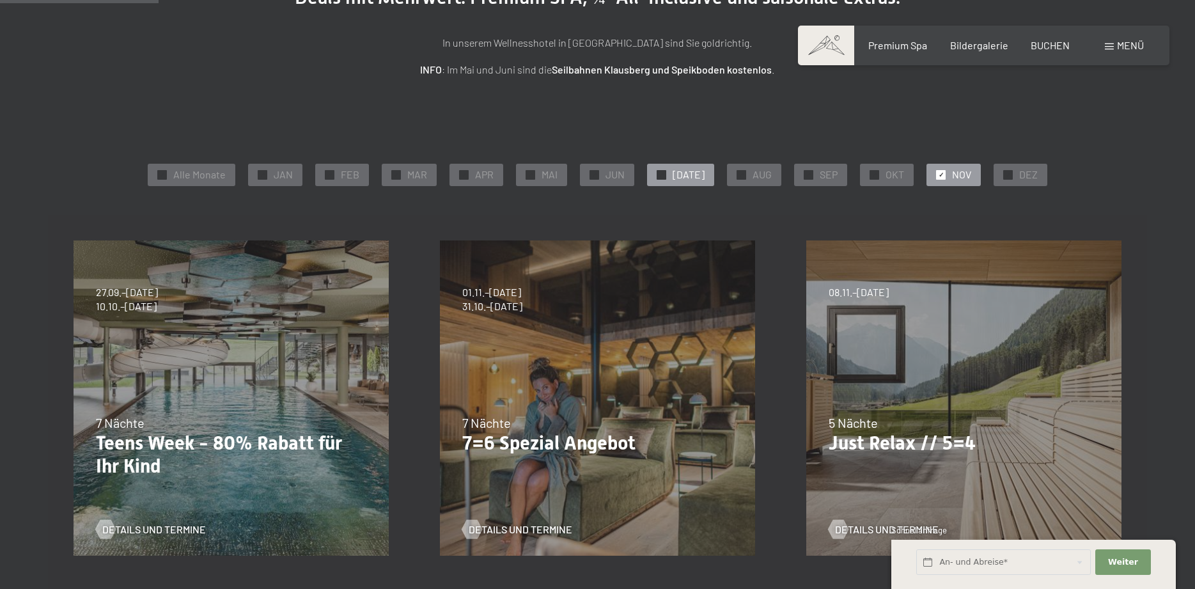
click at [675, 178] on div "✓ JUL" at bounding box center [680, 175] width 67 height 22
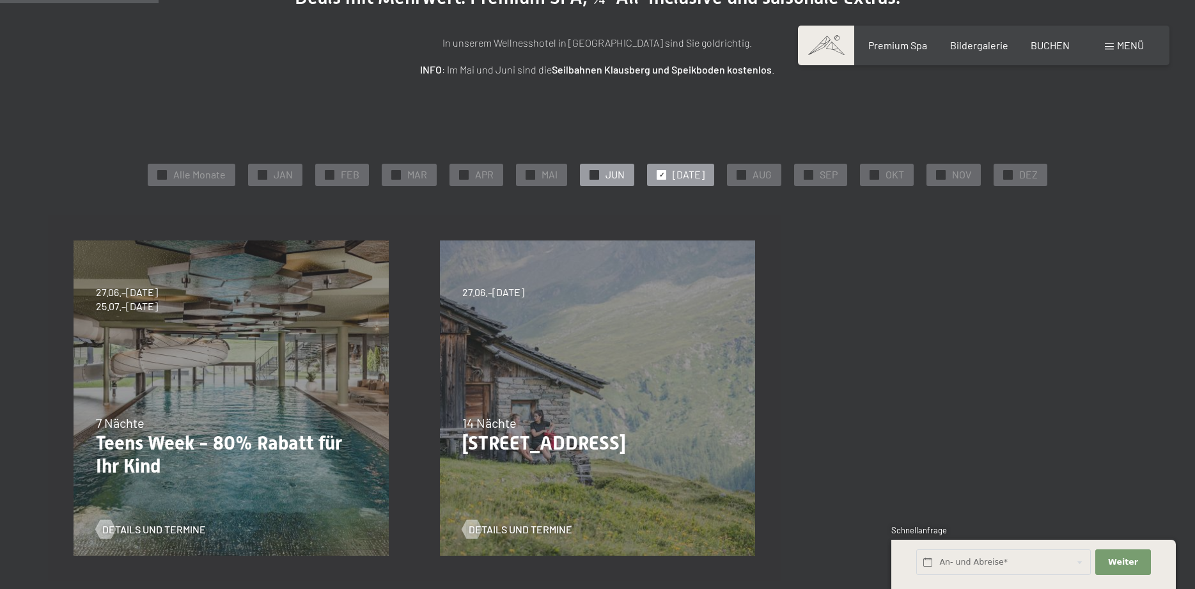
click at [631, 179] on div "✓ JUN" at bounding box center [607, 175] width 54 height 22
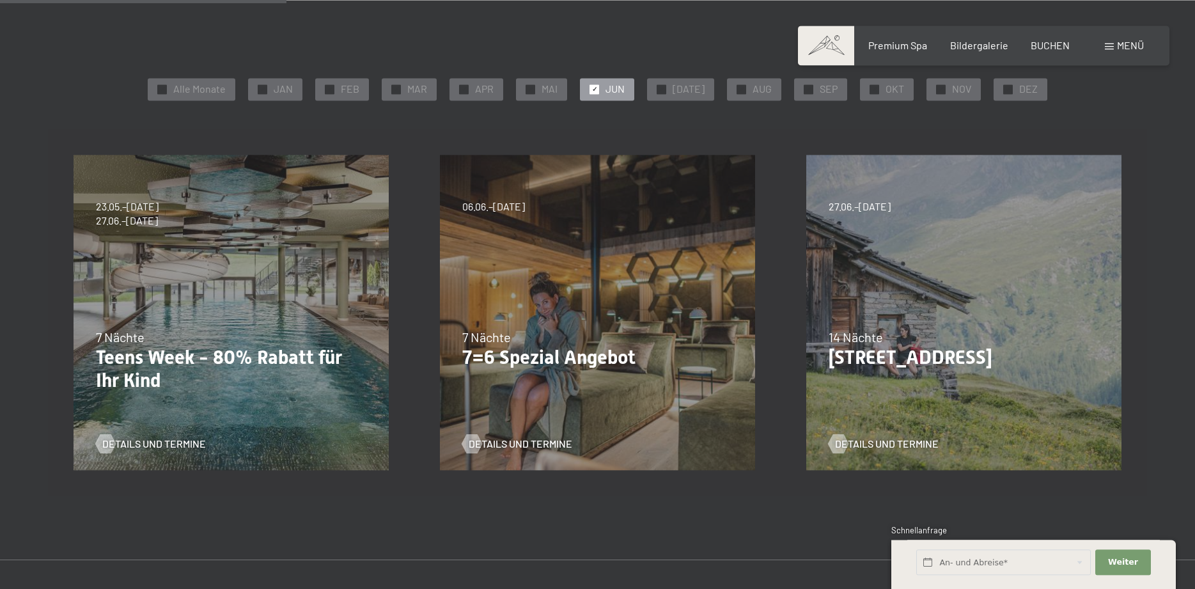
scroll to position [261, 0]
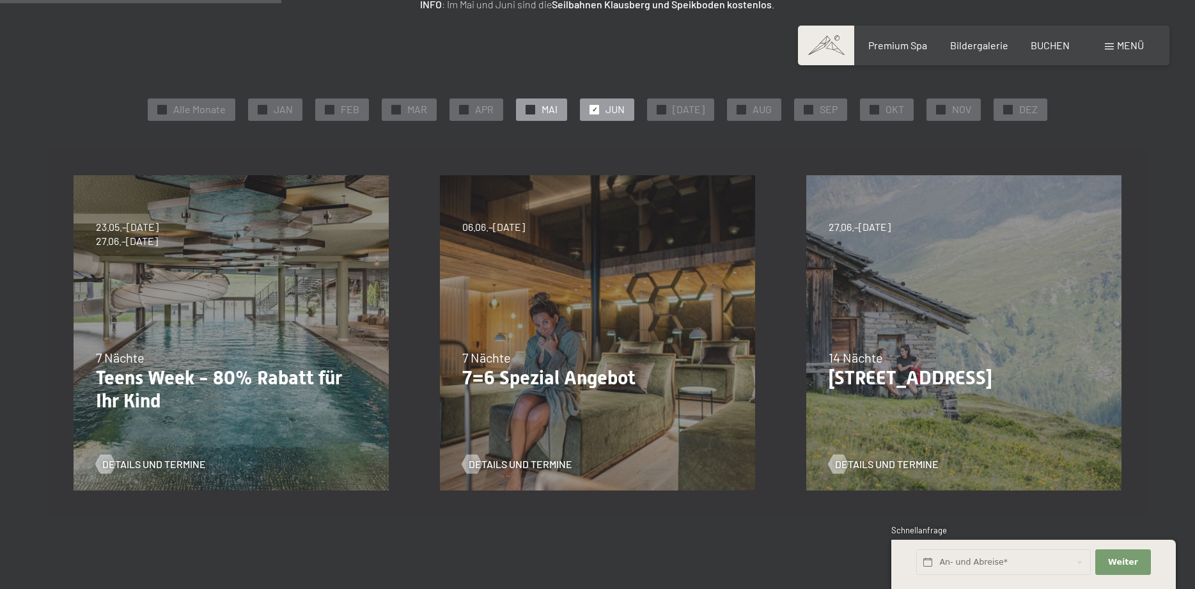
click at [567, 114] on div "✓ MAI" at bounding box center [541, 109] width 51 height 22
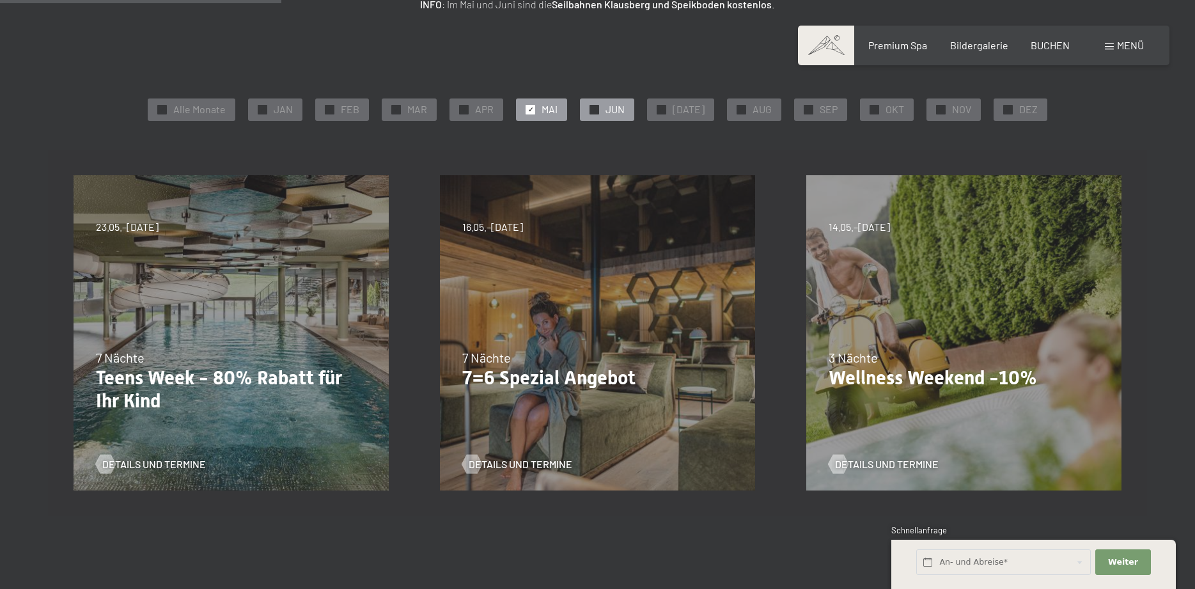
click at [621, 108] on span "JUN" at bounding box center [614, 109] width 19 height 14
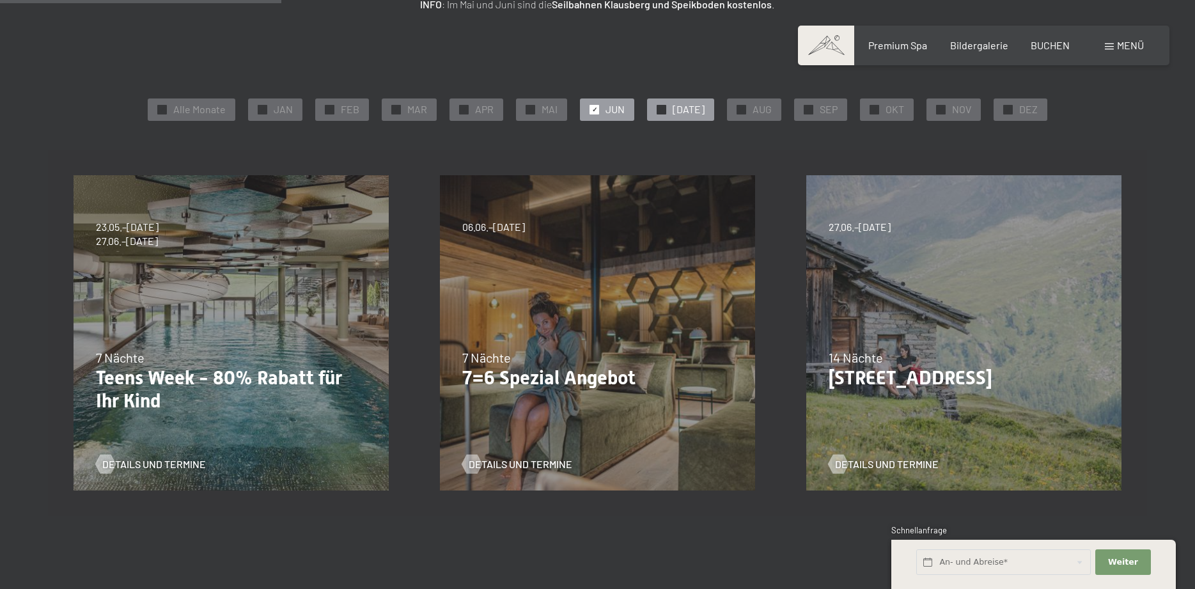
click at [666, 109] on div at bounding box center [662, 110] width 10 height 10
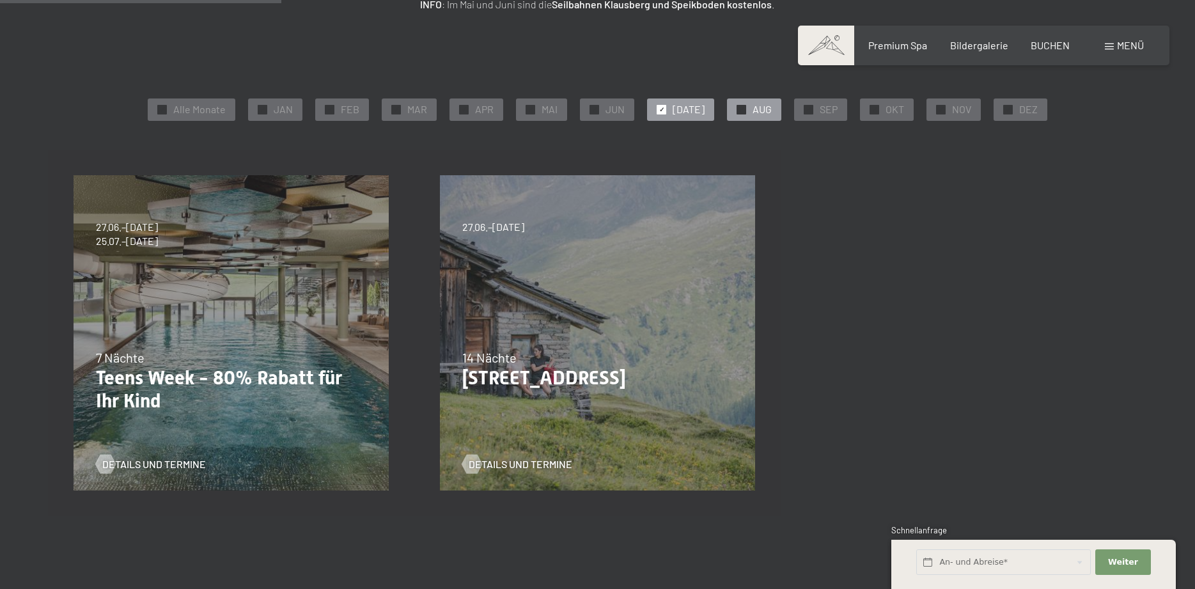
click at [742, 109] on div "✓ AUG" at bounding box center [754, 109] width 54 height 22
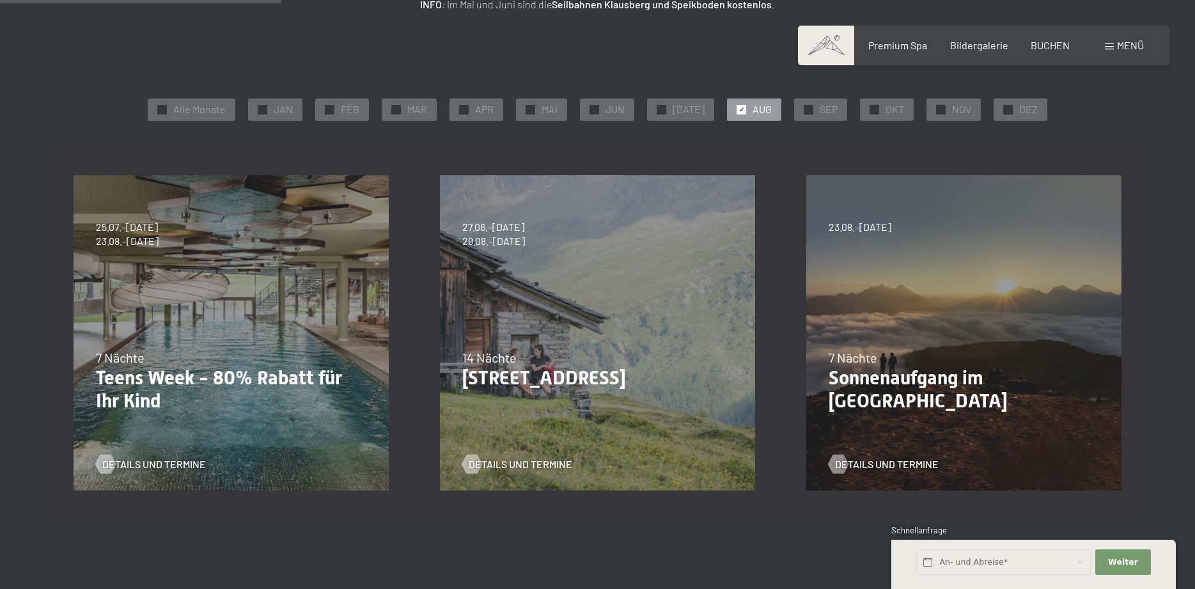
click at [934, 358] on div "7 Nächte" at bounding box center [964, 357] width 270 height 18
click at [902, 464] on span "Details und Termine" at bounding box center [900, 464] width 104 height 14
click at [547, 292] on div "27.06.–09.08.2026 29.08.–13.09.2026 14 Nächte Bleibe 14, zahle 13 Details und T…" at bounding box center [597, 333] width 366 height 366
click at [625, 116] on span "JUN" at bounding box center [614, 109] width 19 height 14
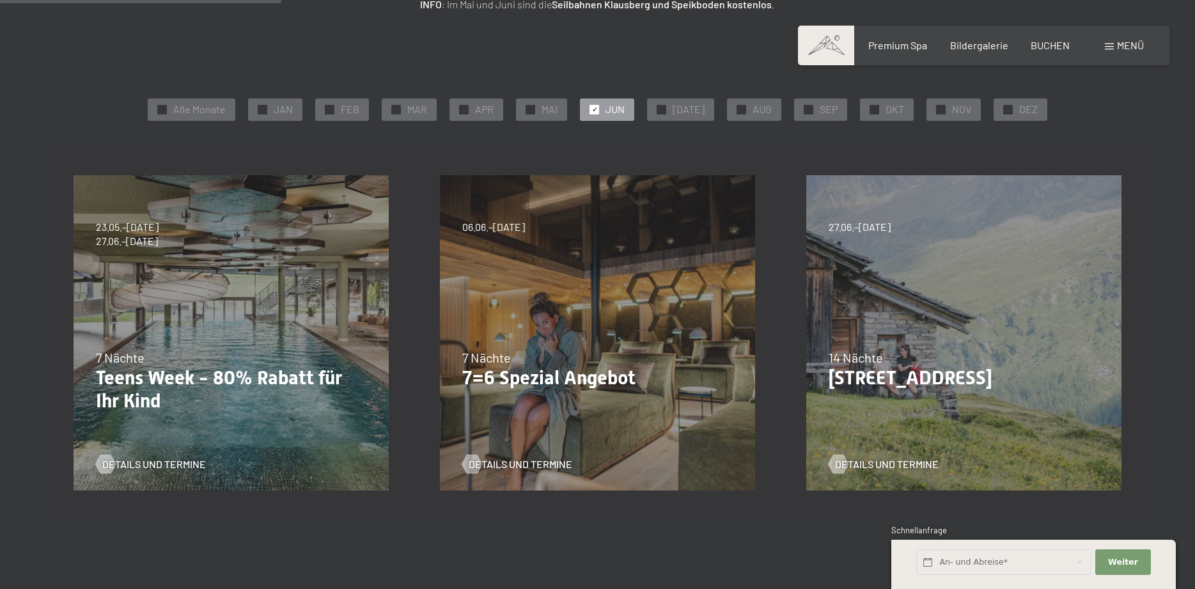
click at [604, 311] on div "05.10.–26.10.2025 01.11.–21.12.2025 10.01.–01.02.2026 07.03.–29.03.2026 16.05.–…" at bounding box center [597, 333] width 366 height 366
click at [588, 371] on p "7=6 Spezial Angebot" at bounding box center [597, 377] width 270 height 23
click at [529, 451] on div "Details und Termine" at bounding box center [592, 454] width 261 height 33
click at [526, 462] on span "Details und Termine" at bounding box center [533, 464] width 104 height 14
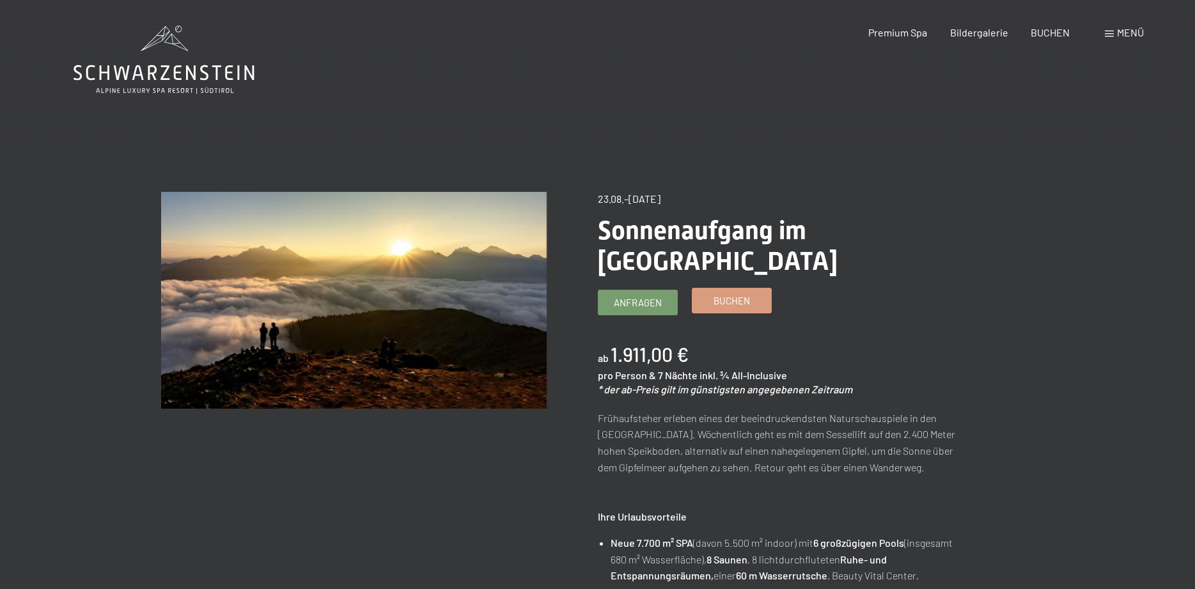
click at [741, 294] on span "Buchen" at bounding box center [732, 300] width 36 height 13
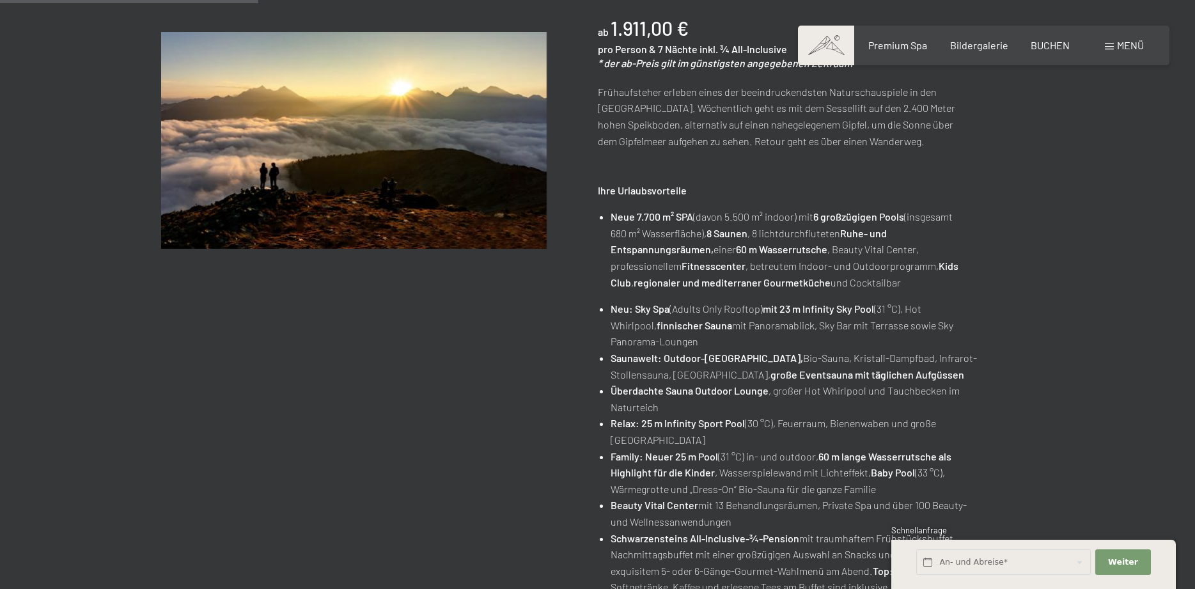
scroll to position [587, 0]
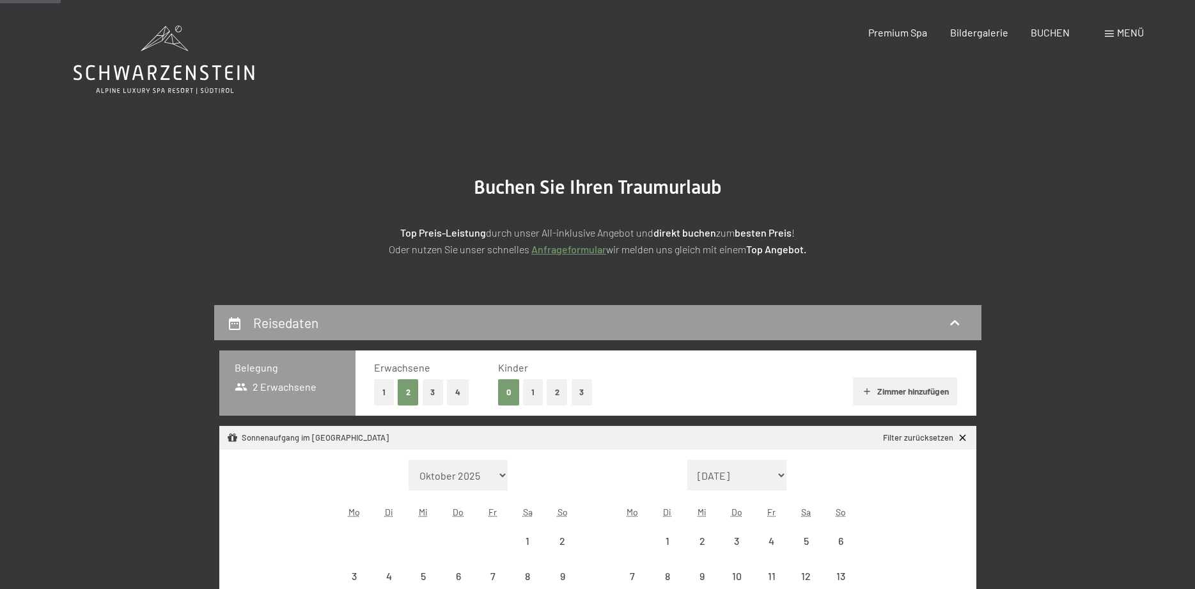
select select "[DATE]"
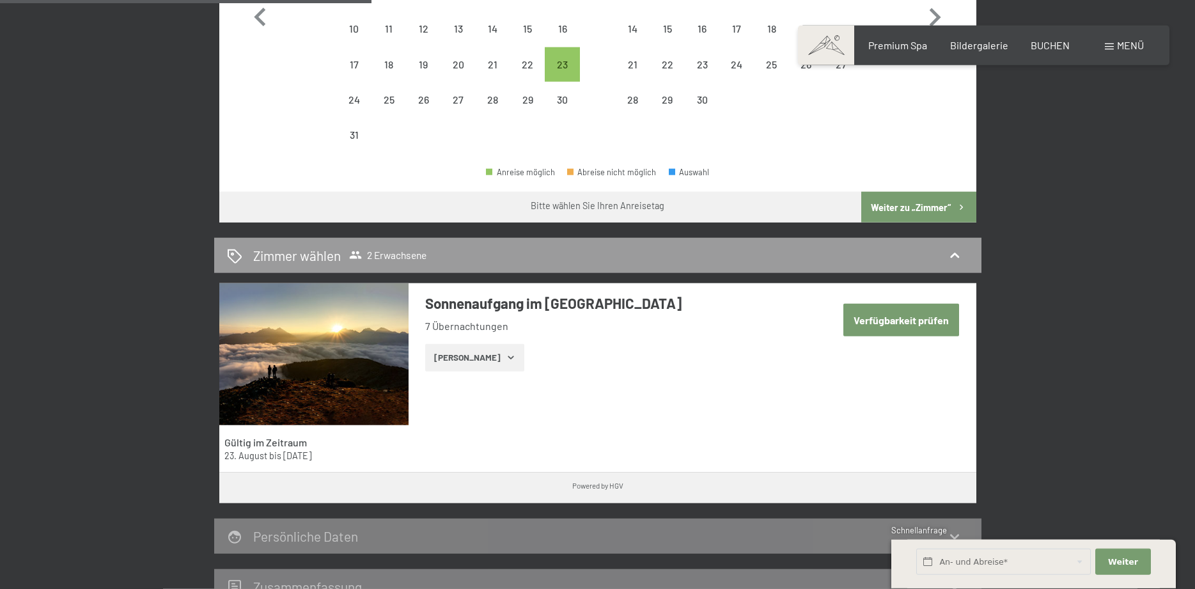
scroll to position [652, 0]
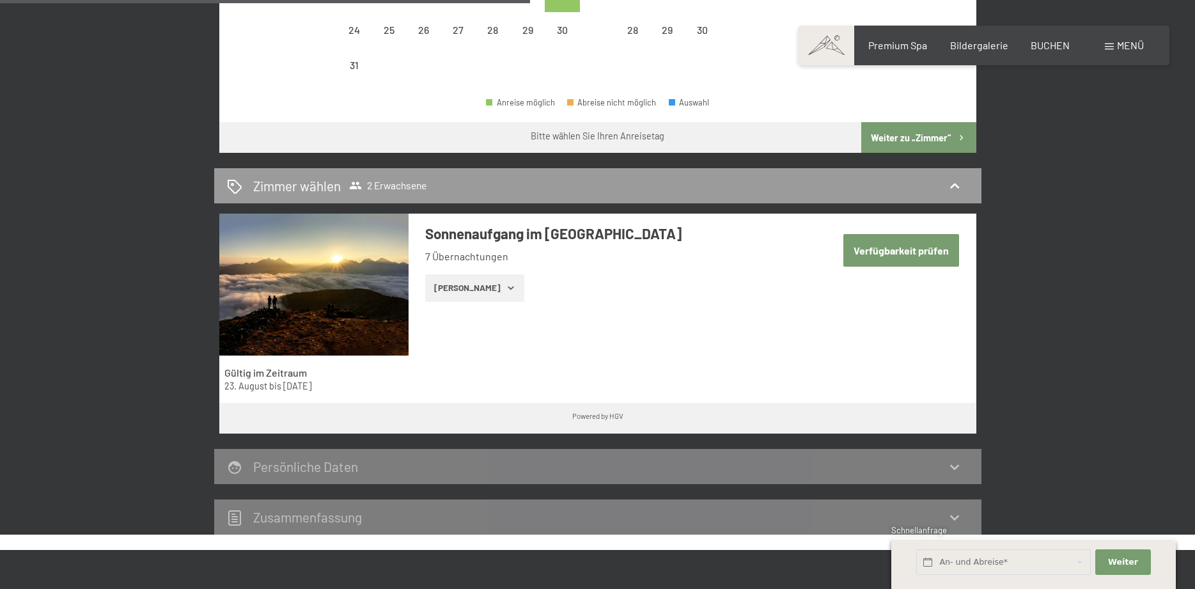
click at [476, 291] on button "Zeige Zimmer" at bounding box center [474, 288] width 99 height 28
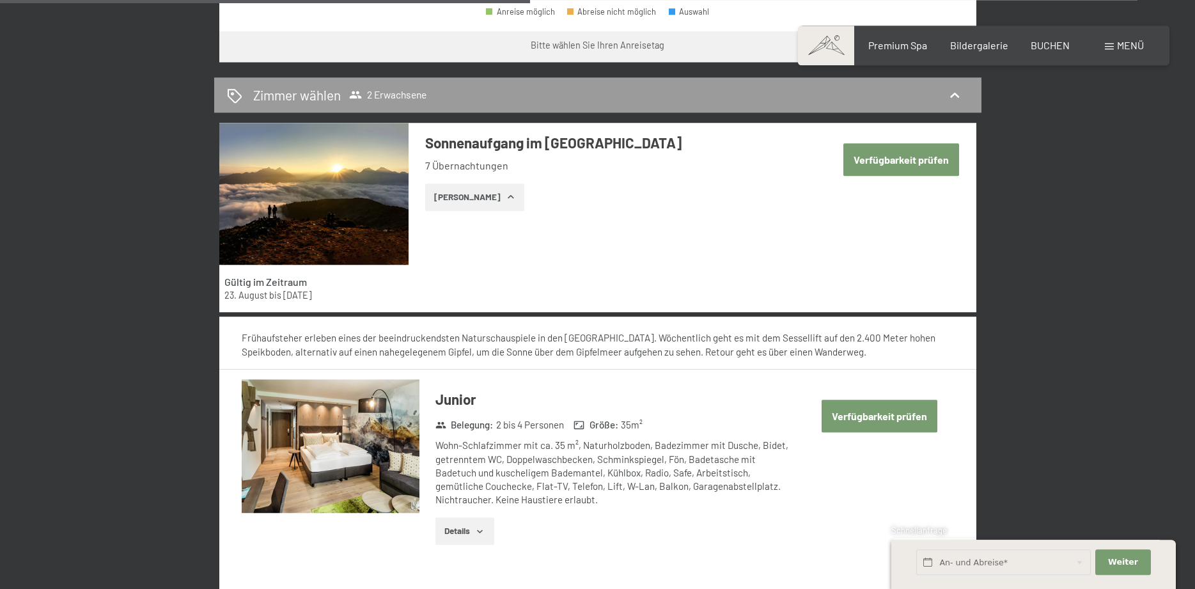
scroll to position [848, 0]
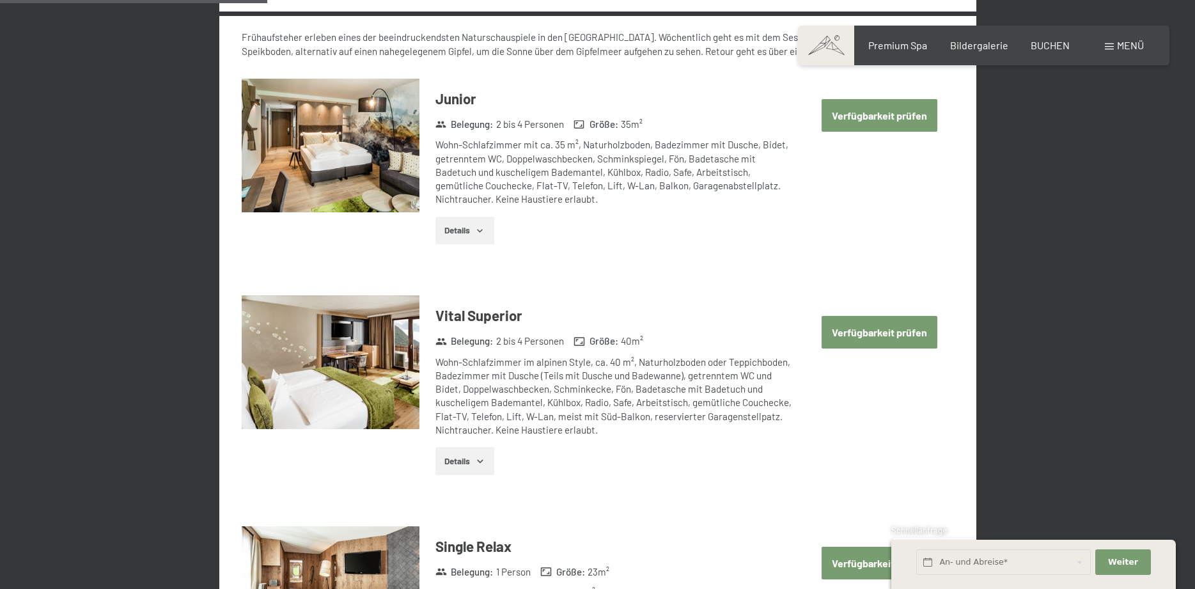
click at [878, 120] on button "Verfügbarkeit prüfen" at bounding box center [880, 115] width 116 height 33
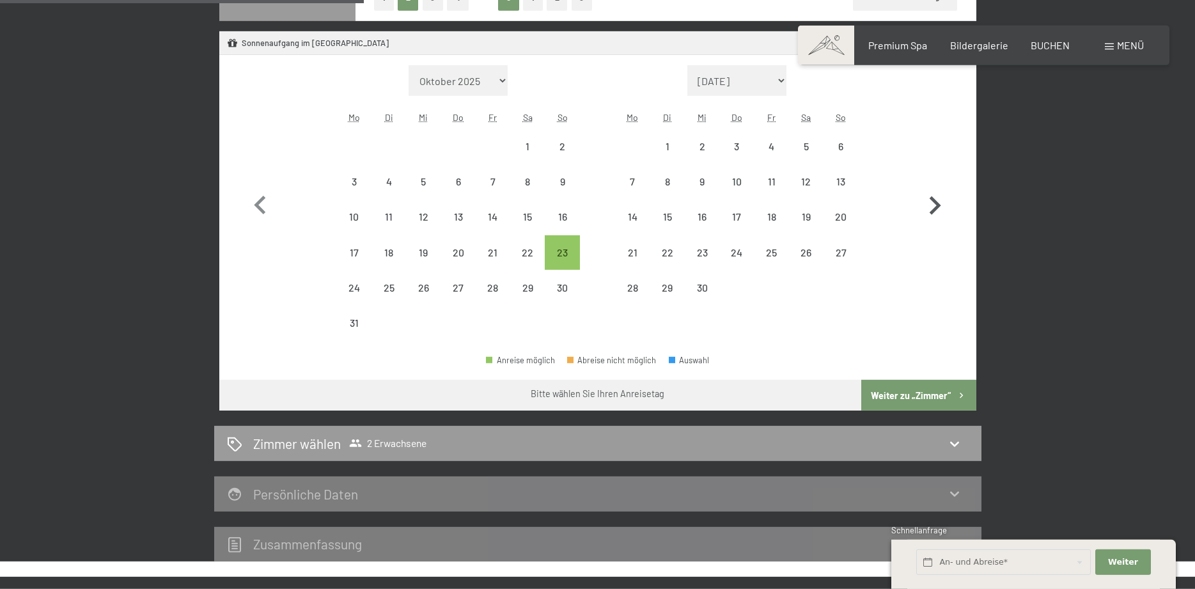
scroll to position [305, 0]
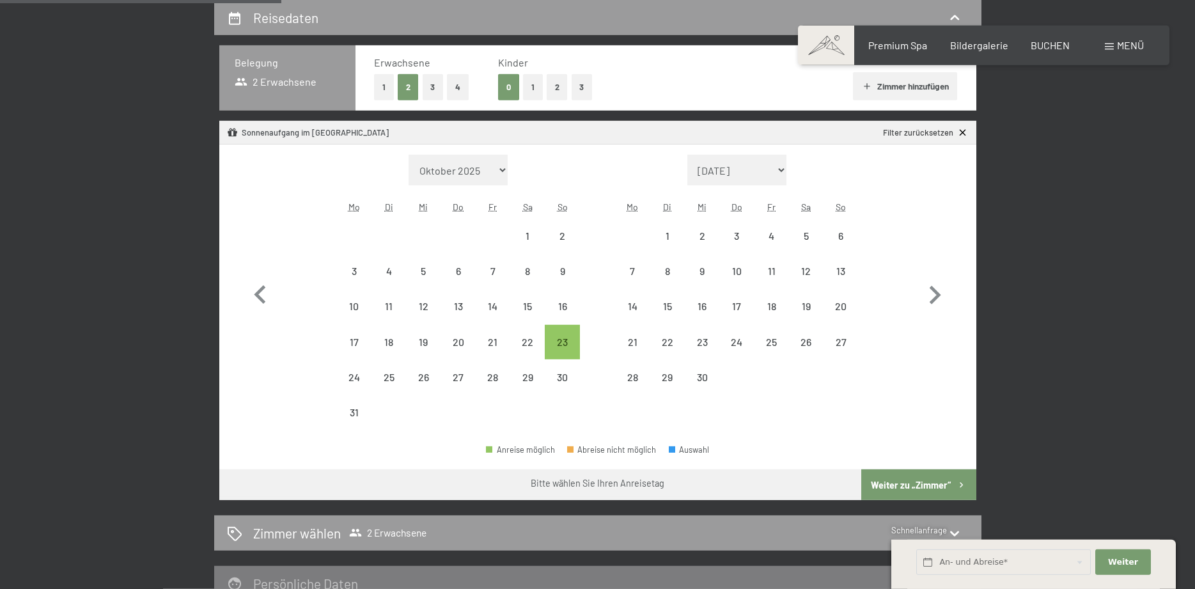
click at [896, 483] on button "Weiter zu „Zimmer“" at bounding box center [918, 484] width 114 height 31
select select "2026-08-01"
select select "2026-09-01"
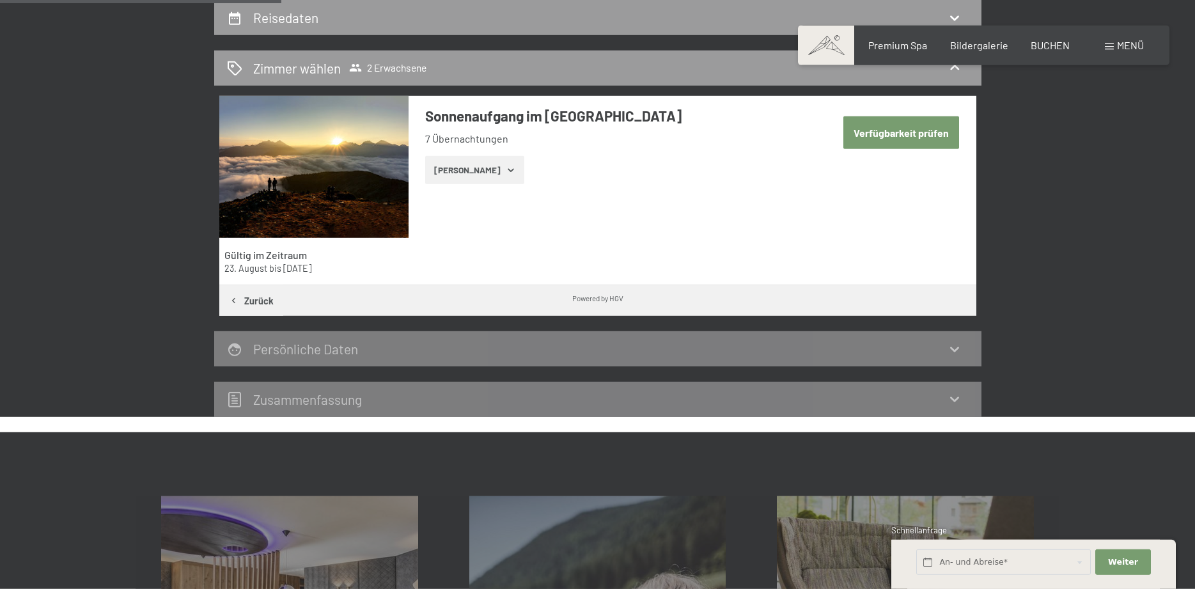
click at [912, 141] on button "Verfügbarkeit prüfen" at bounding box center [901, 132] width 116 height 33
select select "2026-08-01"
select select "2026-09-01"
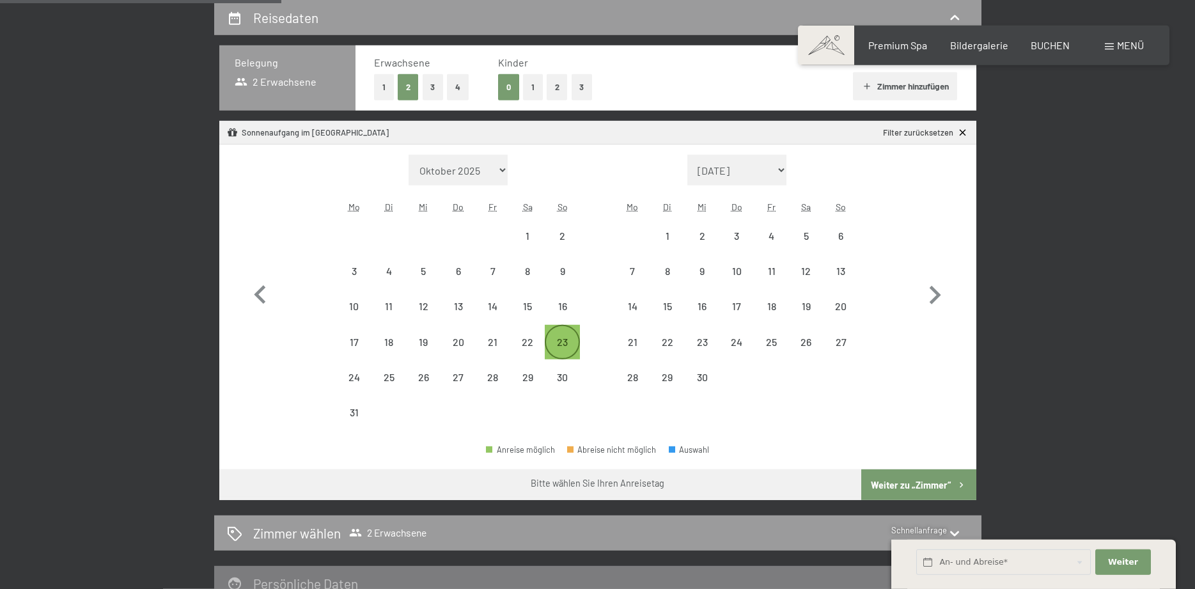
click at [567, 348] on div "23" at bounding box center [562, 353] width 32 height 32
select select "2026-08-01"
select select "2026-09-01"
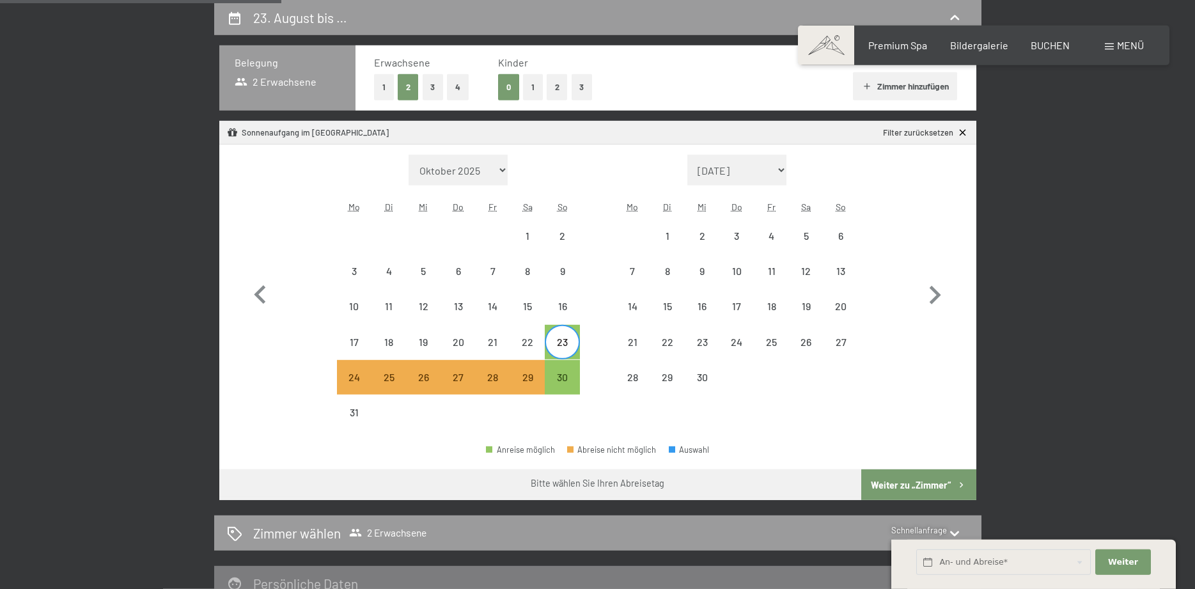
click at [931, 486] on button "Weiter zu „Zimmer“" at bounding box center [918, 484] width 114 height 31
select select "[DATE]"
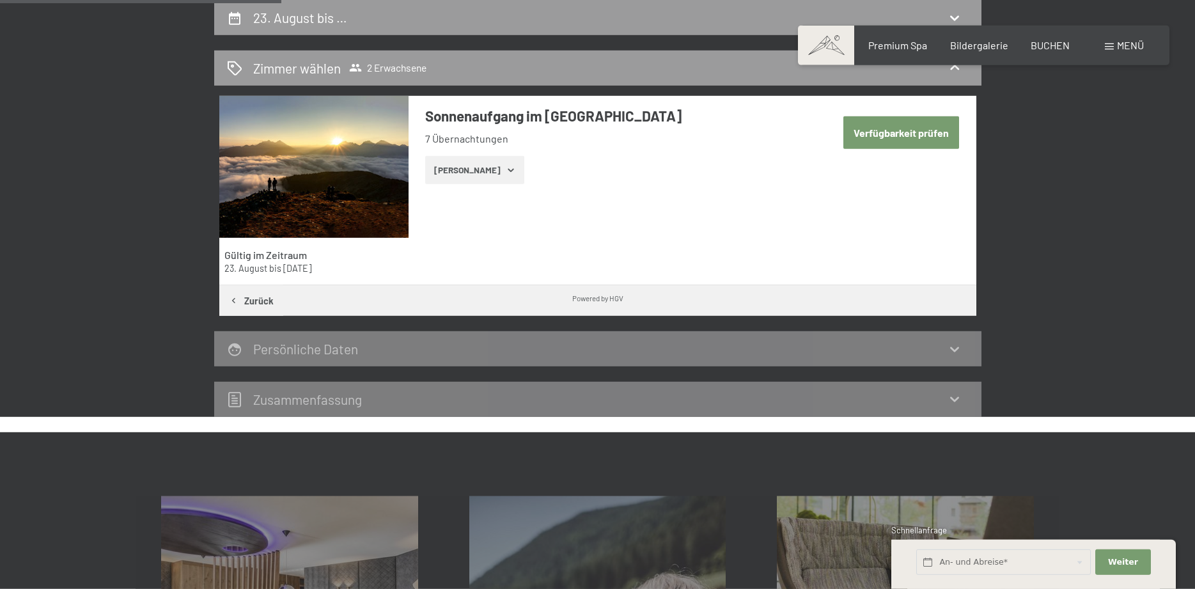
click at [907, 143] on button "Verfügbarkeit prüfen" at bounding box center [901, 132] width 116 height 33
select select "[DATE]"
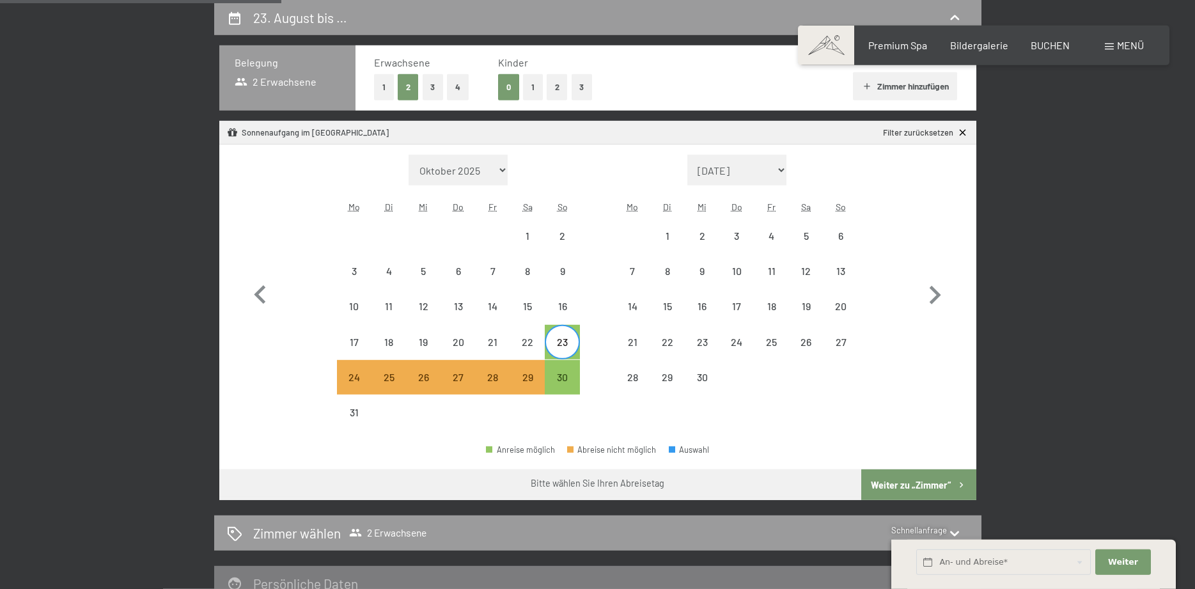
click at [563, 349] on div "23" at bounding box center [562, 353] width 32 height 32
select select "[DATE]"
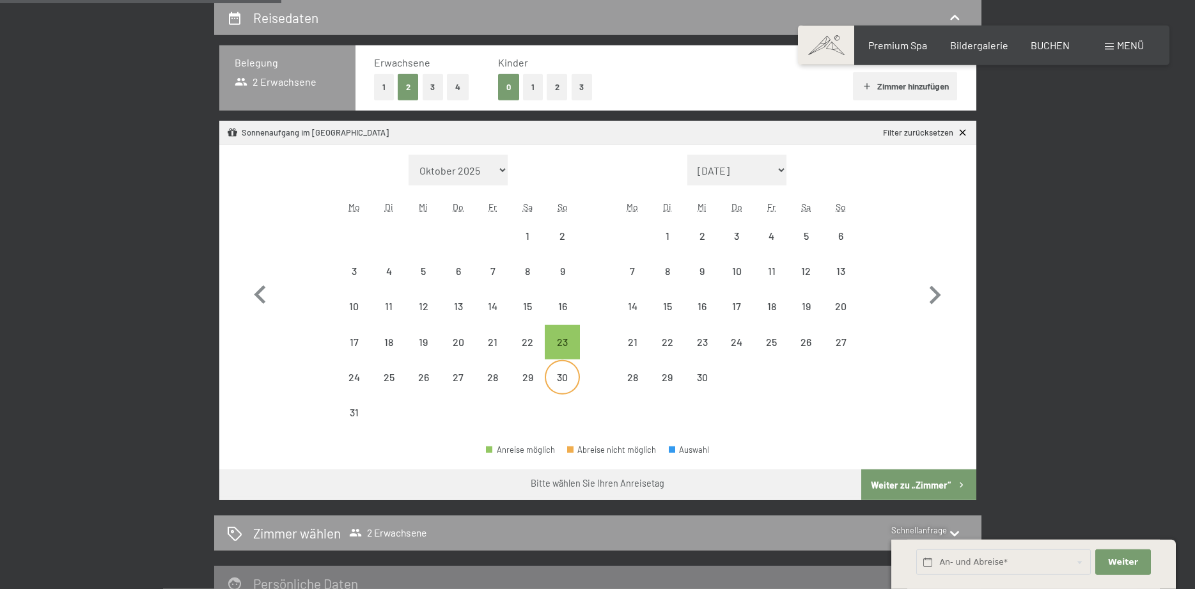
click at [559, 375] on div "30" at bounding box center [562, 388] width 32 height 32
select select "[DATE]"
click at [885, 481] on button "Weiter zu „Zimmer“" at bounding box center [918, 484] width 114 height 31
select select "[DATE]"
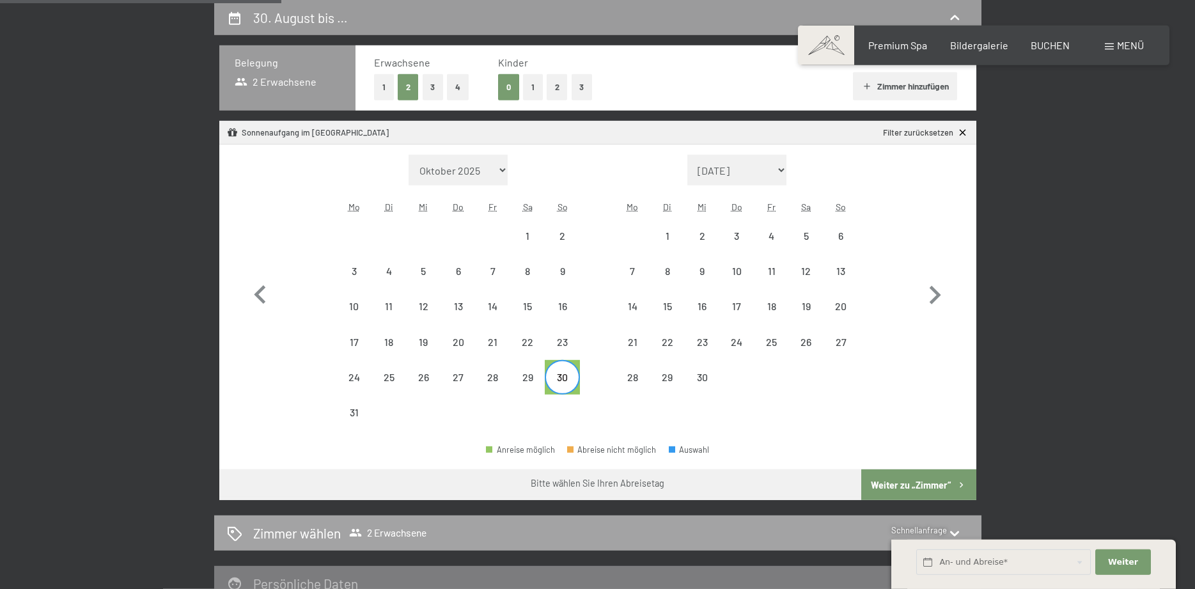
select select "[DATE]"
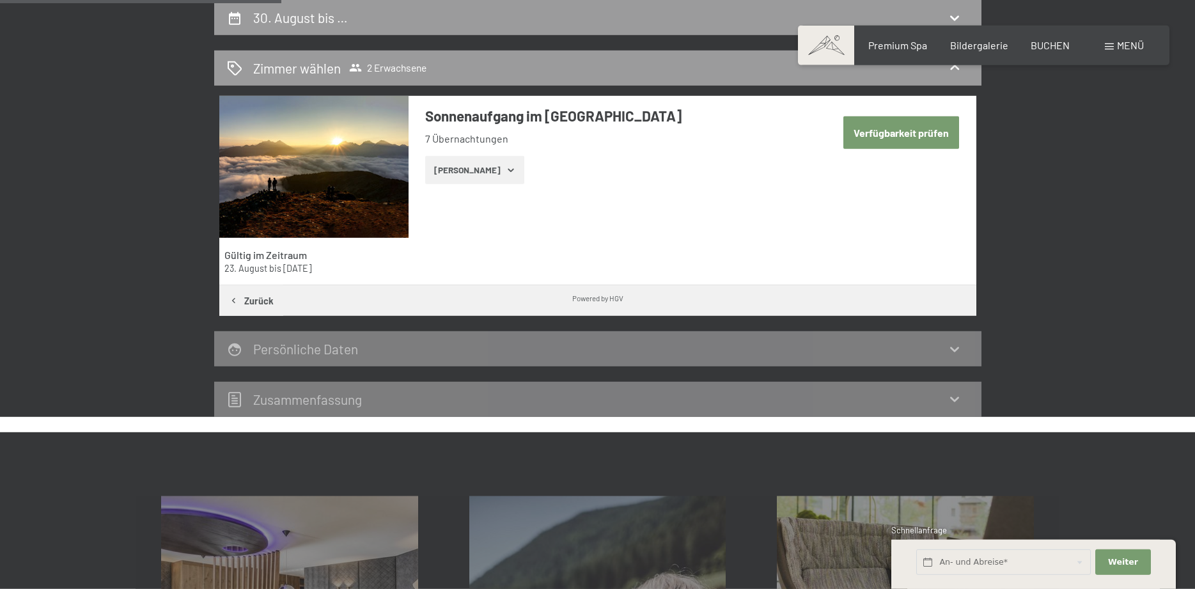
click at [508, 171] on icon "button" at bounding box center [511, 170] width 6 height 3
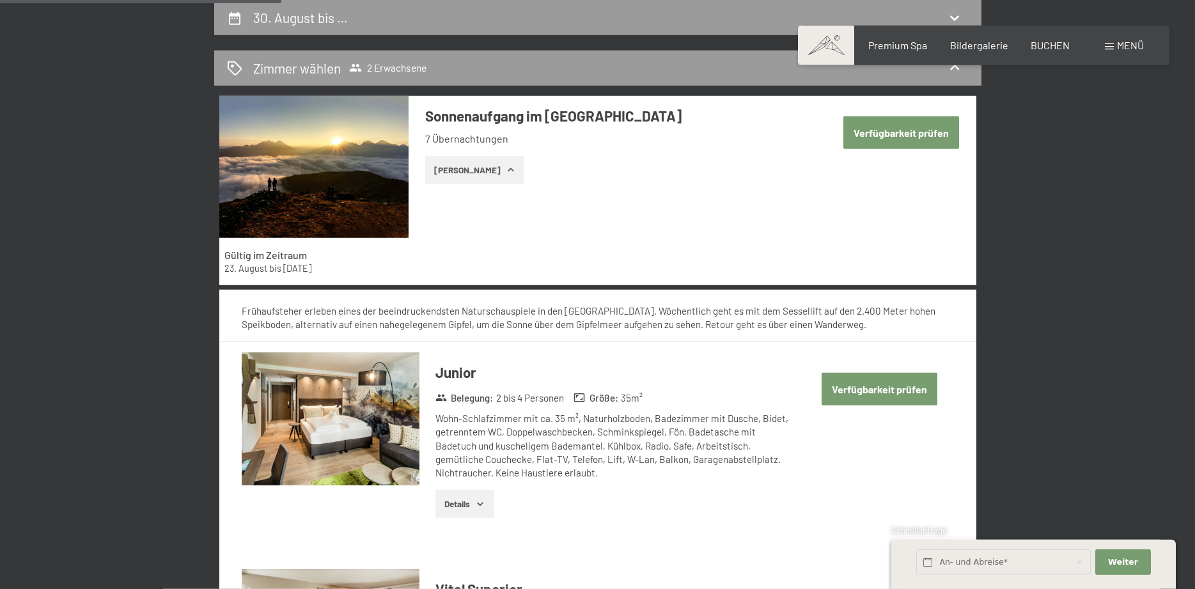
click at [863, 401] on button "Verfügbarkeit prüfen" at bounding box center [880, 389] width 116 height 33
select select "[DATE]"
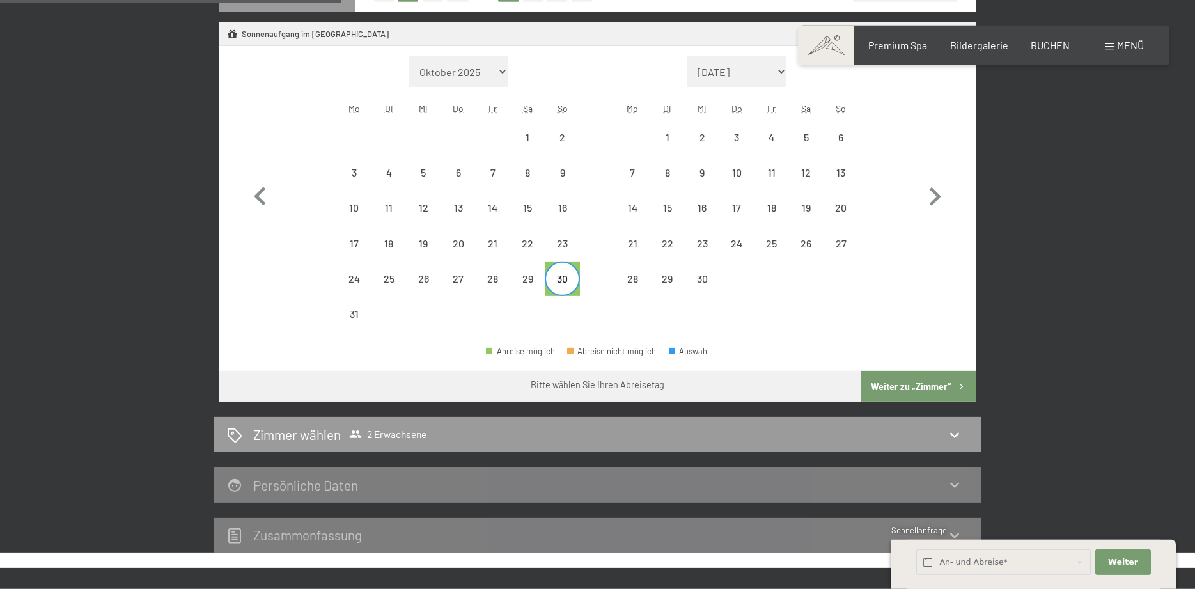
scroll to position [370, 0]
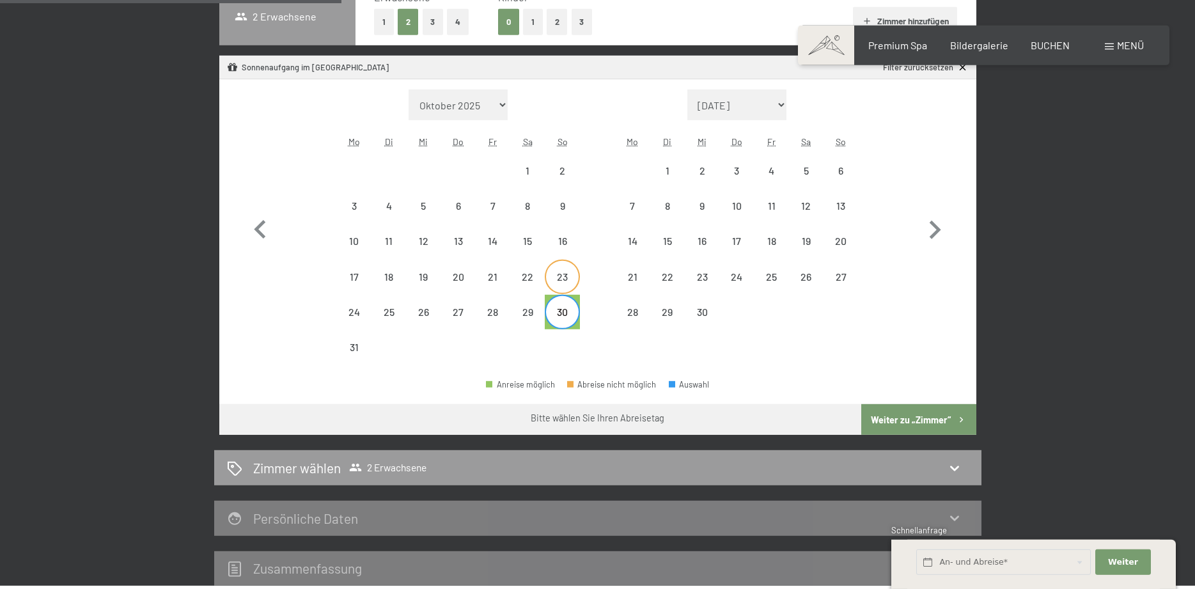
click at [559, 283] on div "23" at bounding box center [562, 288] width 32 height 32
select select "[DATE]"
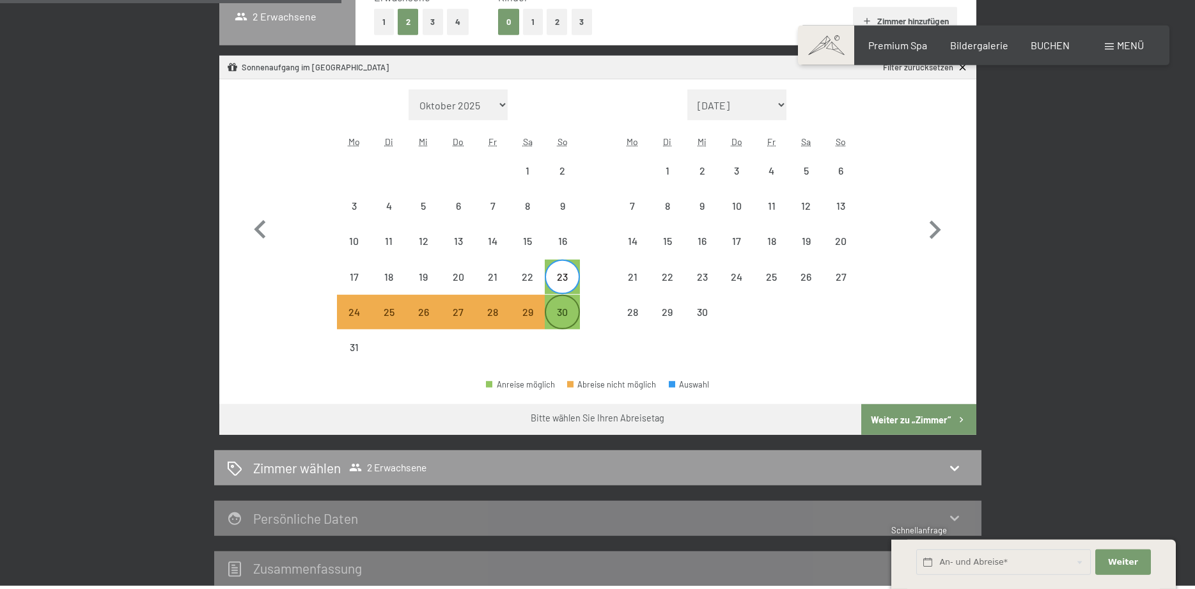
click at [561, 300] on div "30" at bounding box center [562, 312] width 32 height 32
select select "[DATE]"
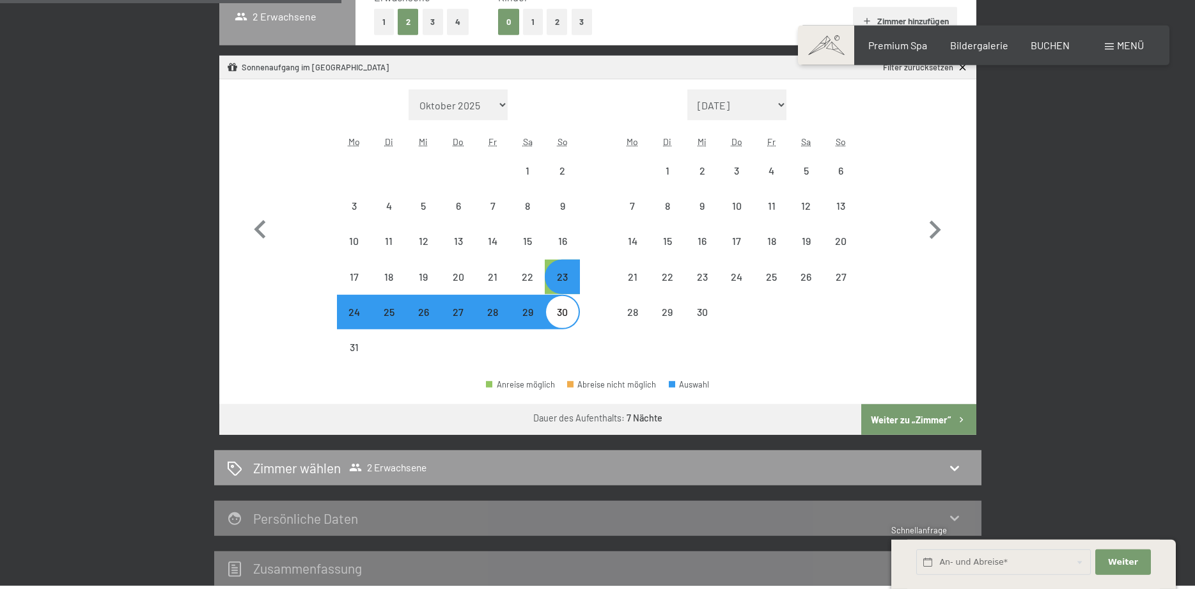
select select "[DATE]"
click at [907, 421] on button "Weiter zu „Zimmer“" at bounding box center [918, 419] width 114 height 31
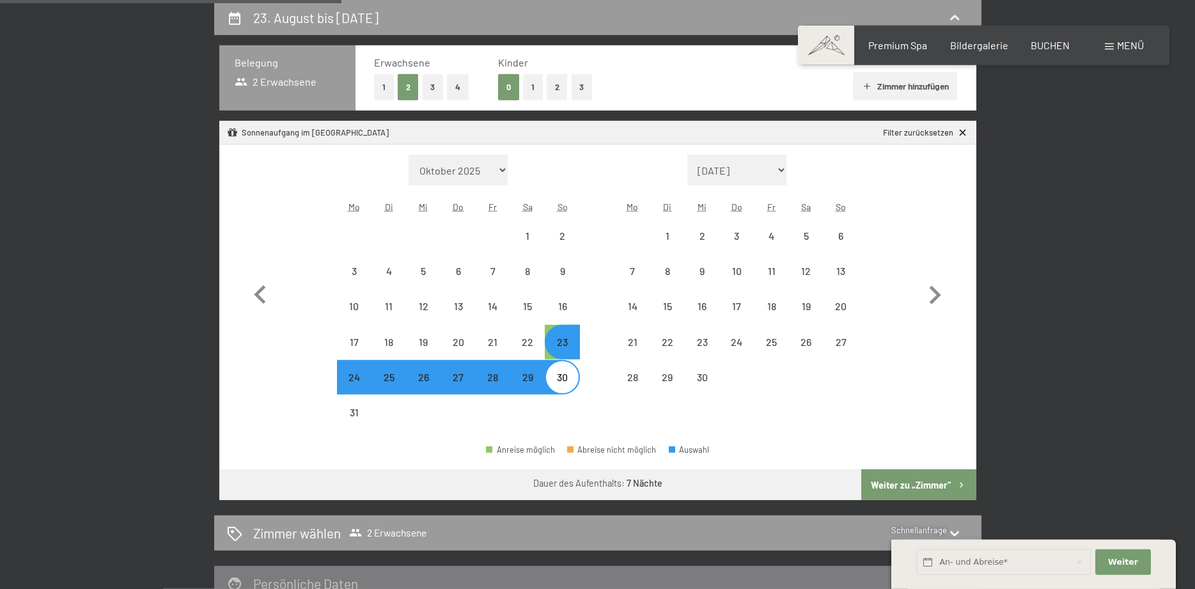
select select "[DATE]"
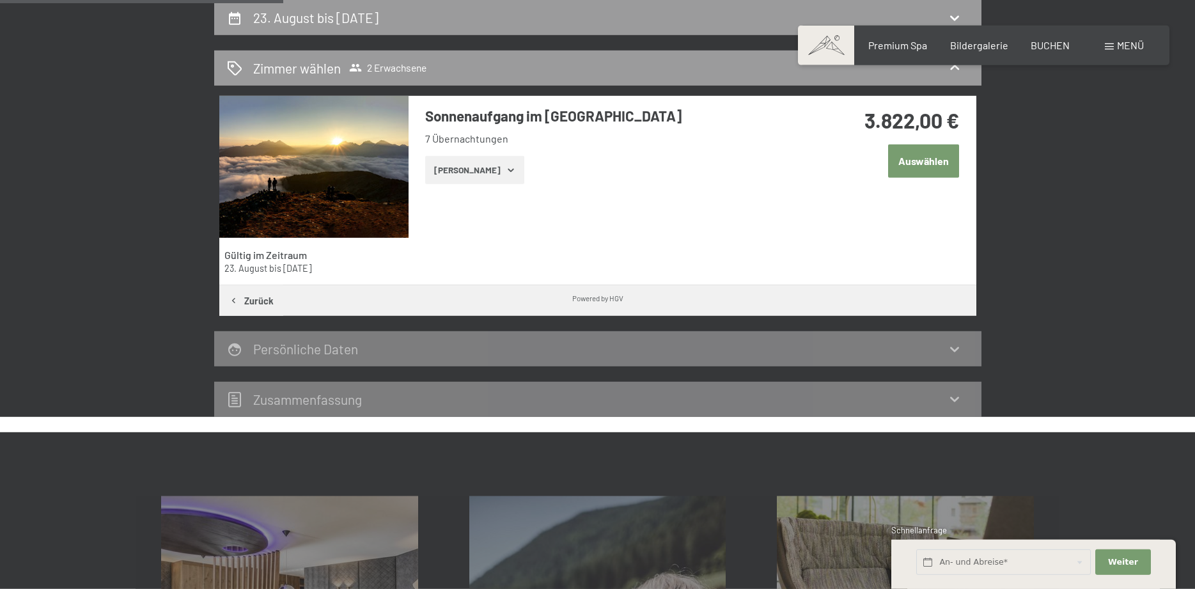
click at [921, 161] on button "Auswählen" at bounding box center [923, 160] width 71 height 33
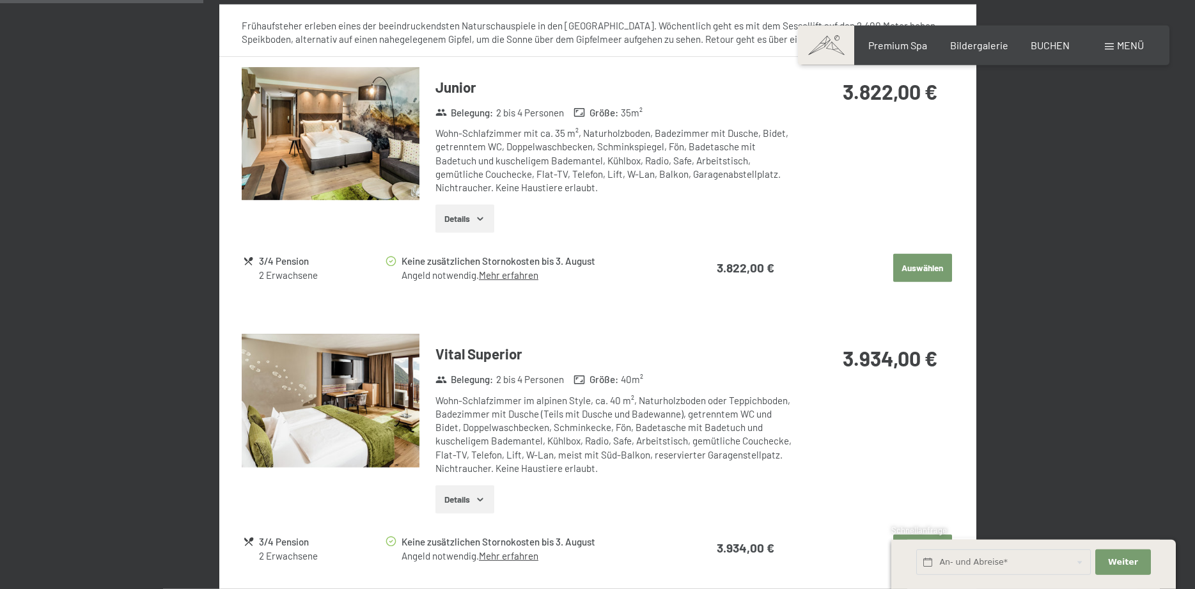
scroll to position [264, 0]
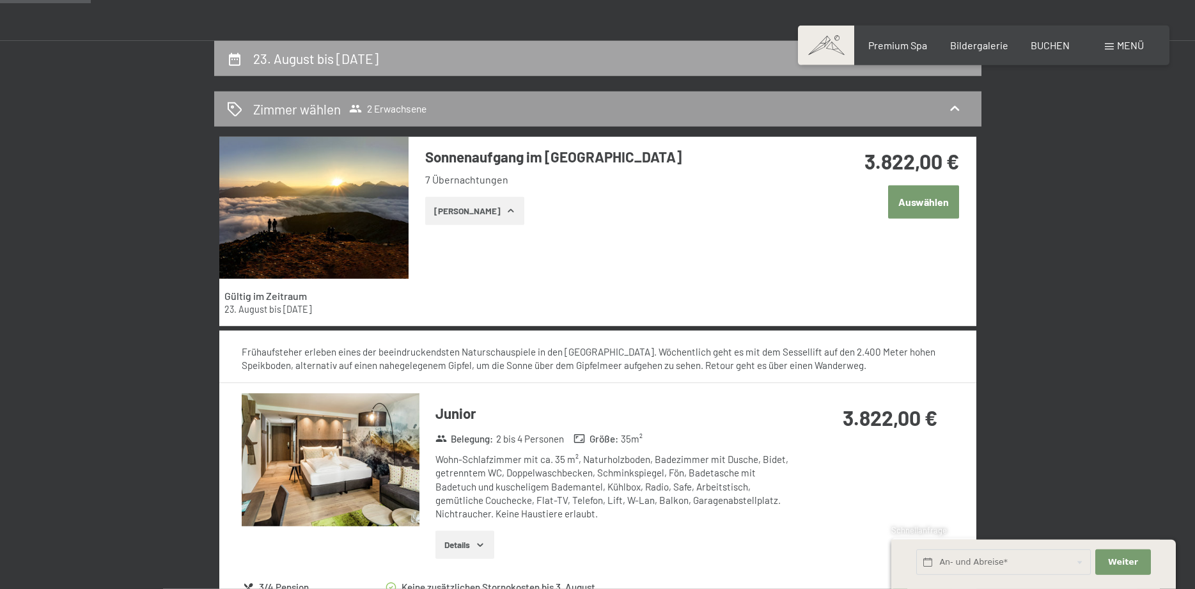
click at [334, 63] on h2 "23. August bis 30. August 2026" at bounding box center [315, 59] width 125 height 16
select select "[DATE]"
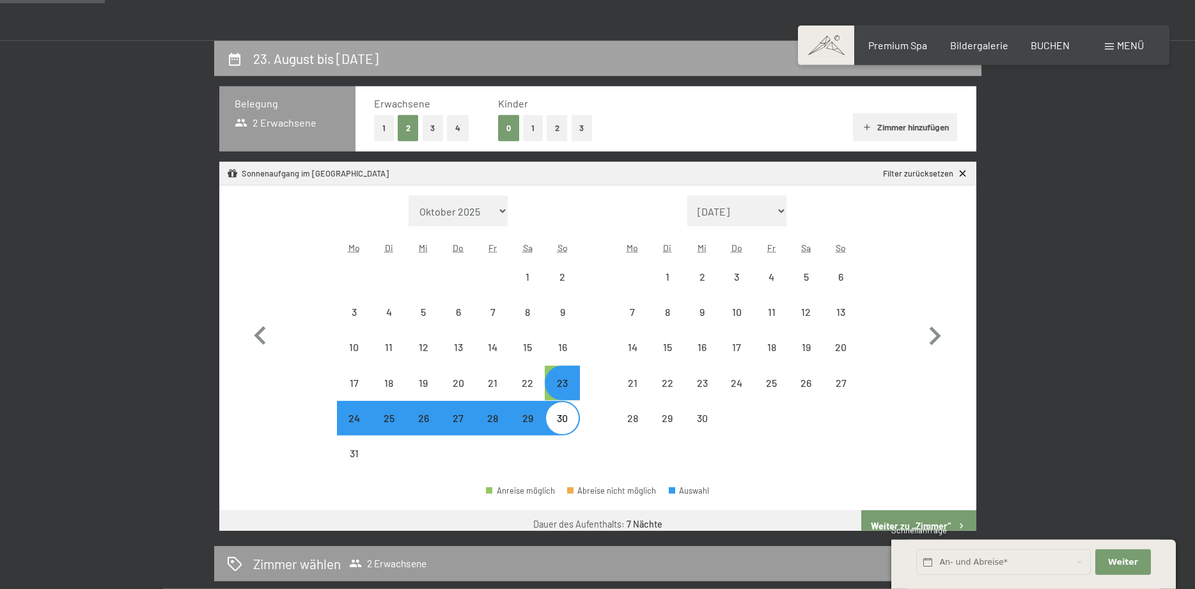
scroll to position [305, 0]
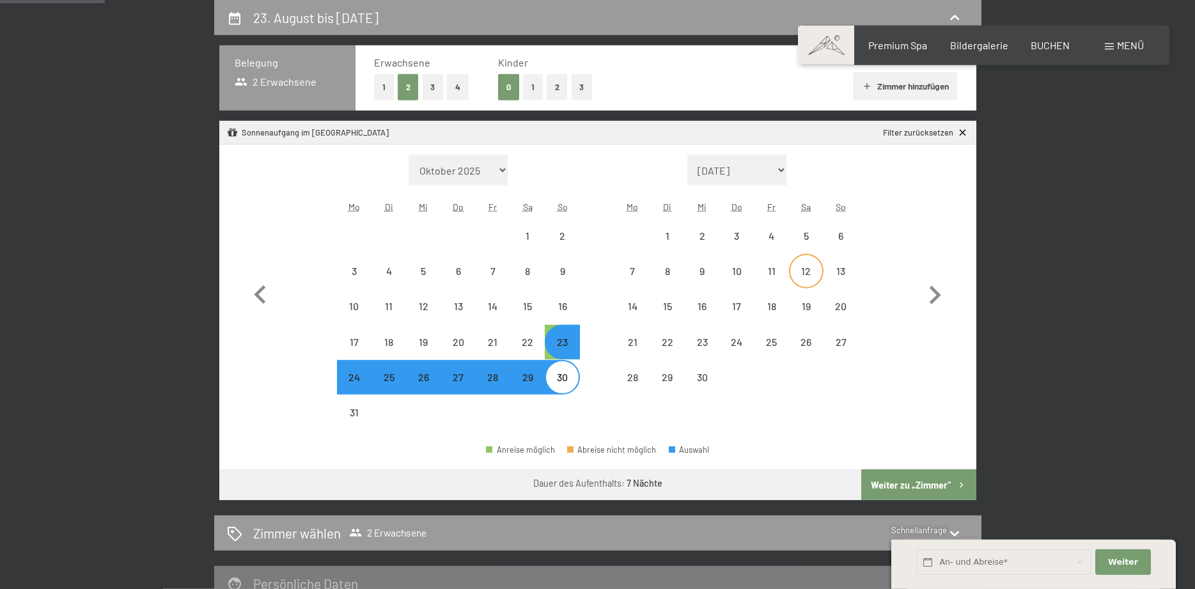
click at [804, 278] on div "12" at bounding box center [806, 282] width 32 height 32
select select "[DATE]"
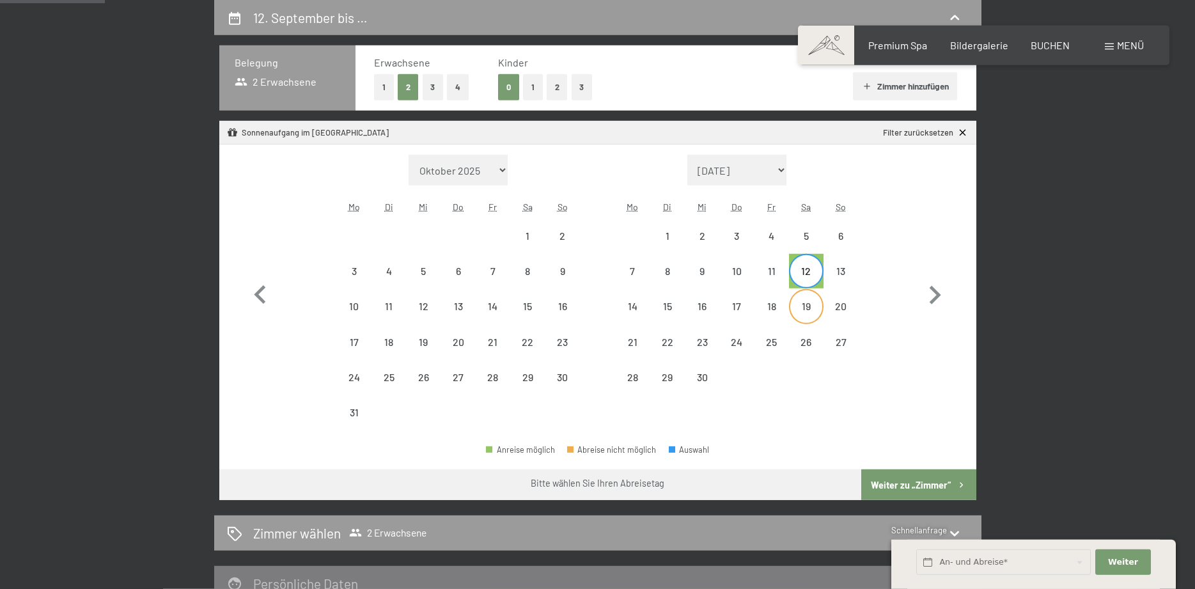
click at [799, 304] on div "19" at bounding box center [806, 317] width 32 height 32
select select "[DATE]"
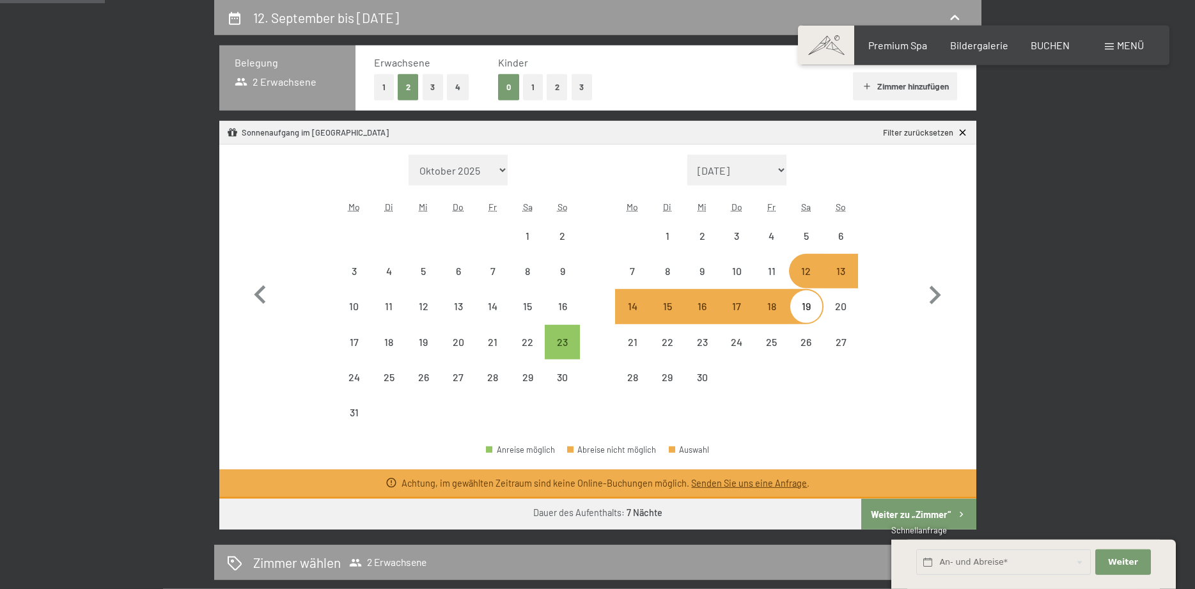
select select "[DATE]"
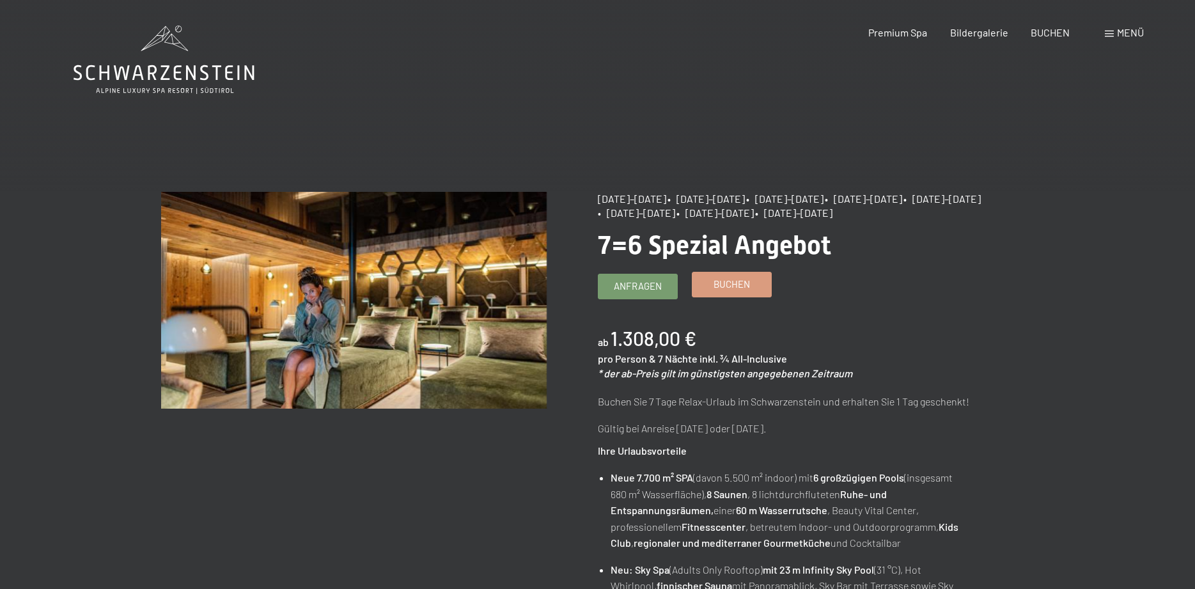
click at [718, 293] on link "Buchen" at bounding box center [731, 284] width 79 height 24
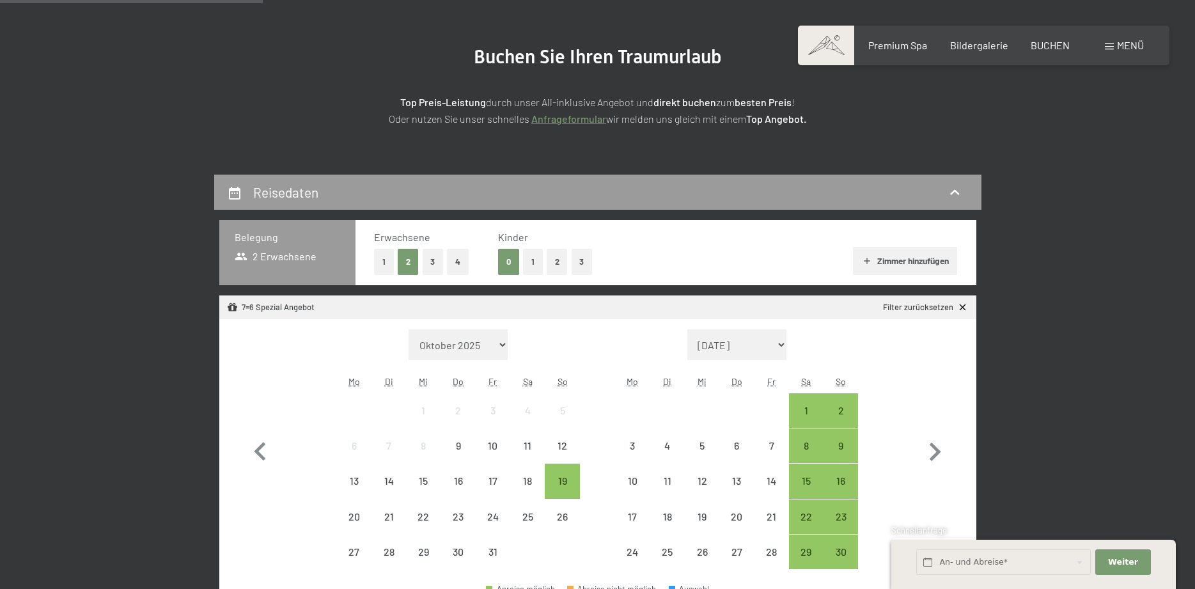
scroll to position [326, 0]
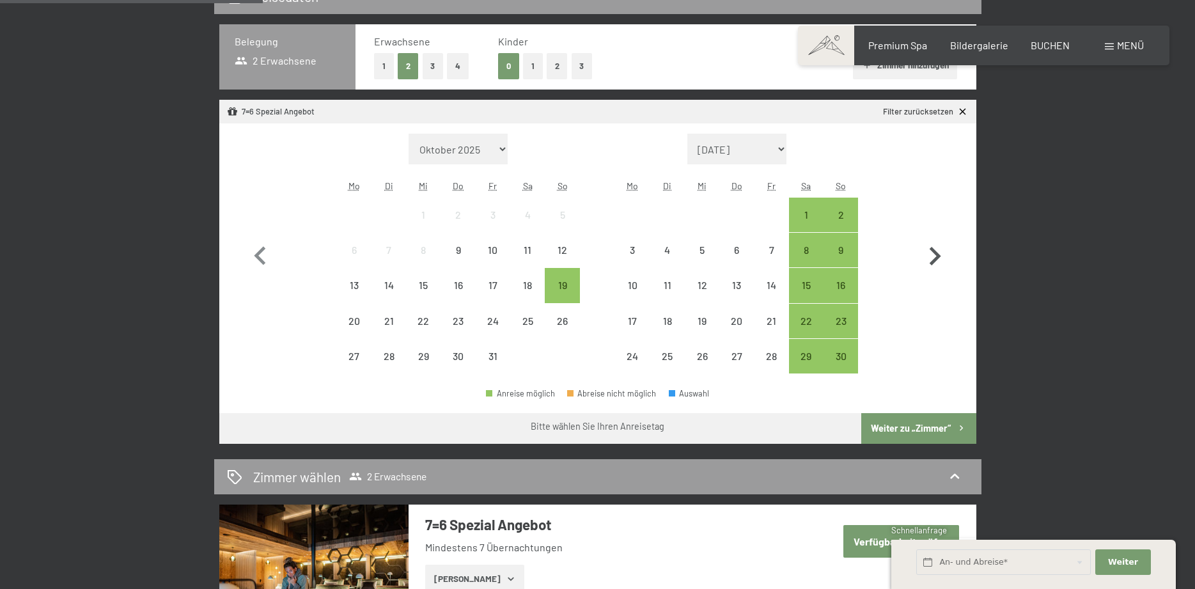
click at [935, 258] on icon "button" at bounding box center [936, 256] width 12 height 19
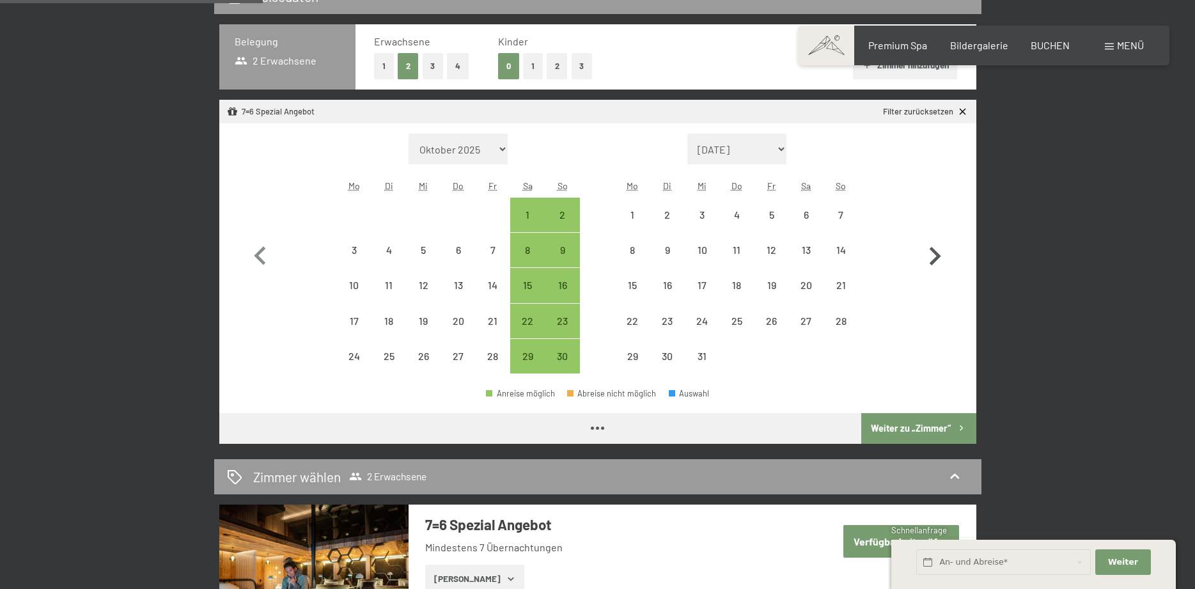
click at [935, 258] on icon "button" at bounding box center [936, 256] width 12 height 19
select select "[DATE]"
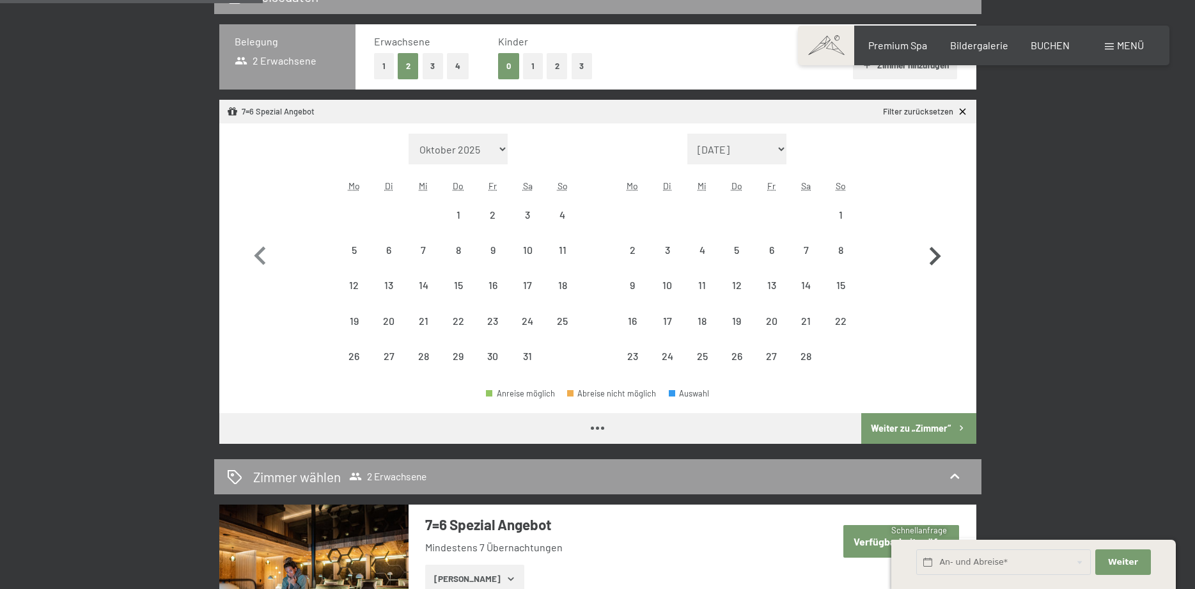
click at [935, 258] on icon "button" at bounding box center [936, 256] width 12 height 19
select select "[DATE]"
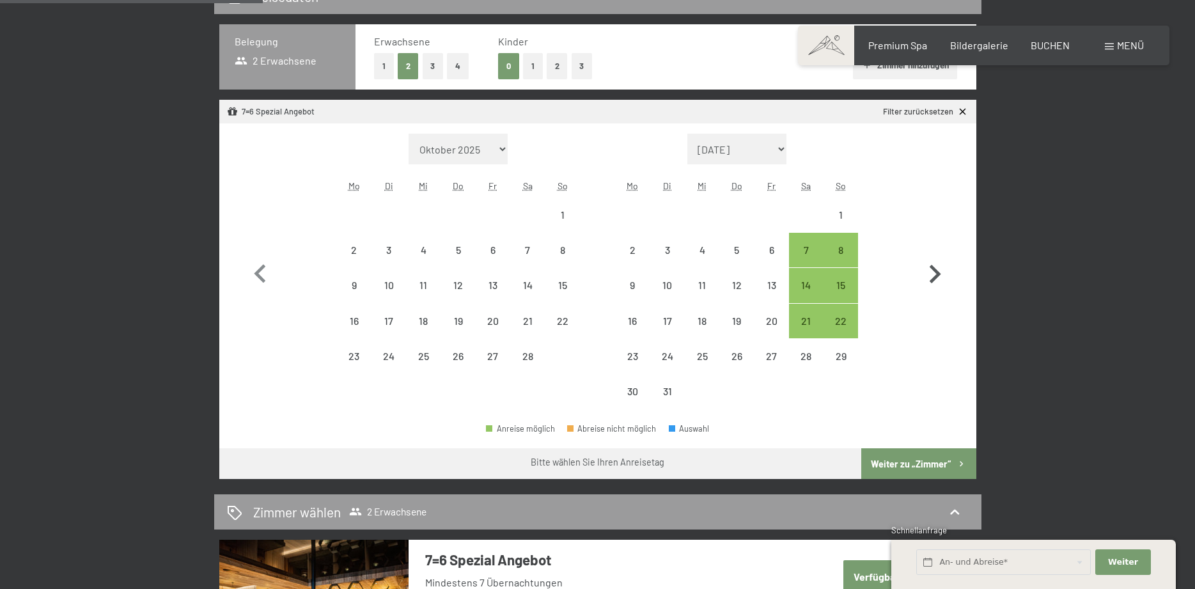
click at [935, 258] on icon "button" at bounding box center [934, 274] width 37 height 37
select select "[DATE]"
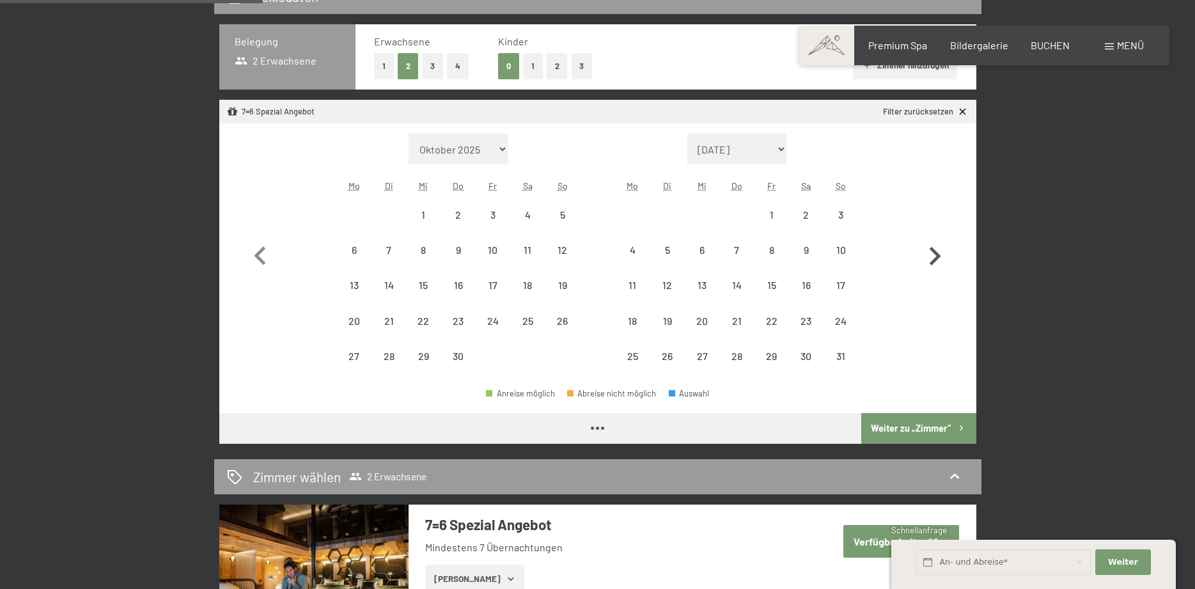
click at [935, 259] on icon "button" at bounding box center [936, 256] width 12 height 19
select select "[DATE]"
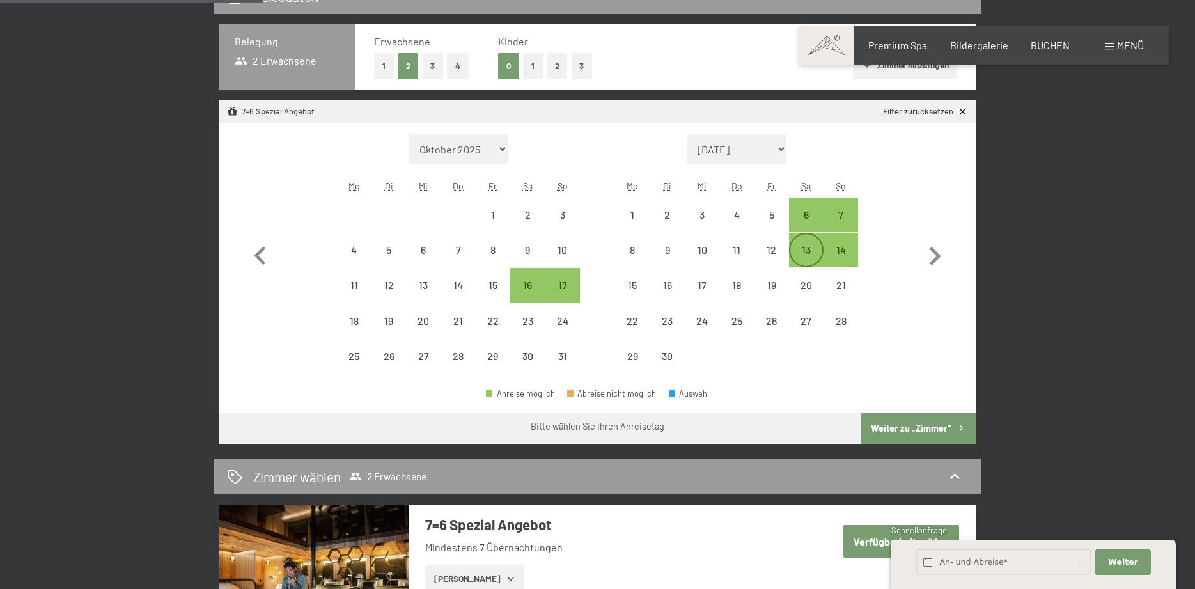
click at [807, 256] on div "13" at bounding box center [806, 261] width 32 height 32
select select "[DATE]"
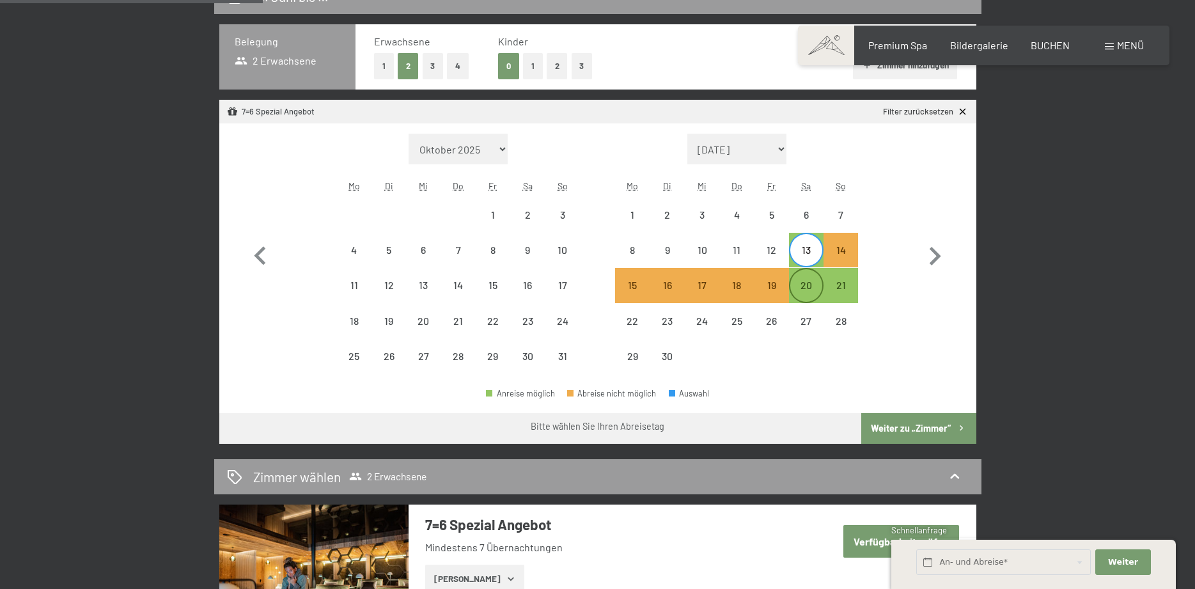
click at [805, 280] on div "20" at bounding box center [806, 296] width 32 height 32
select select "[DATE]"
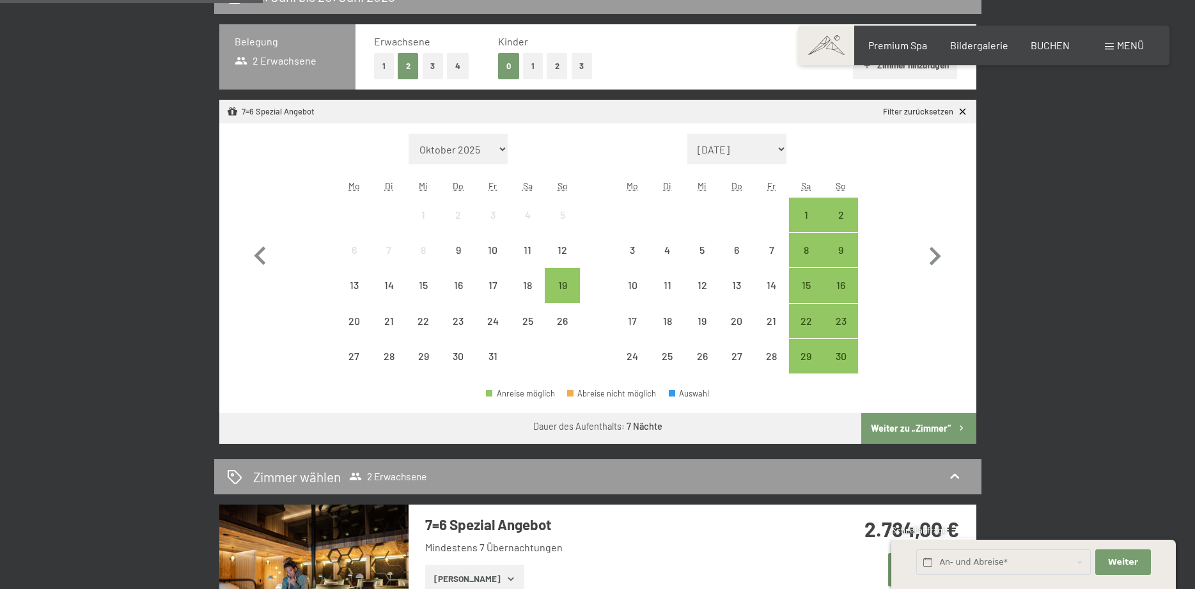
click at [903, 428] on button "Weiter zu „Zimmer“" at bounding box center [918, 428] width 114 height 31
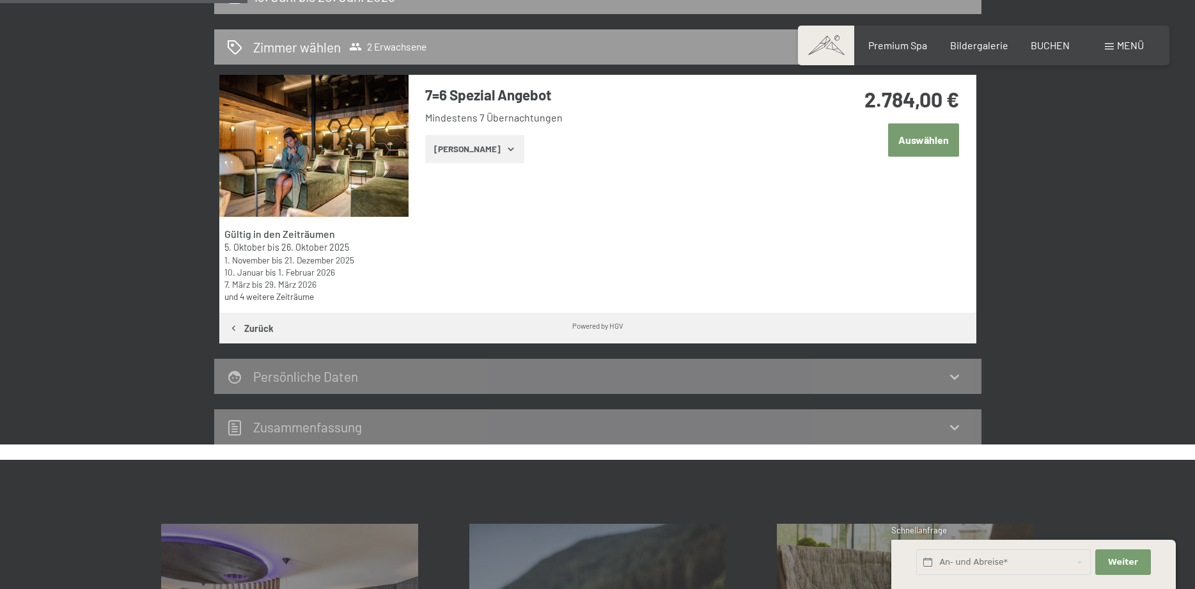
scroll to position [305, 0]
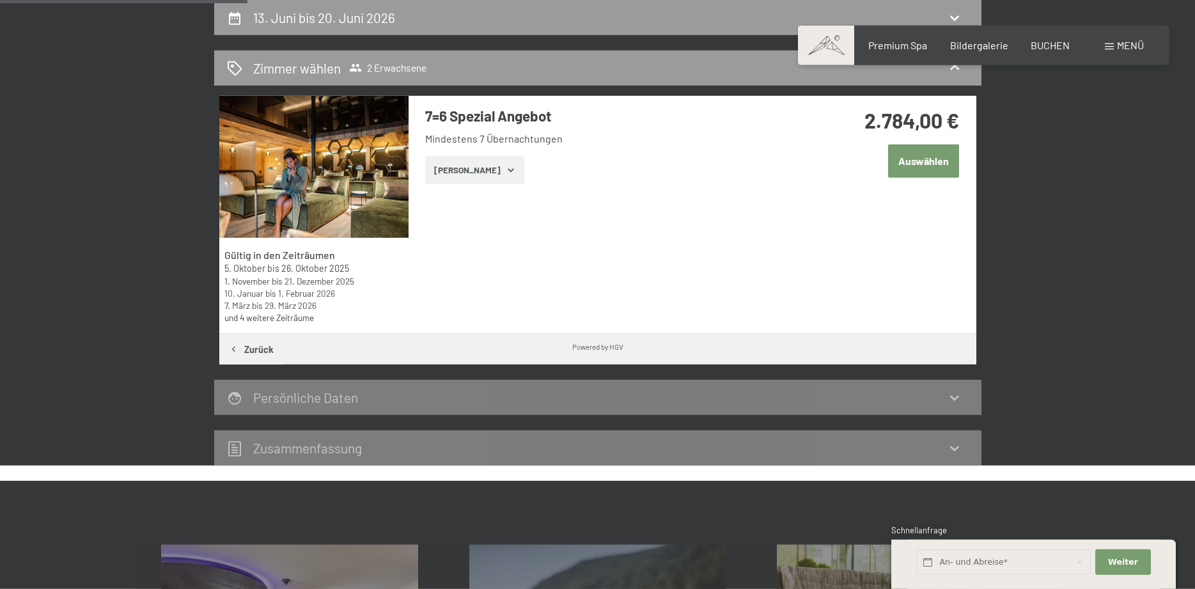
click at [930, 169] on button "Auswählen" at bounding box center [923, 160] width 71 height 33
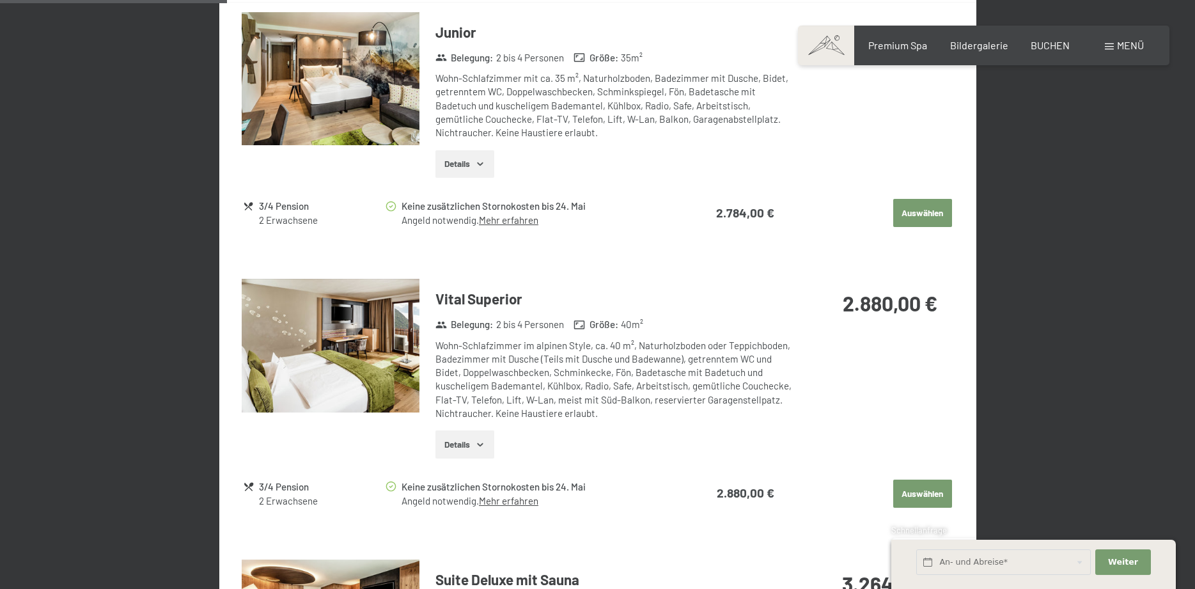
scroll to position [639, 0]
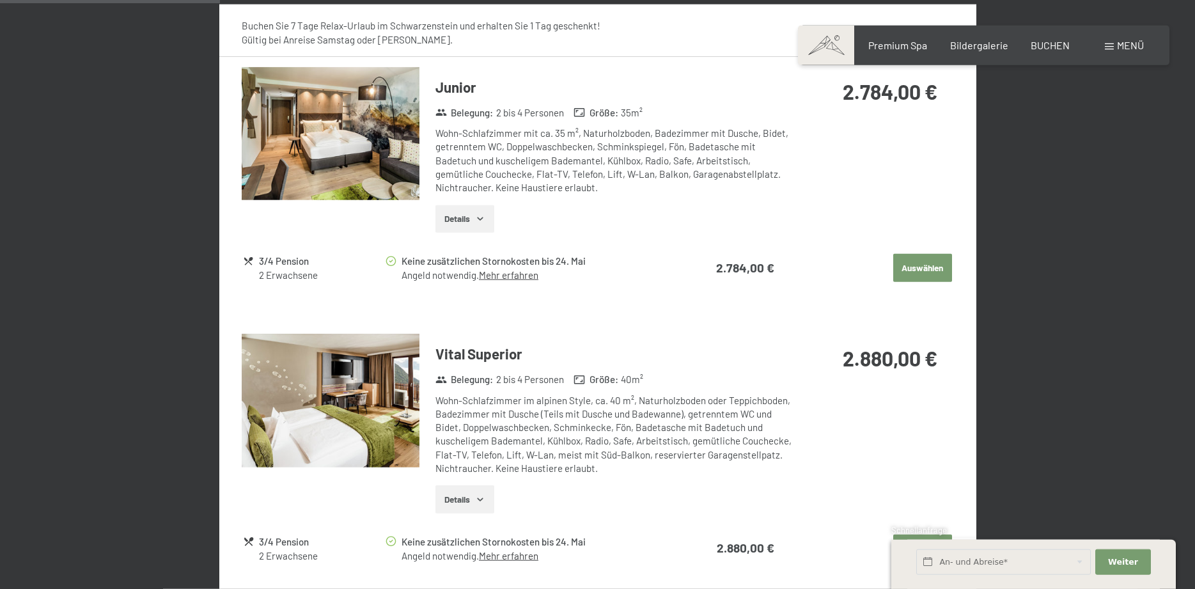
click at [465, 496] on button "Details" at bounding box center [464, 499] width 58 height 28
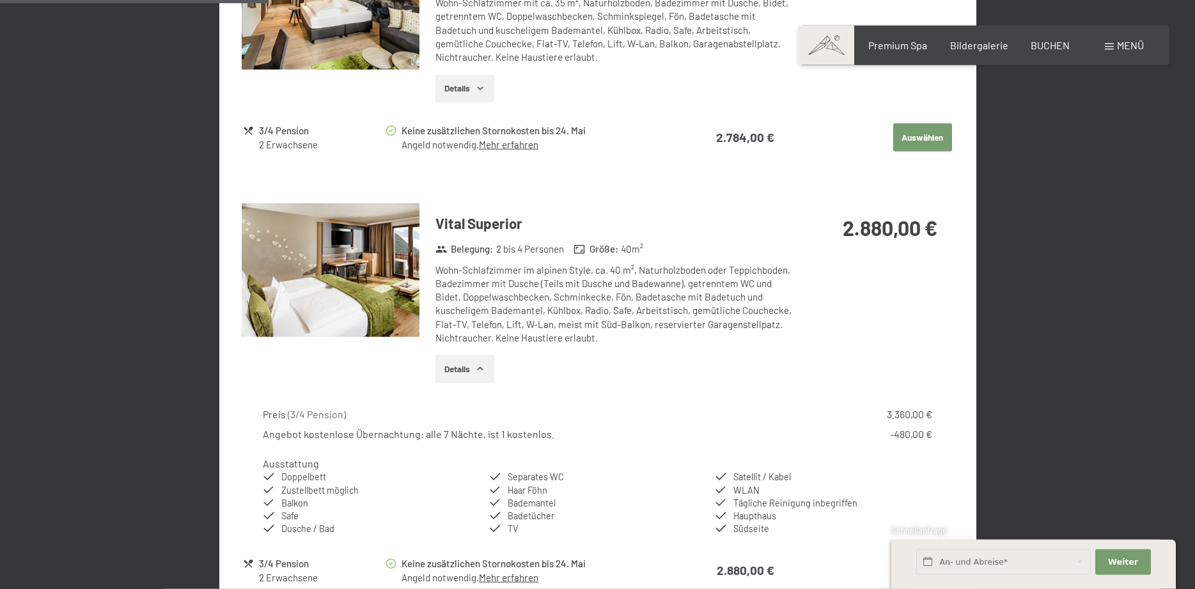
scroll to position [900, 0]
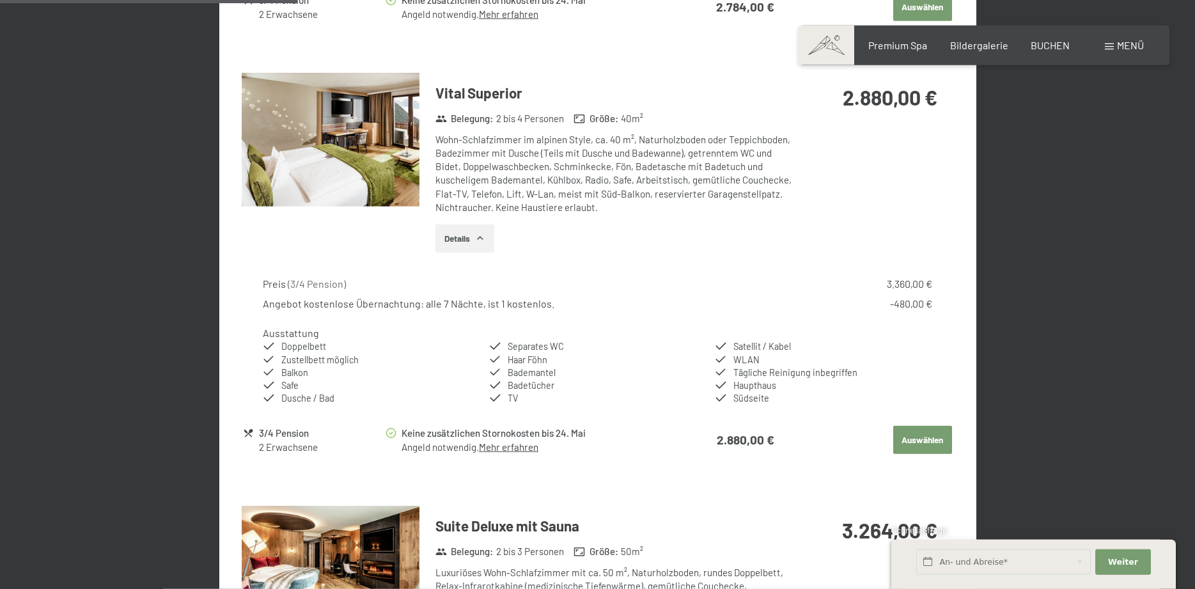
click at [917, 436] on button "Auswählen" at bounding box center [922, 440] width 59 height 28
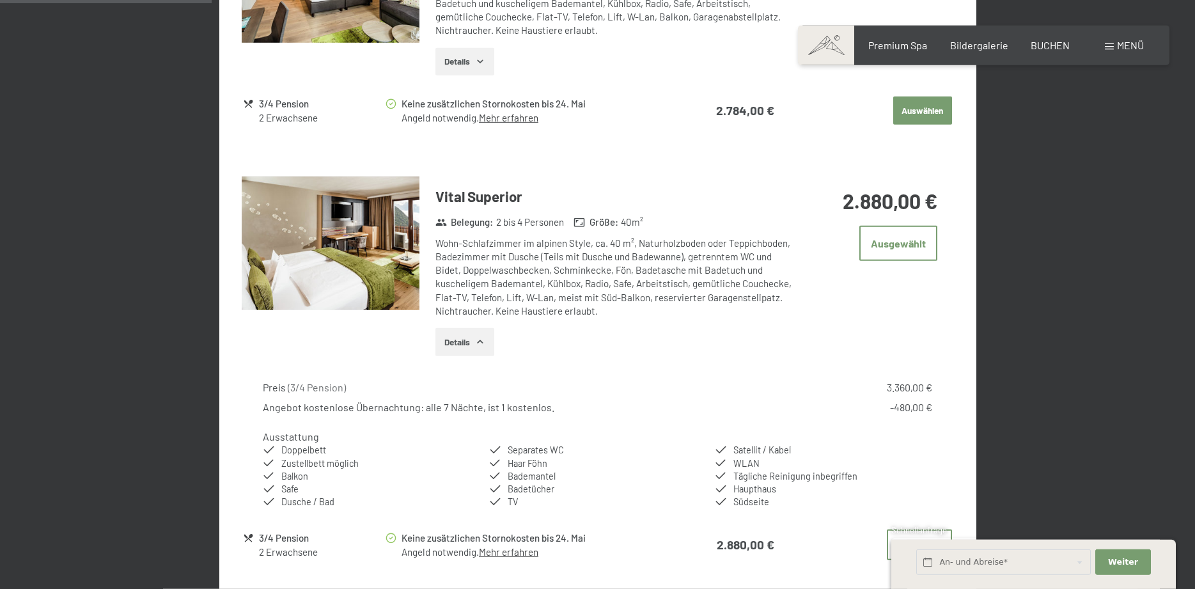
scroll to position [758, 0]
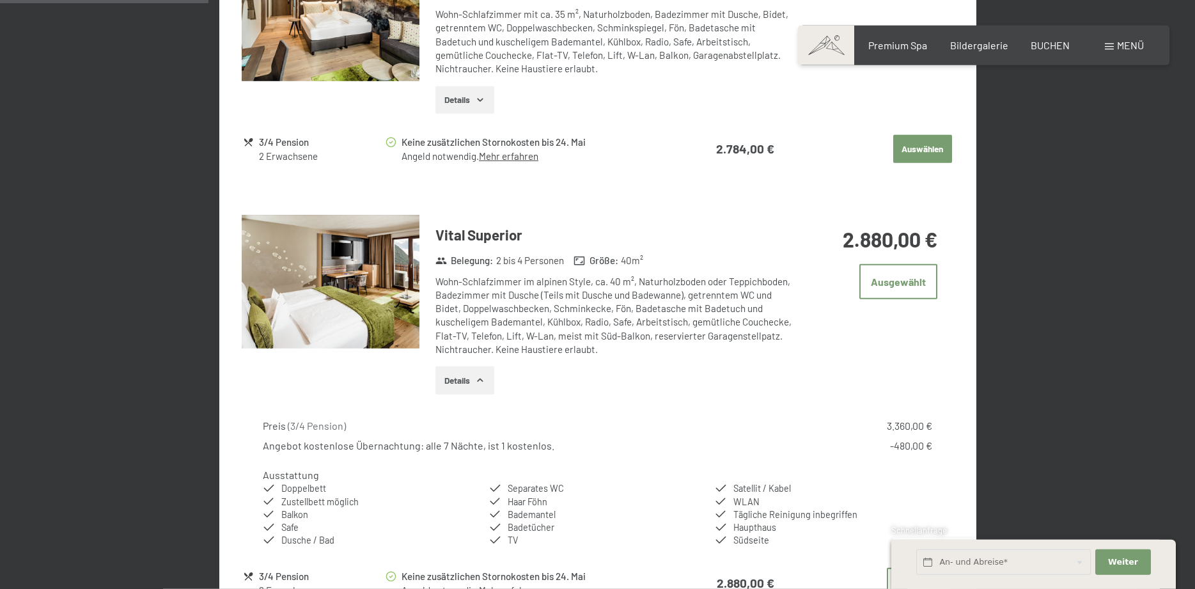
click at [478, 387] on button "Details" at bounding box center [464, 380] width 58 height 28
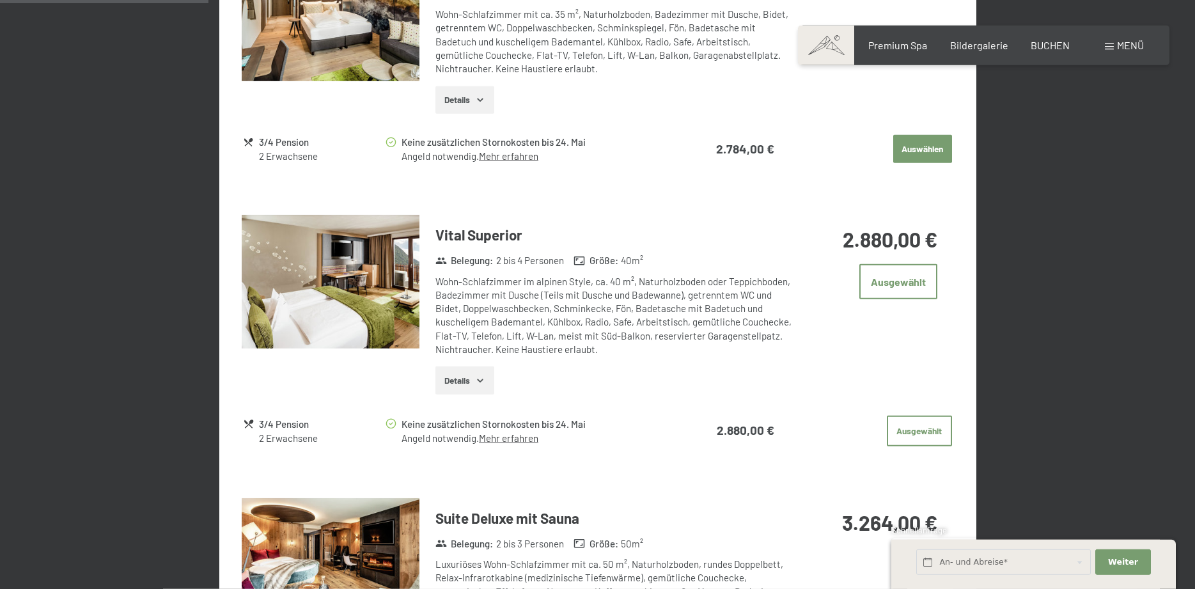
click at [477, 389] on button "Details" at bounding box center [464, 380] width 58 height 28
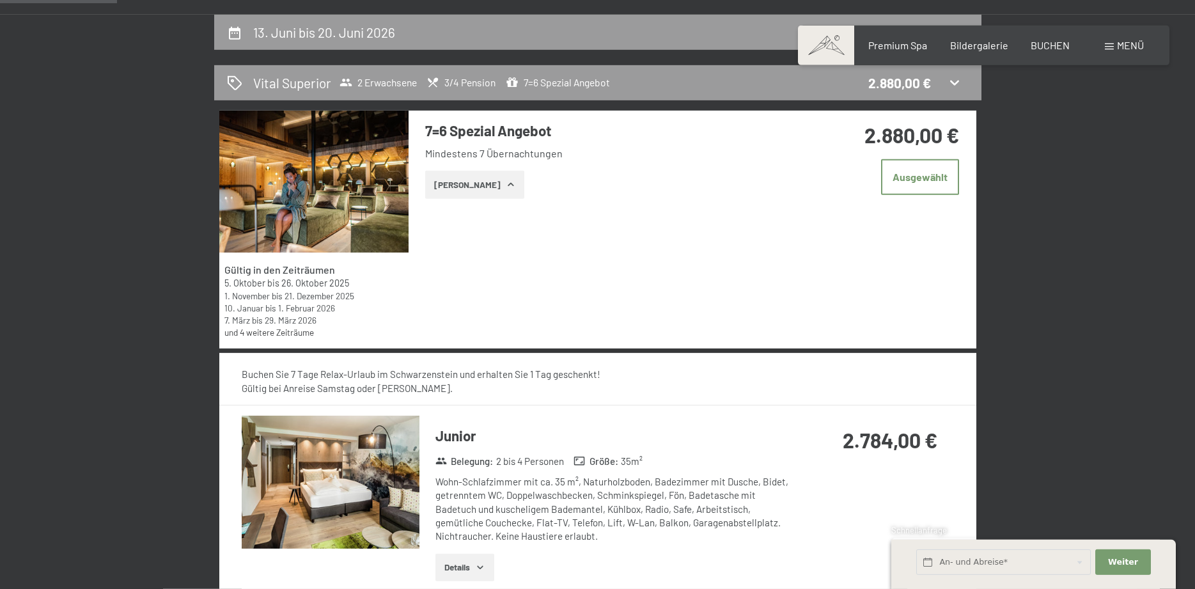
scroll to position [236, 0]
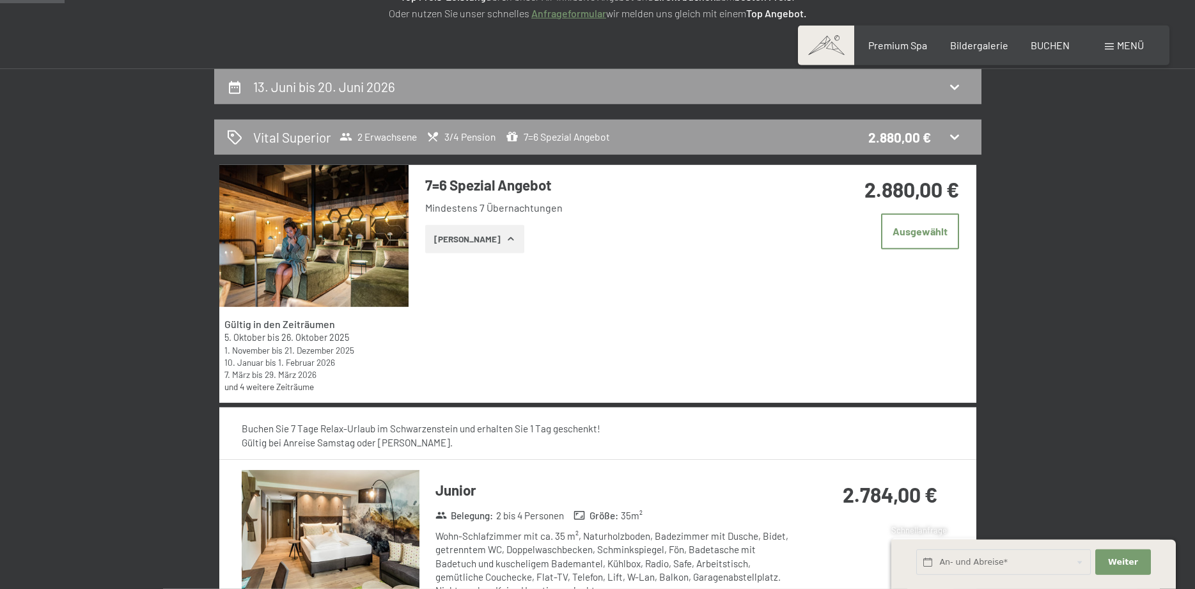
click at [306, 388] on link "und 4 weitere Zeiträume" at bounding box center [269, 386] width 90 height 11
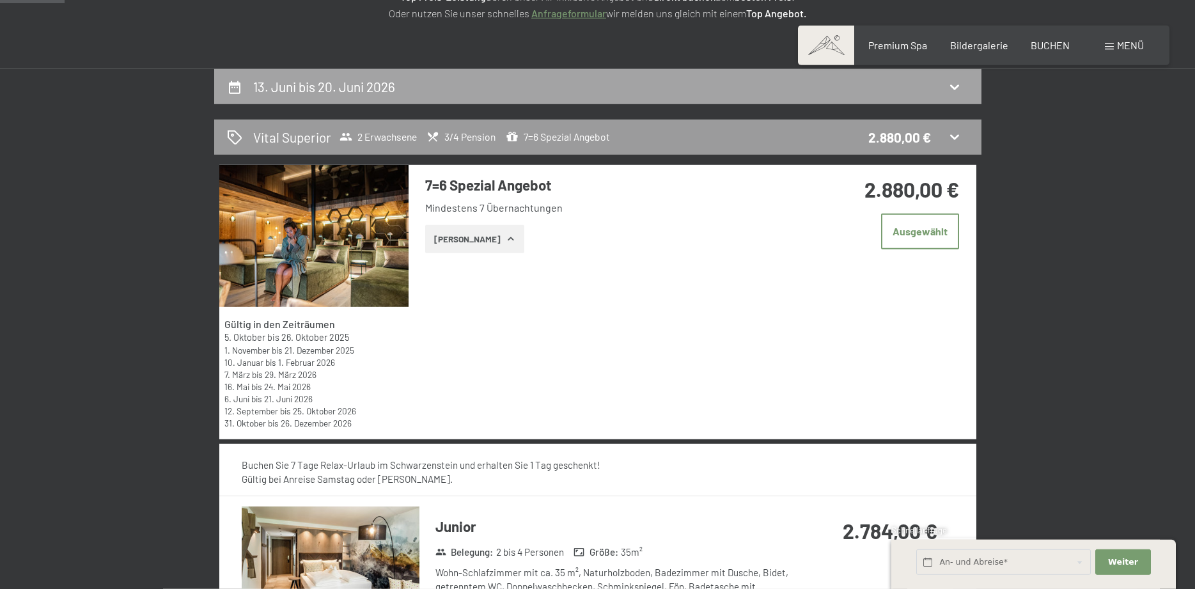
click at [411, 86] on div "13. Juni bis 20. Juni 2026" at bounding box center [598, 86] width 742 height 19
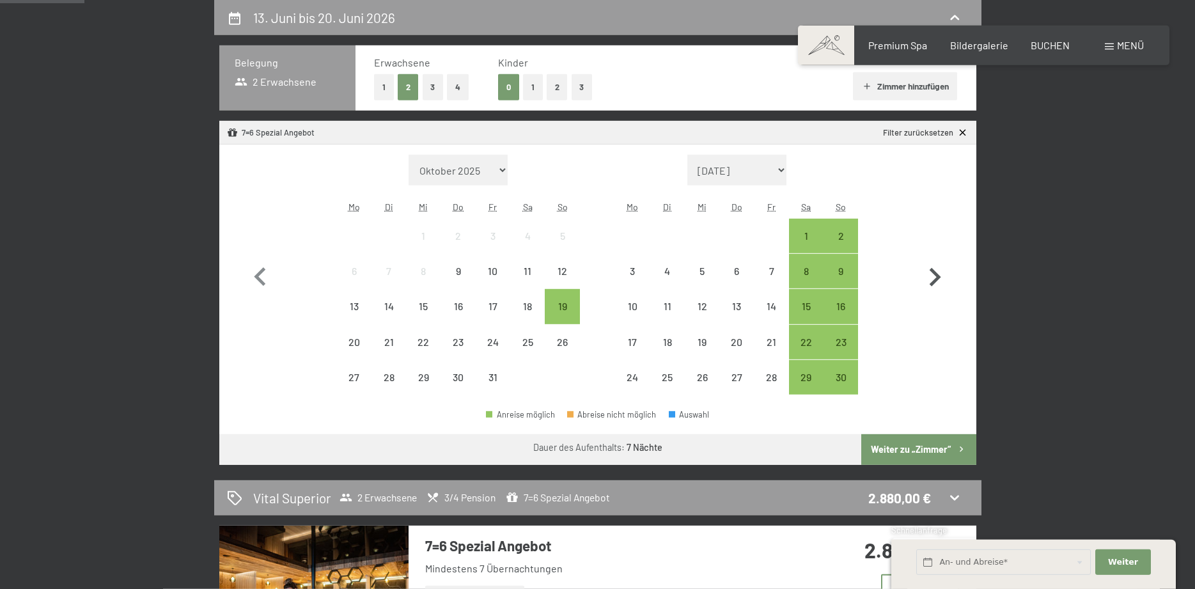
click at [940, 280] on icon "button" at bounding box center [934, 277] width 37 height 37
select select "[DATE]"
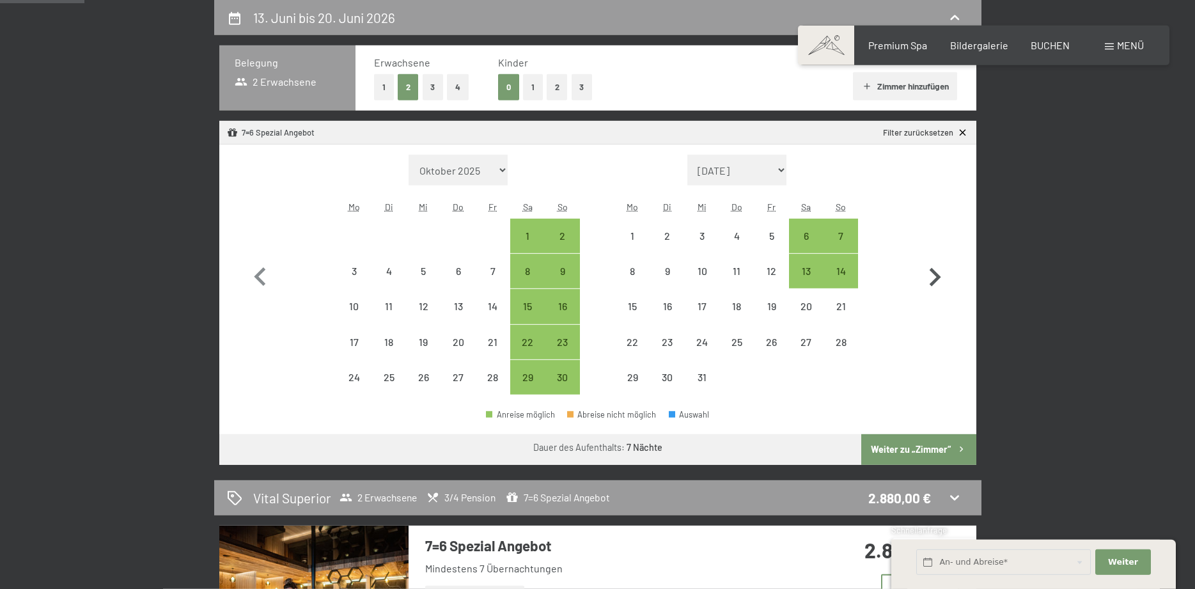
click at [940, 280] on icon "button" at bounding box center [934, 277] width 37 height 37
select select "[DATE]"
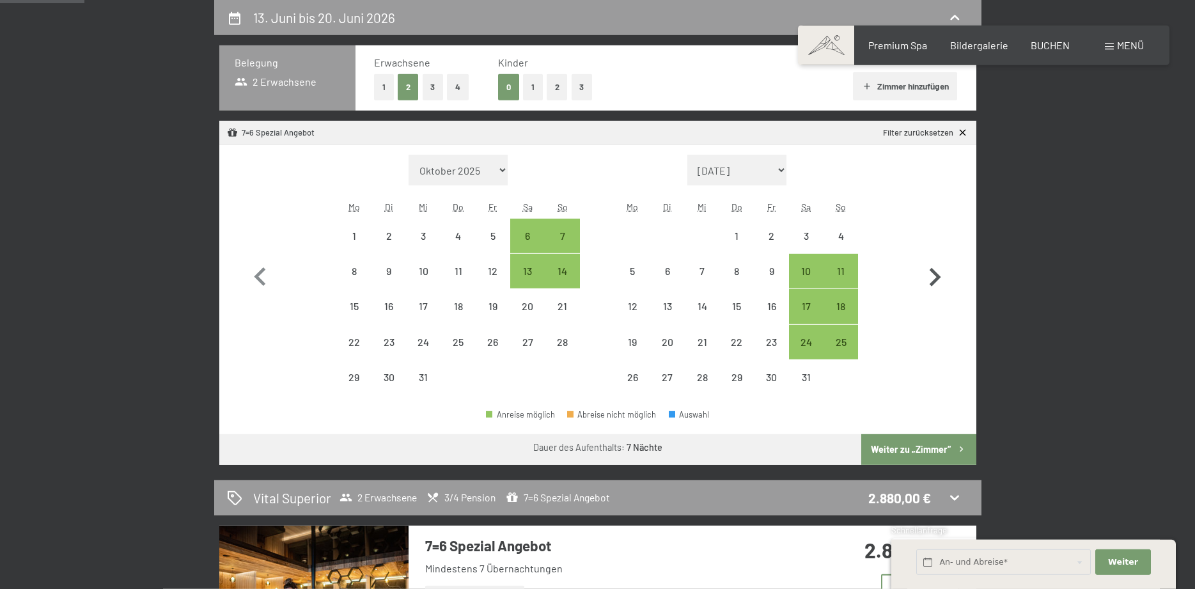
click at [939, 280] on icon "button" at bounding box center [934, 277] width 37 height 37
select select "[DATE]"
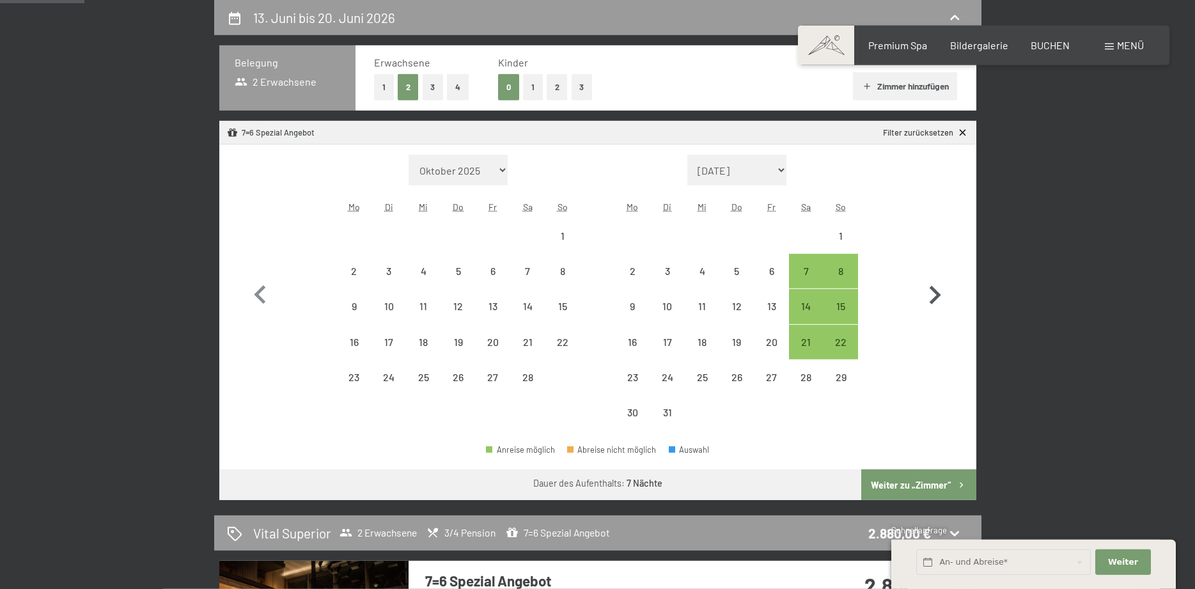
click at [939, 280] on icon "button" at bounding box center [934, 295] width 37 height 37
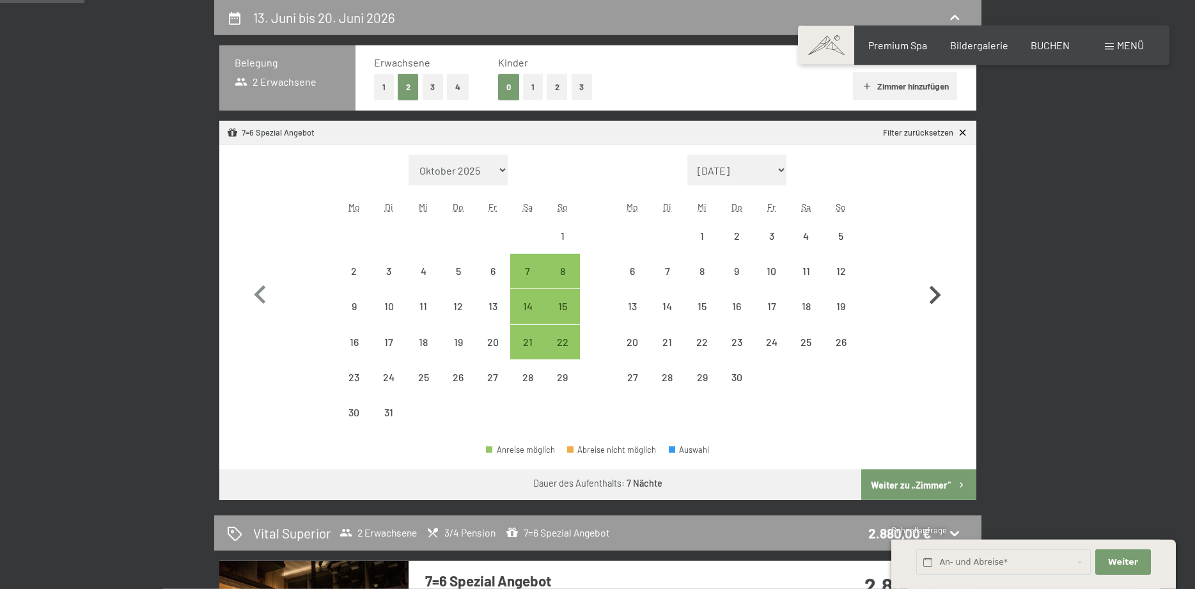
click at [939, 280] on icon "button" at bounding box center [934, 295] width 37 height 37
select select "[DATE]"
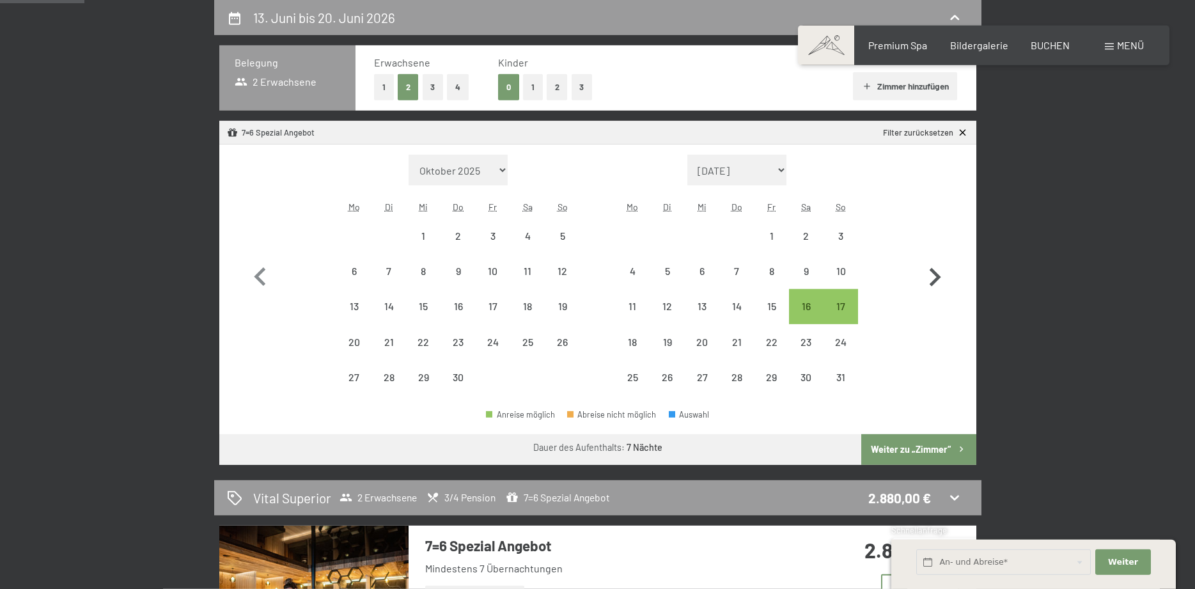
click at [940, 279] on icon "button" at bounding box center [934, 277] width 37 height 37
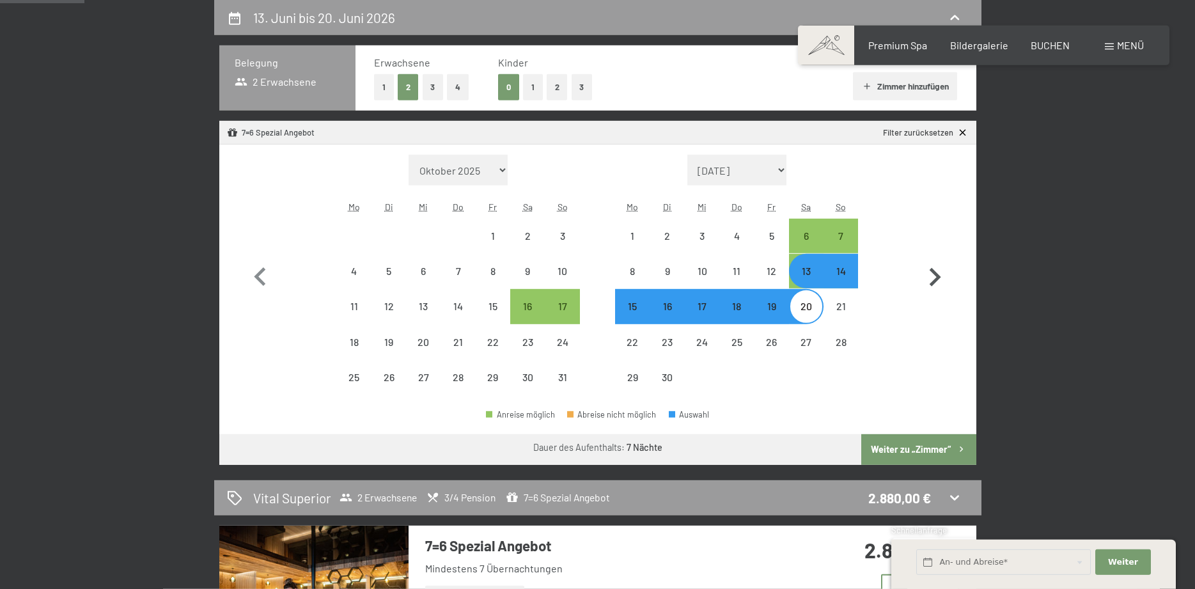
click at [940, 279] on icon "button" at bounding box center [934, 277] width 37 height 37
select select "[DATE]"
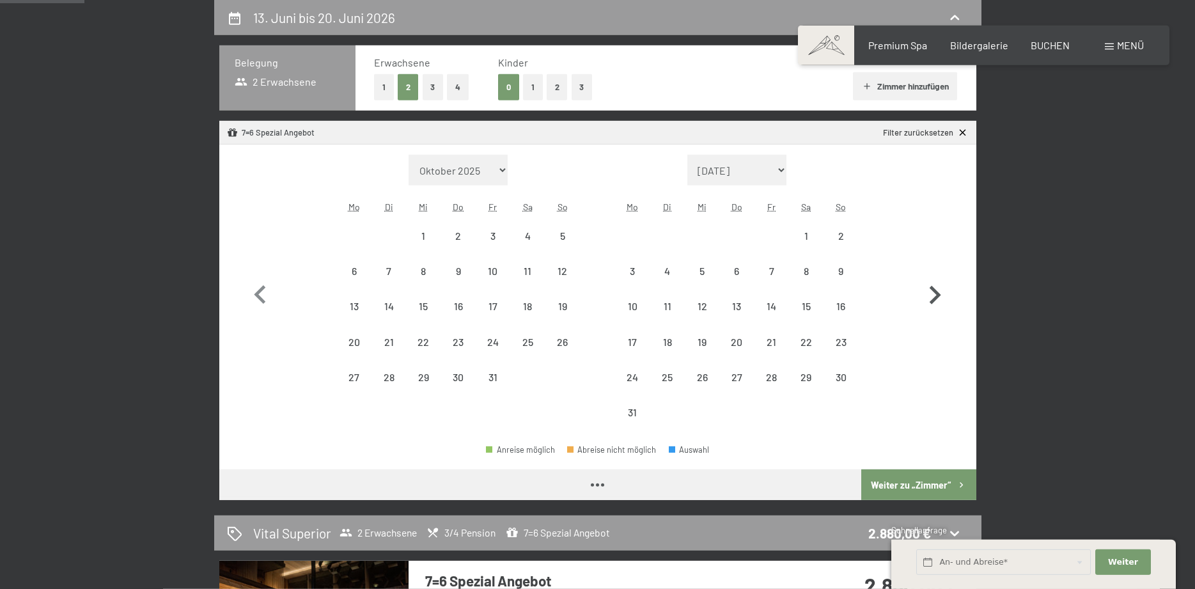
click at [940, 279] on icon "button" at bounding box center [934, 295] width 37 height 37
select select "[DATE]"
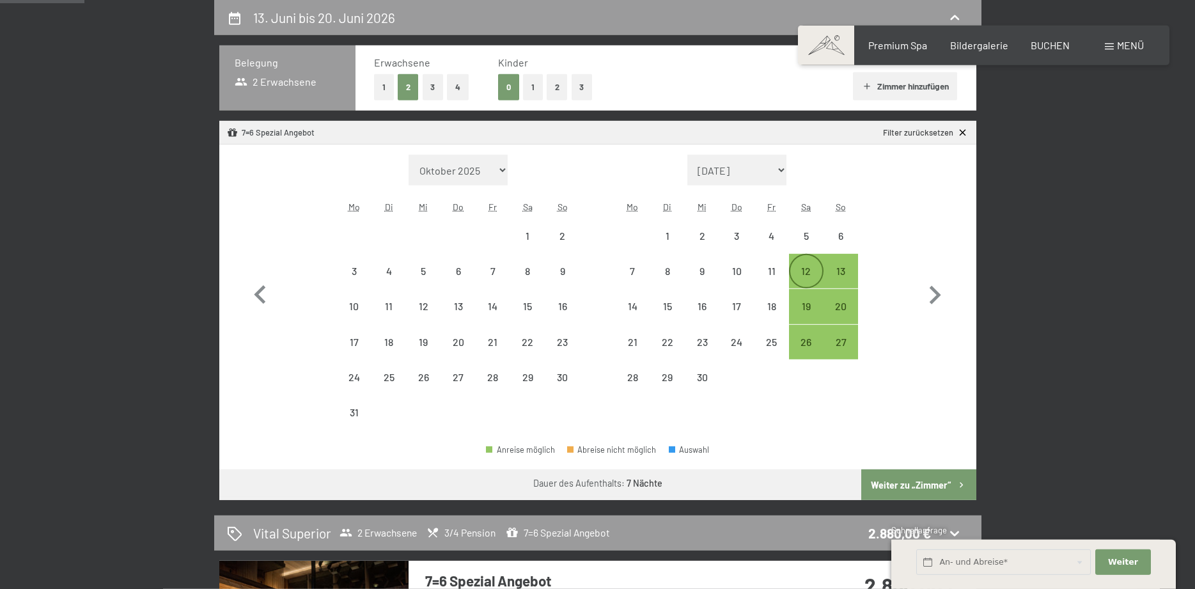
click at [810, 269] on div "12" at bounding box center [806, 282] width 32 height 32
select select "[DATE]"
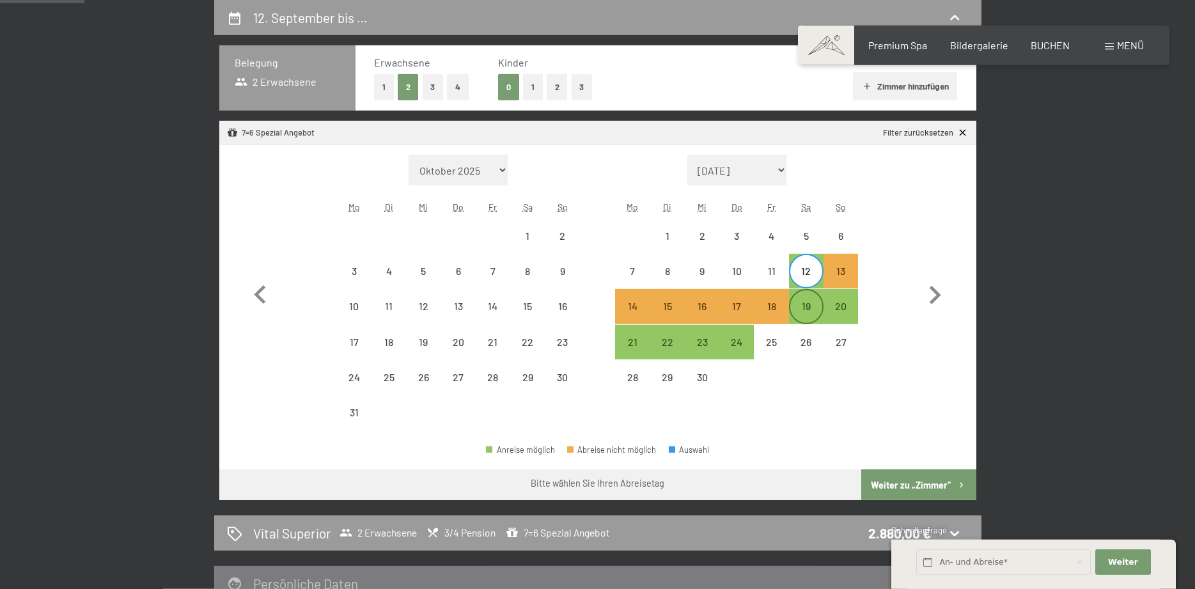
click at [809, 307] on div "19" at bounding box center [806, 317] width 32 height 32
select select "[DATE]"
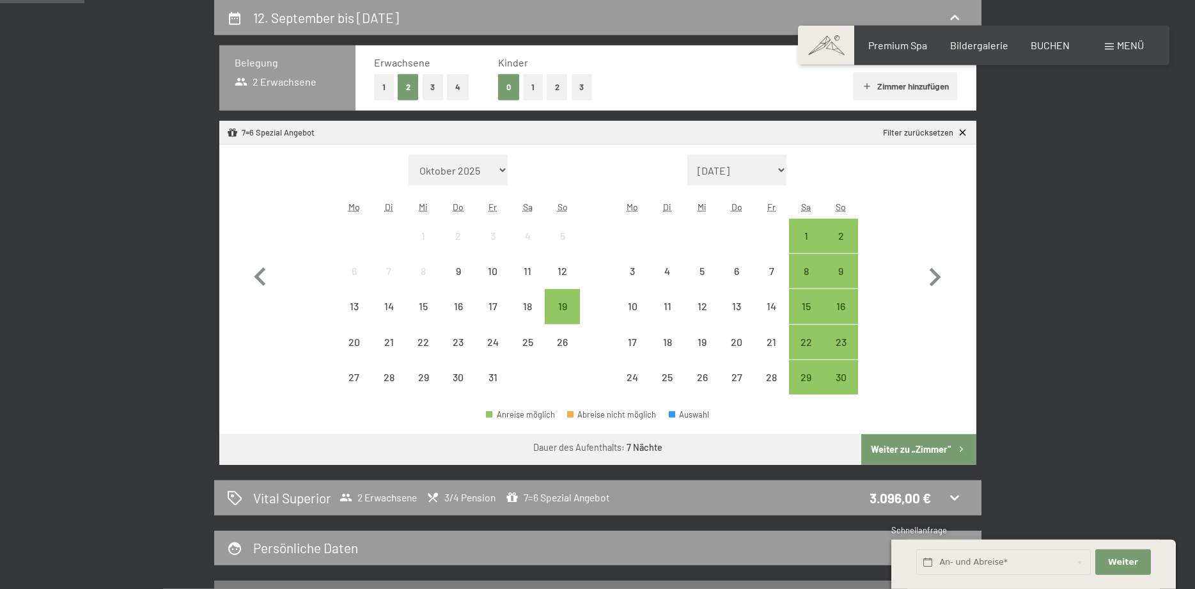
click at [887, 456] on button "Weiter zu „Zimmer“" at bounding box center [918, 449] width 114 height 31
